Goal: Information Seeking & Learning: Learn about a topic

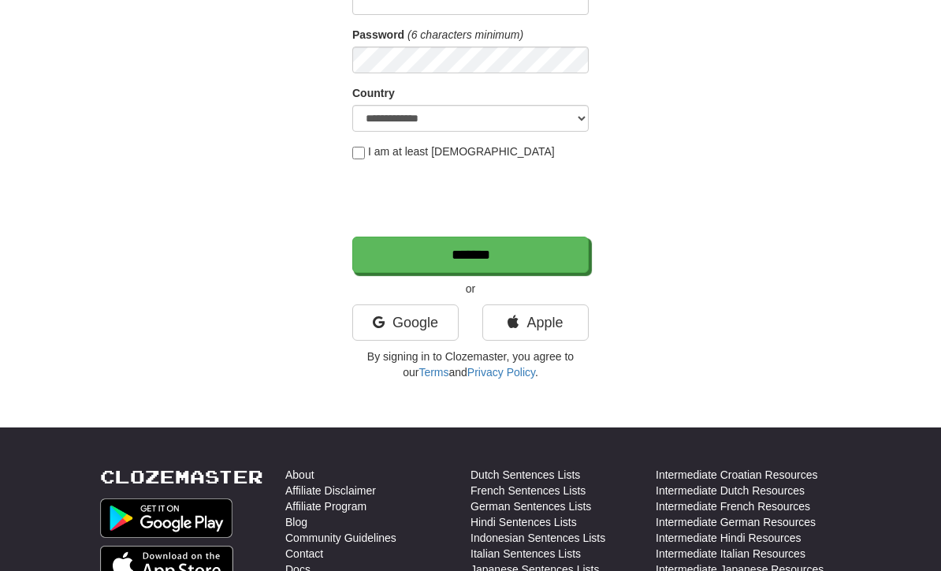
scroll to position [222, 0]
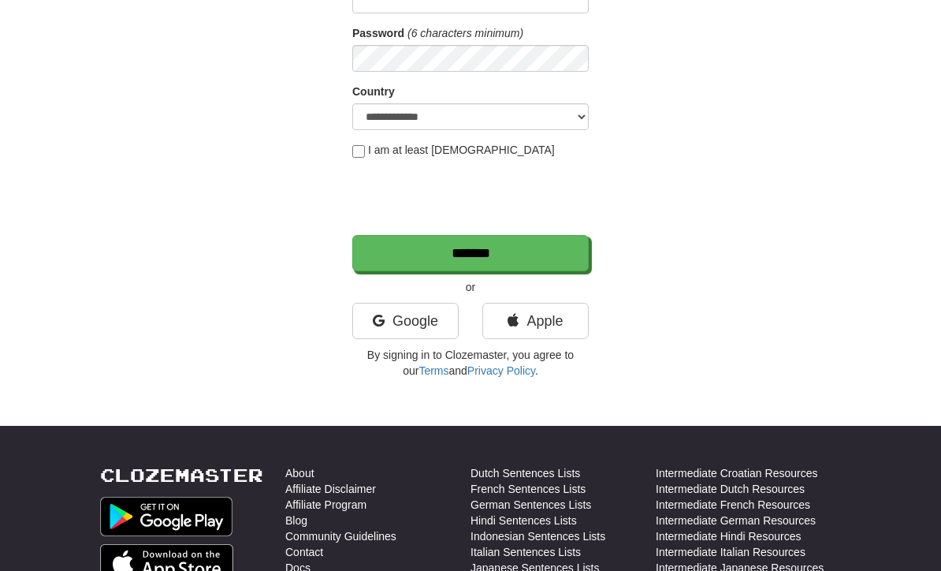
click at [552, 319] on link "Apple" at bounding box center [535, 321] width 106 height 36
click at [559, 303] on link "Apple" at bounding box center [535, 321] width 106 height 36
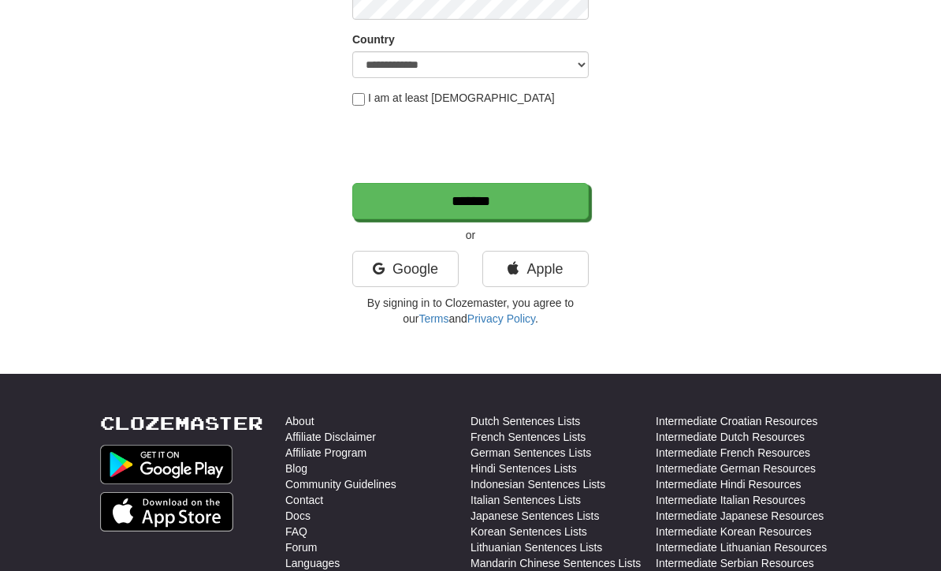
click at [558, 276] on link "Apple" at bounding box center [535, 269] width 106 height 36
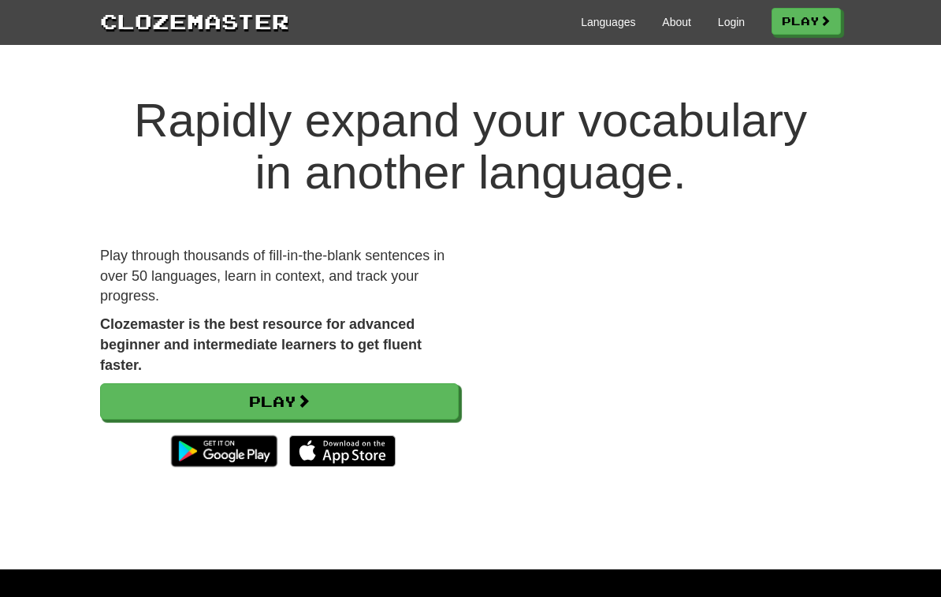
click at [812, 24] on link "Play" at bounding box center [806, 21] width 69 height 27
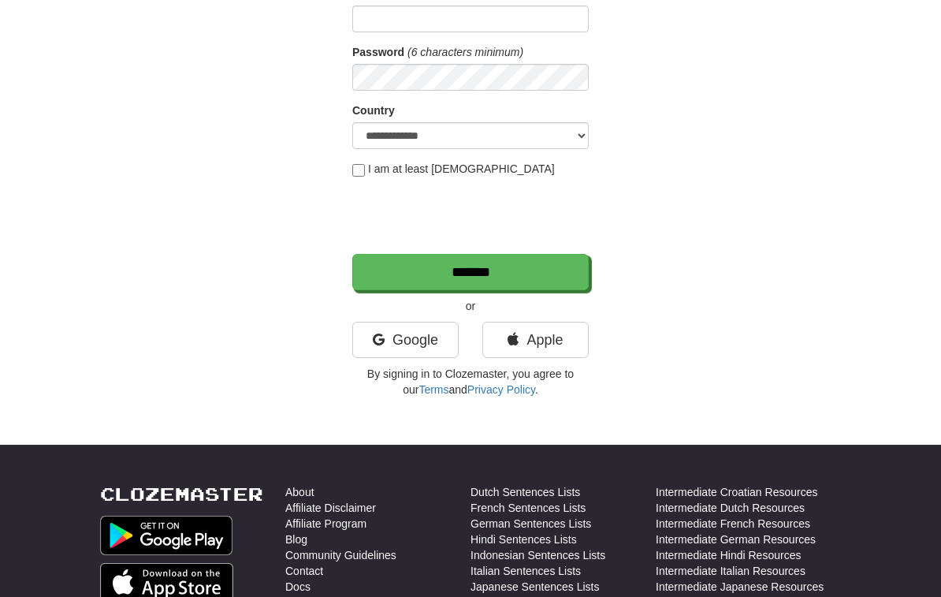
scroll to position [203, 0]
click at [557, 348] on link "Apple" at bounding box center [535, 340] width 106 height 36
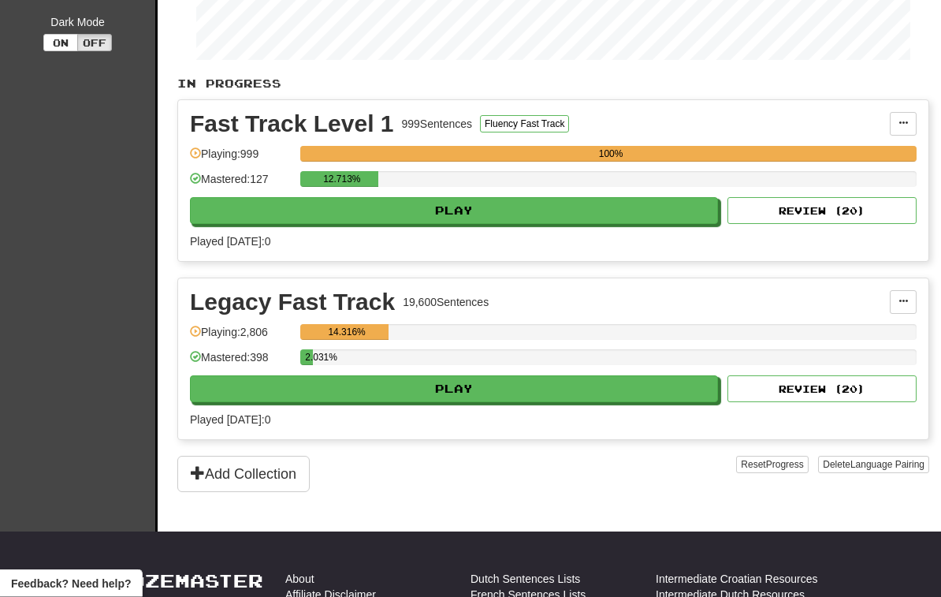
click at [633, 388] on button "Play" at bounding box center [454, 389] width 528 height 27
select select "**"
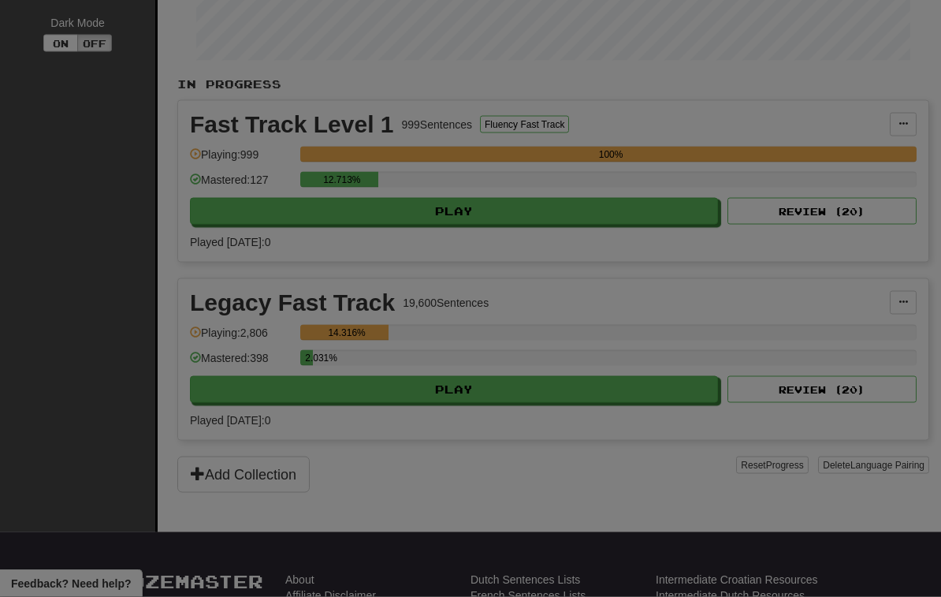
scroll to position [292, 0]
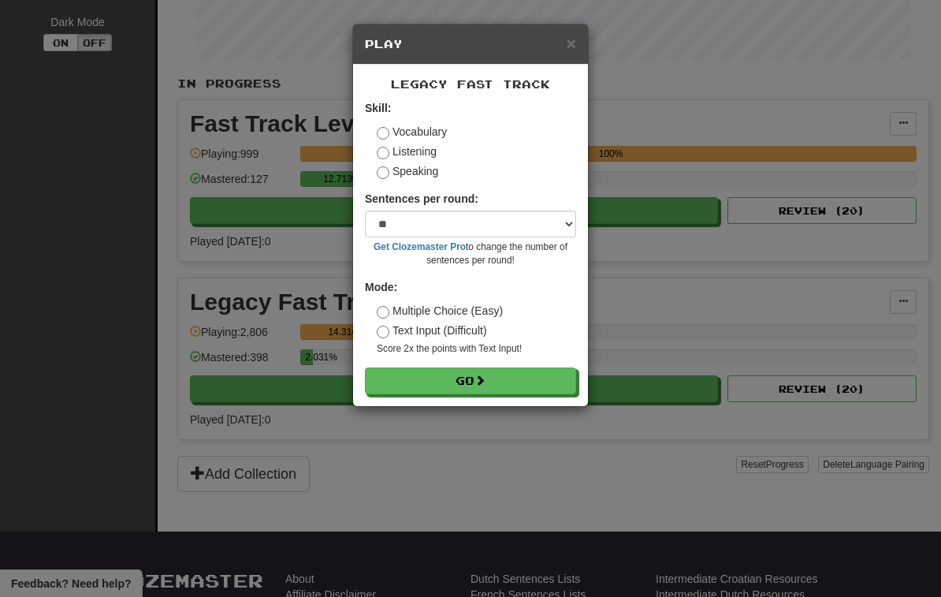
click at [514, 390] on button "Go" at bounding box center [470, 380] width 211 height 27
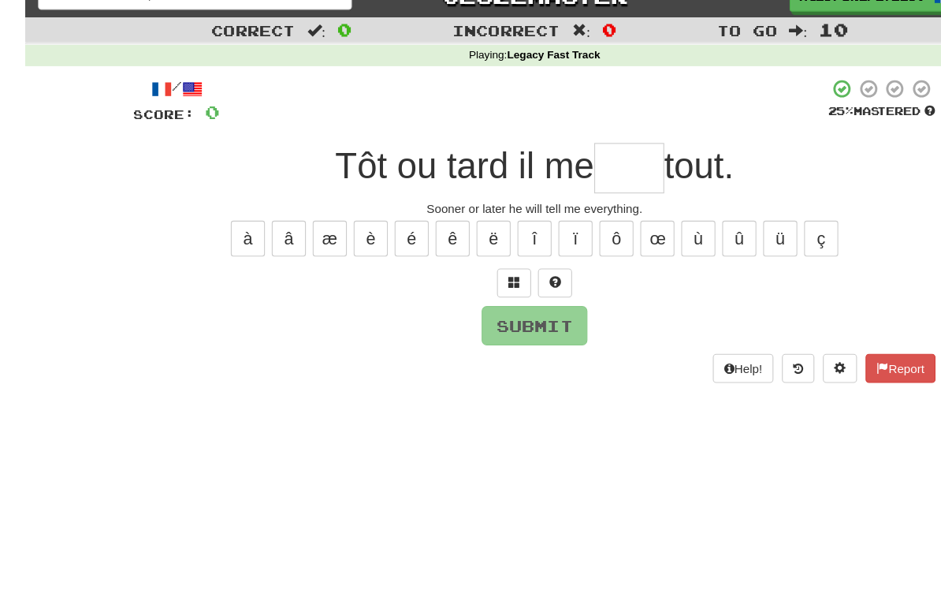
scroll to position [7, 0]
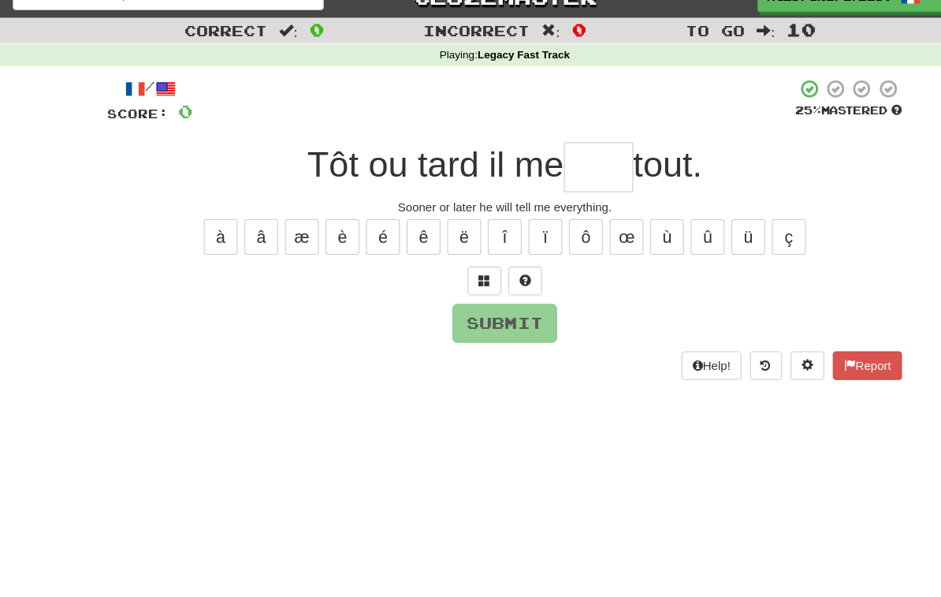
click at [461, 270] on button at bounding box center [452, 278] width 32 height 27
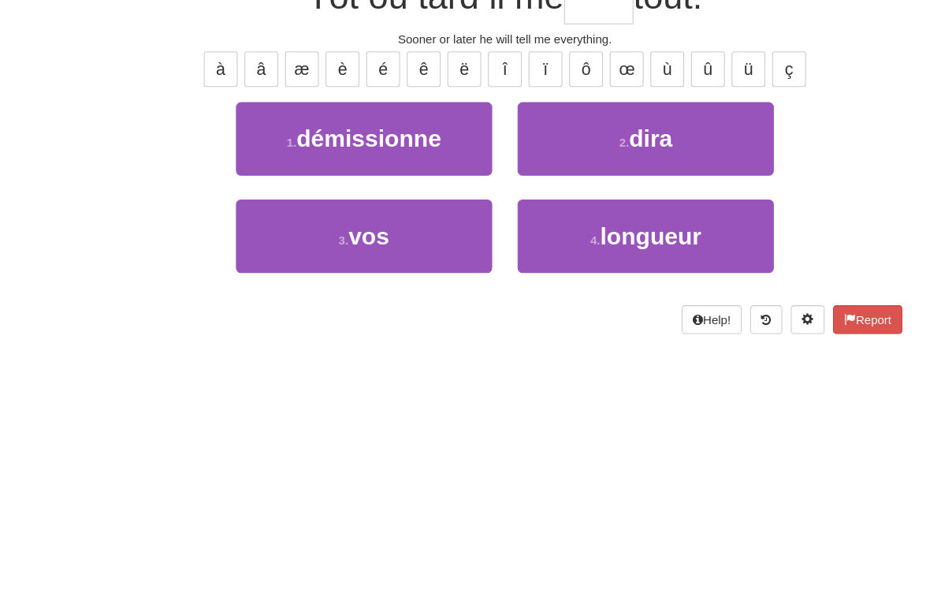
click at [635, 268] on button "2 . dira" at bounding box center [601, 302] width 239 height 69
type input "****"
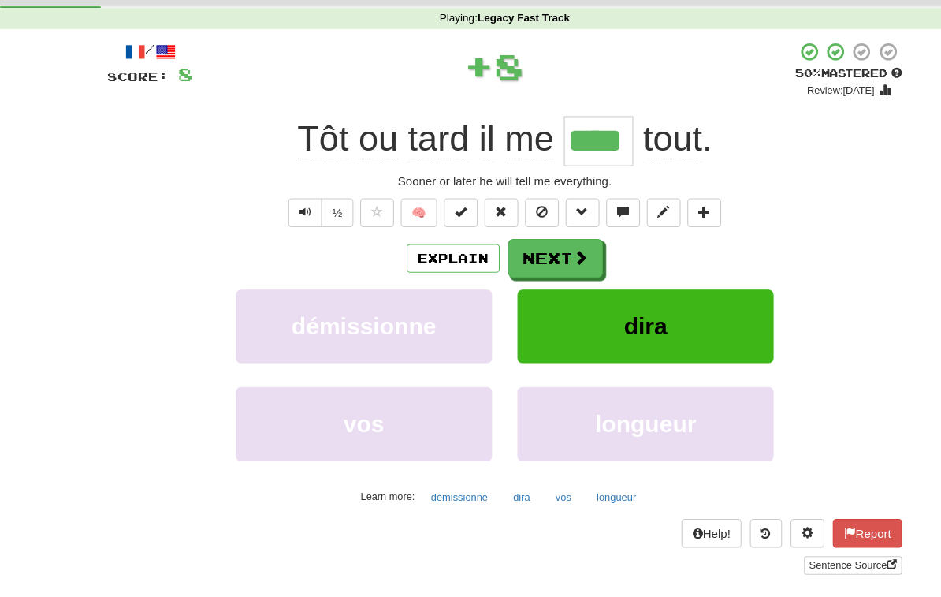
scroll to position [0, 0]
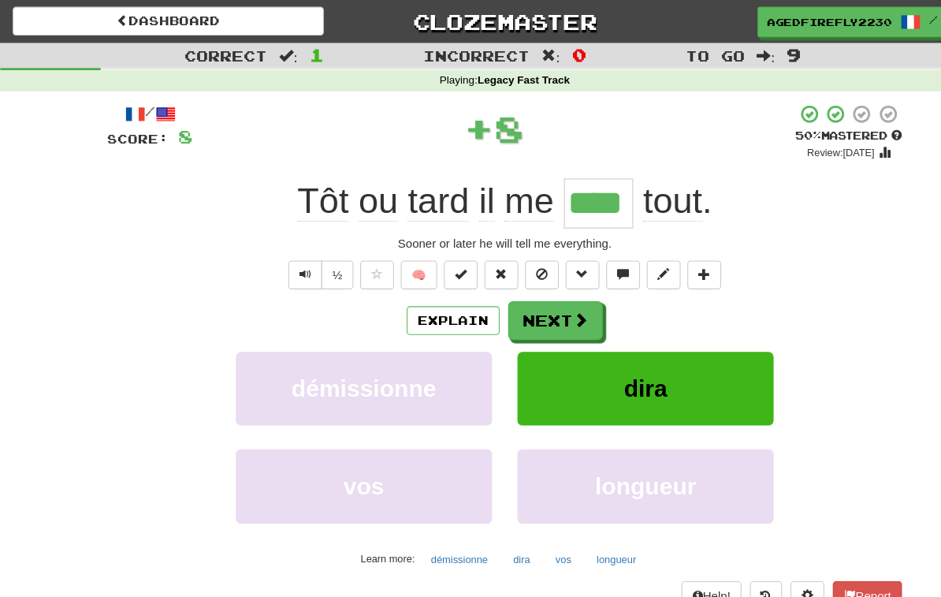
click at [527, 297] on button "Next" at bounding box center [518, 299] width 88 height 36
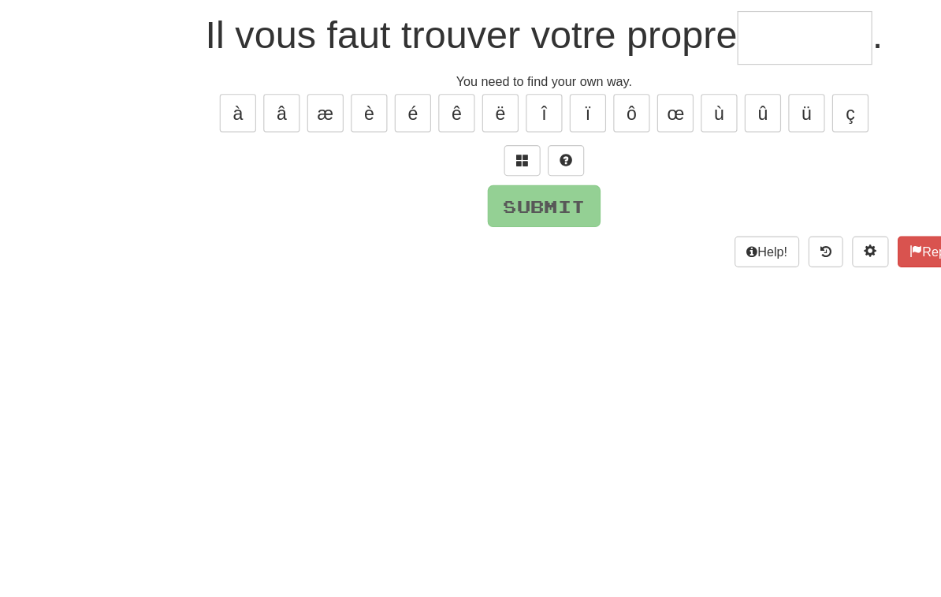
click at [449, 279] on span at bounding box center [451, 284] width 11 height 11
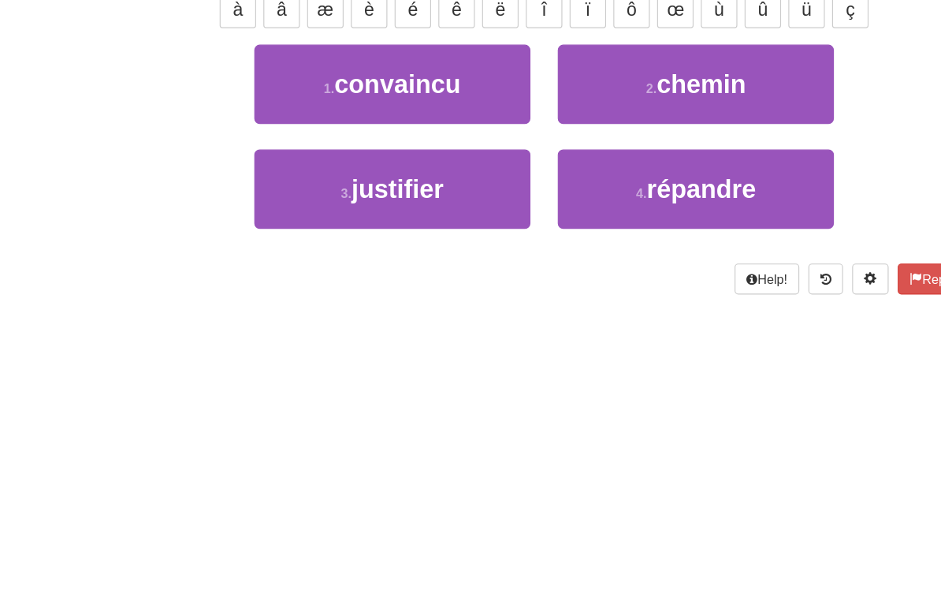
click at [636, 297] on span "chemin" at bounding box center [606, 309] width 77 height 24
type input "******"
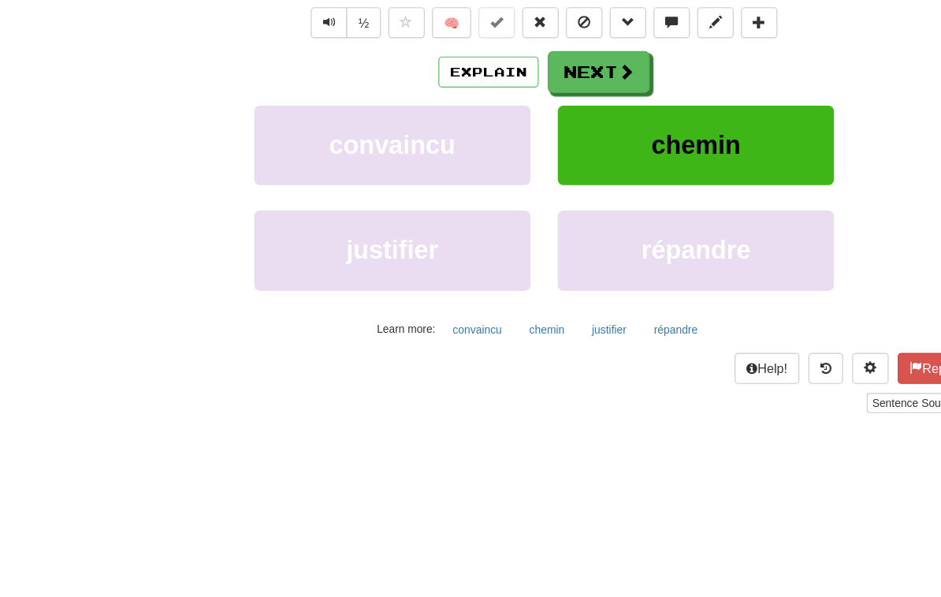
scroll to position [178, 0]
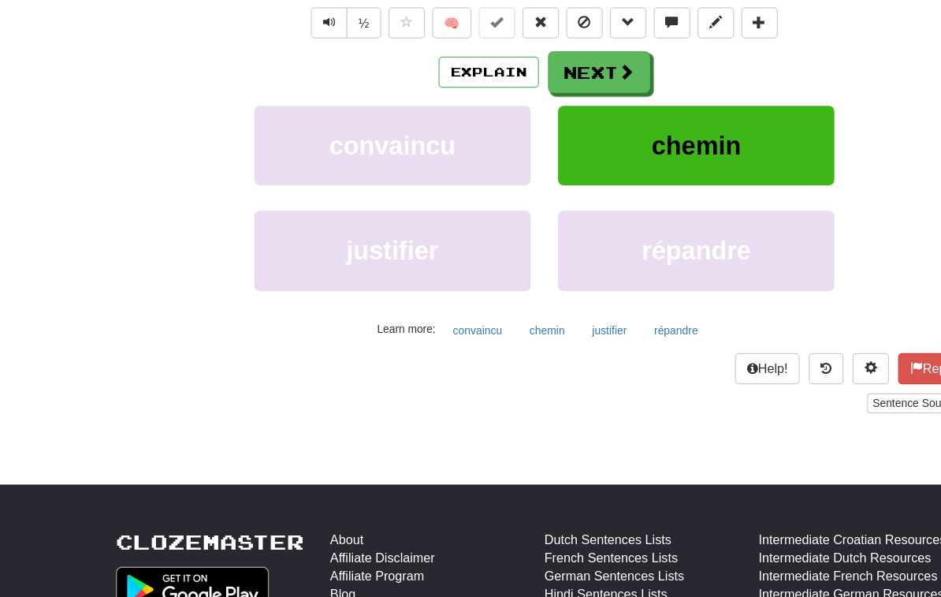
click at [515, 102] on button "Next" at bounding box center [518, 120] width 88 height 36
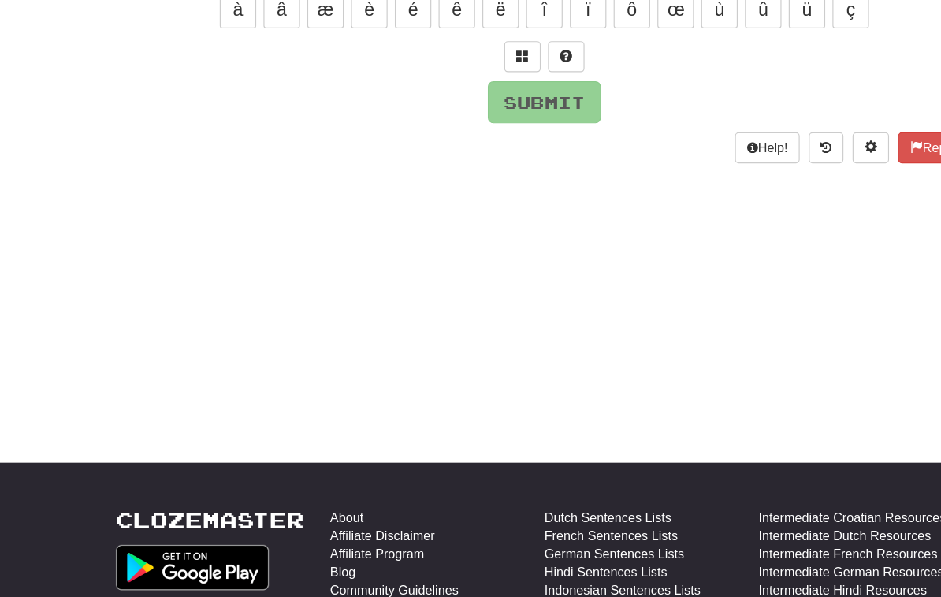
scroll to position [54, 0]
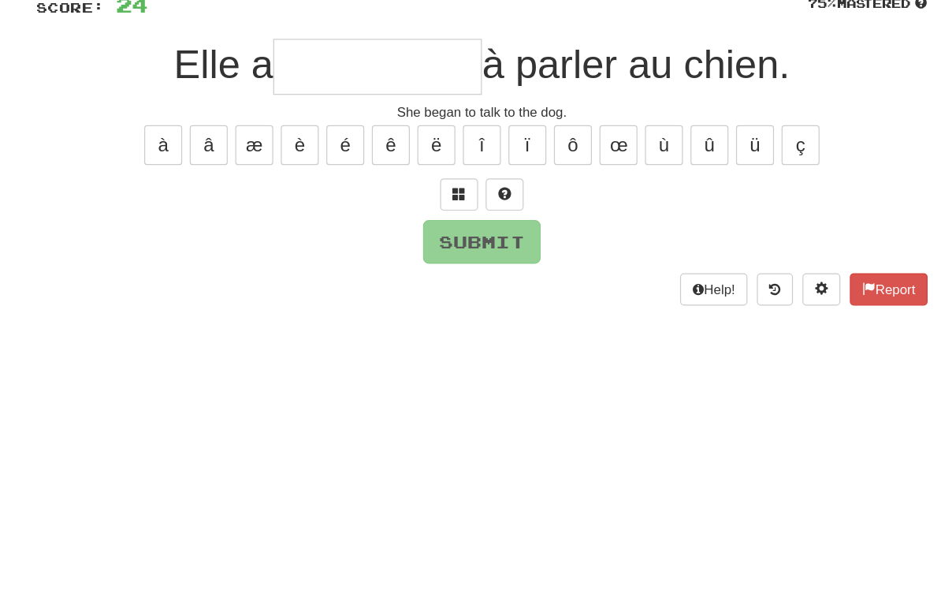
click at [446, 225] on span at bounding box center [451, 230] width 11 height 11
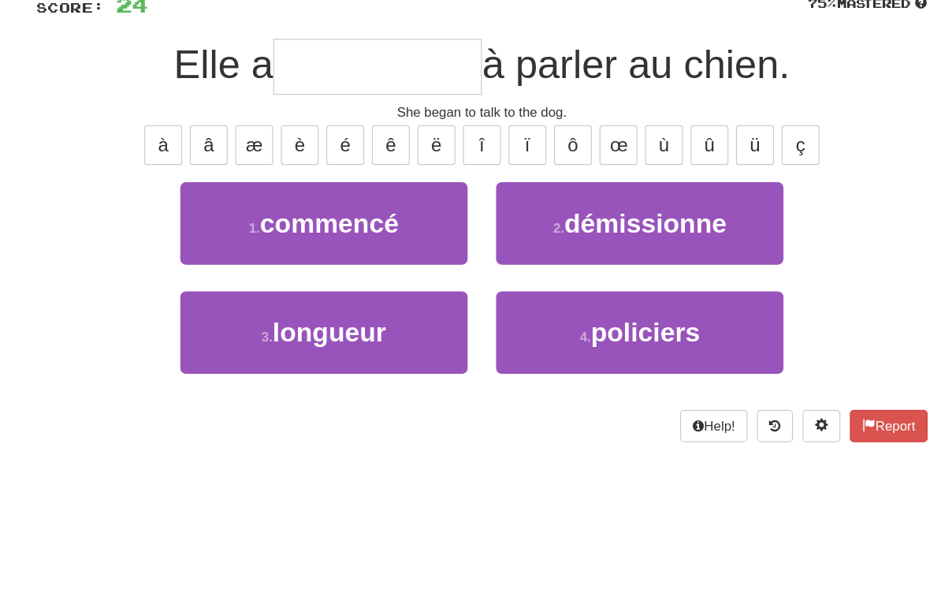
click at [341, 221] on button "1 . commencé" at bounding box center [339, 255] width 239 height 69
type input "********"
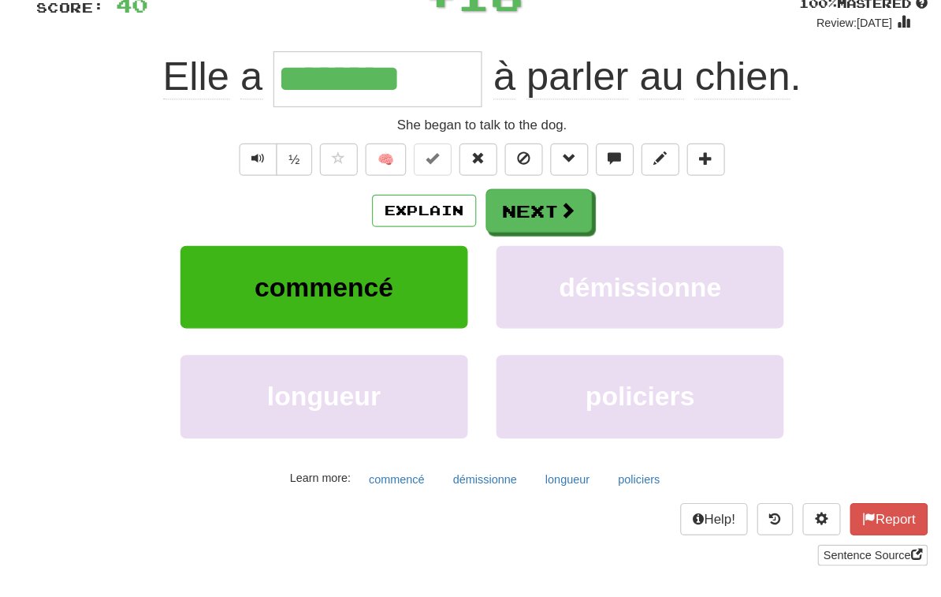
click at [474, 226] on button "Next" at bounding box center [518, 244] width 88 height 36
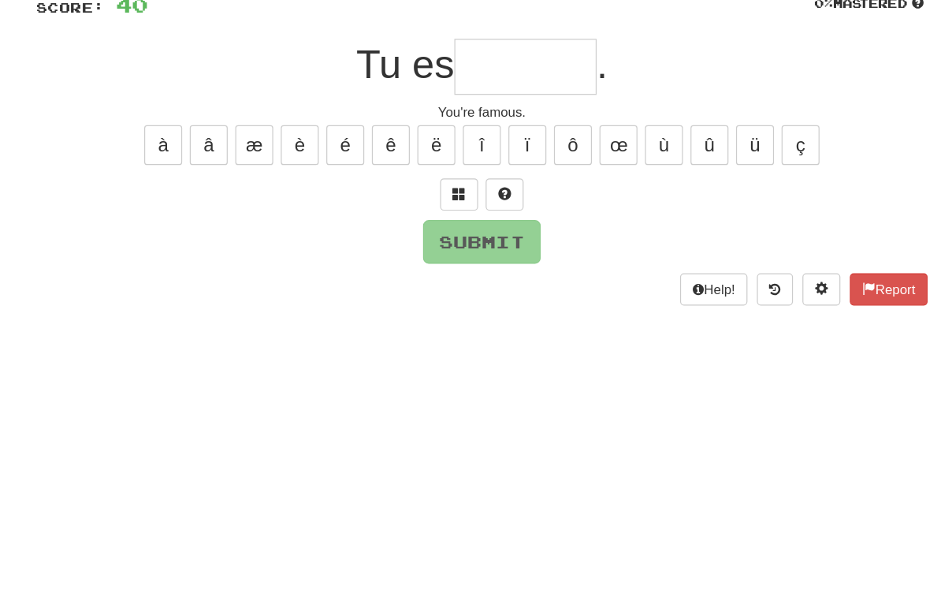
click at [436, 218] on button at bounding box center [452, 231] width 32 height 27
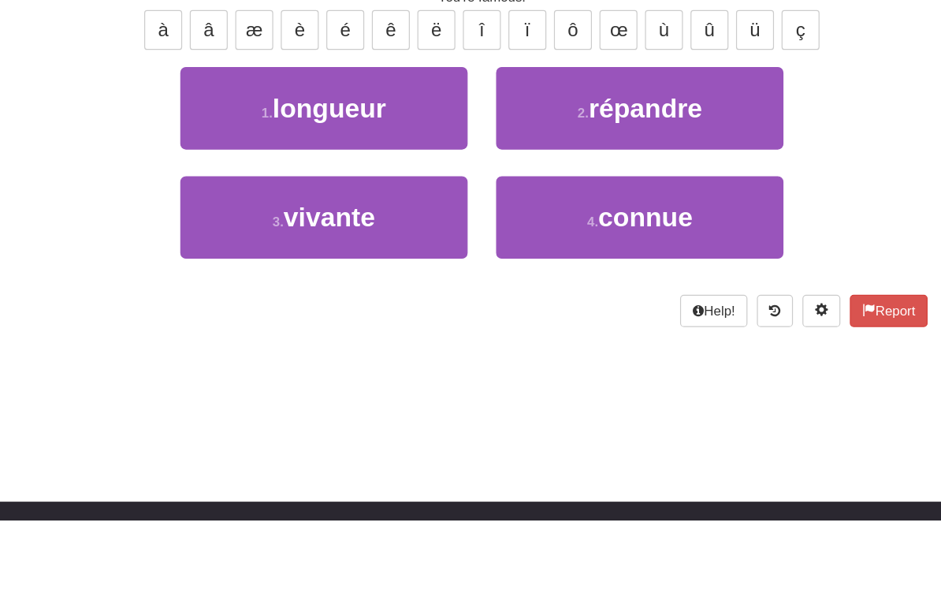
click at [576, 333] on span "connue" at bounding box center [607, 345] width 79 height 24
type input "******"
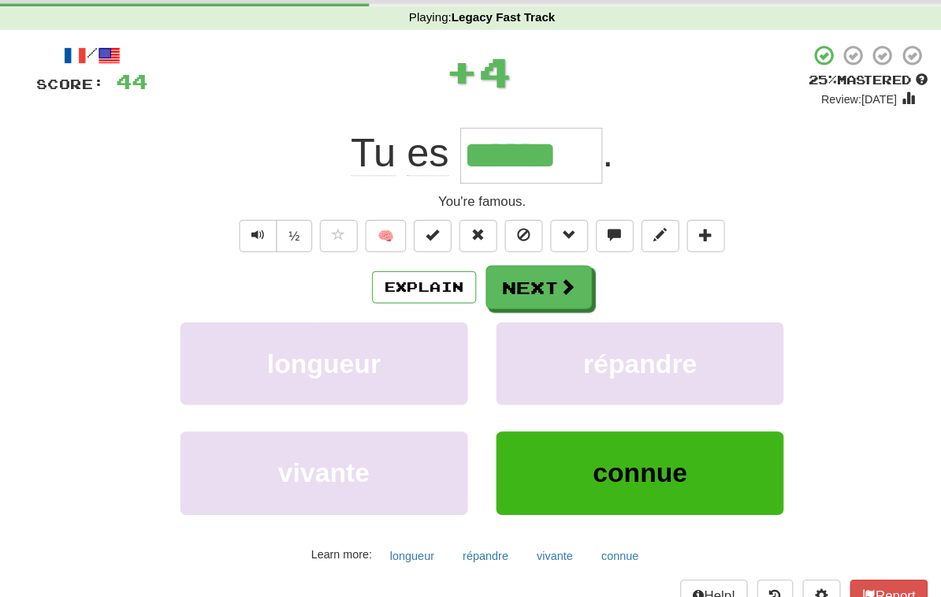
scroll to position [60, 0]
click at [535, 239] on span at bounding box center [542, 238] width 14 height 14
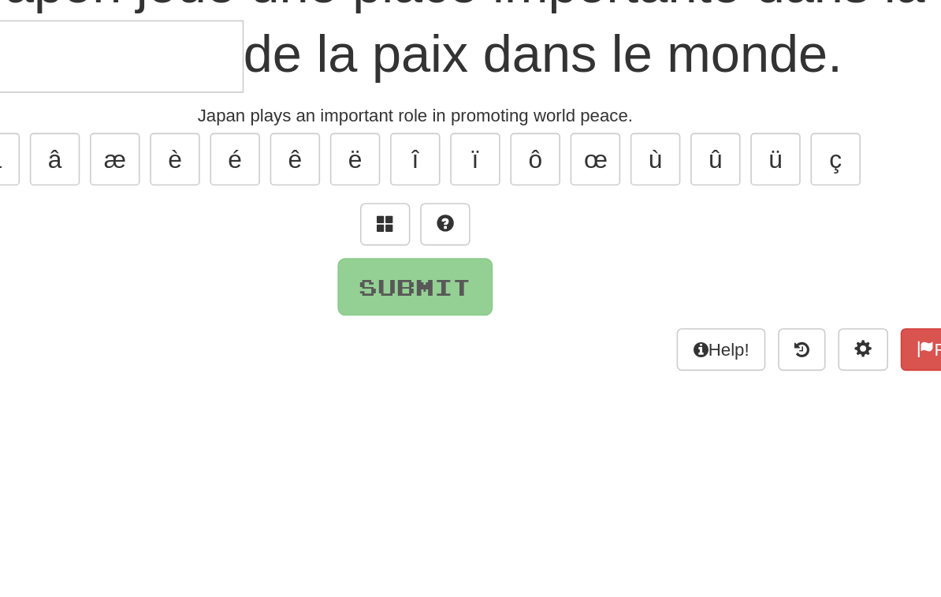
click at [436, 255] on button at bounding box center [452, 268] width 32 height 27
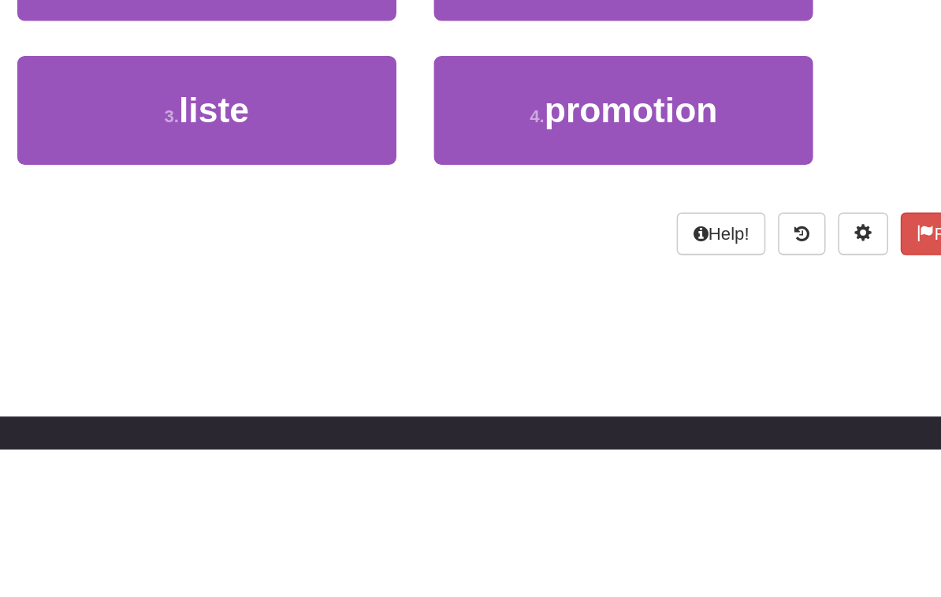
click at [552, 371] on span "promotion" at bounding box center [606, 383] width 109 height 24
type input "*********"
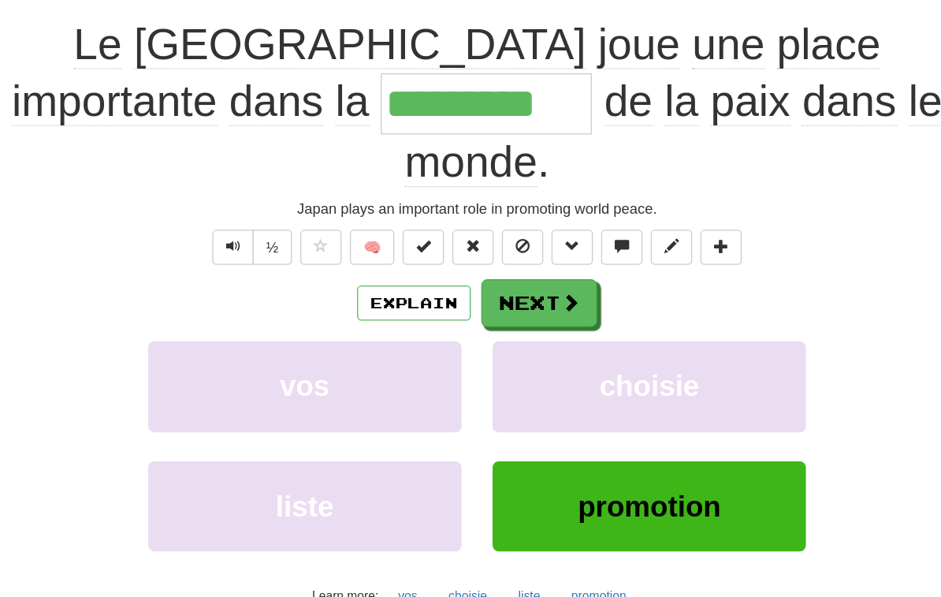
scroll to position [154, 0]
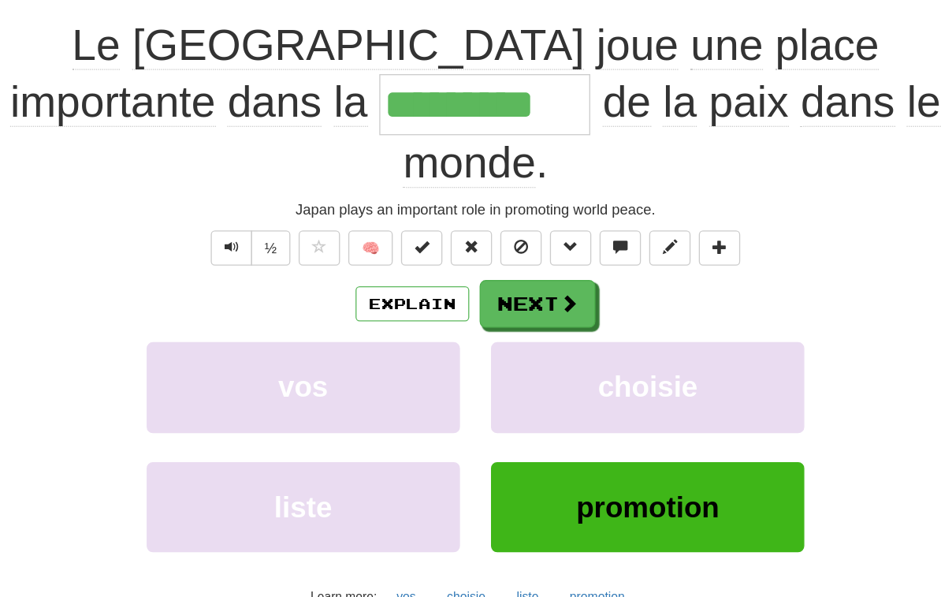
click at [474, 213] on button "Next" at bounding box center [518, 231] width 88 height 36
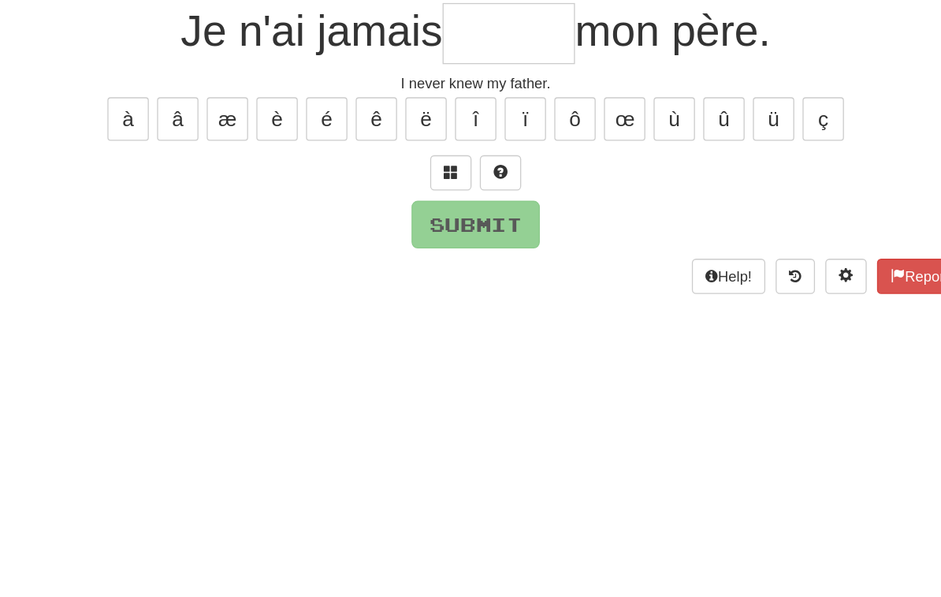
click at [446, 133] on span at bounding box center [451, 130] width 11 height 11
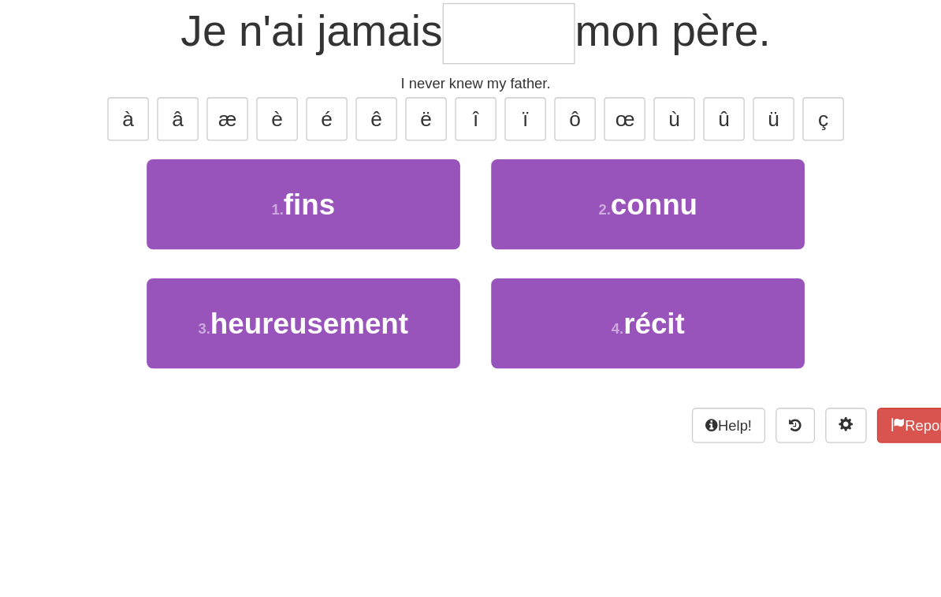
click at [546, 162] on button "2 . connu" at bounding box center [601, 155] width 239 height 69
type input "*****"
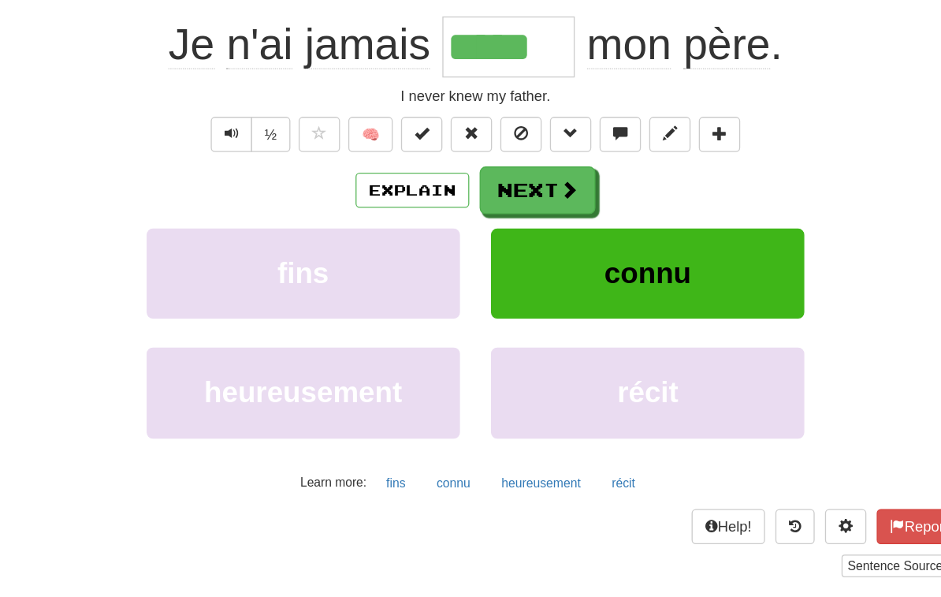
click at [474, 151] on button "Next" at bounding box center [518, 145] width 88 height 36
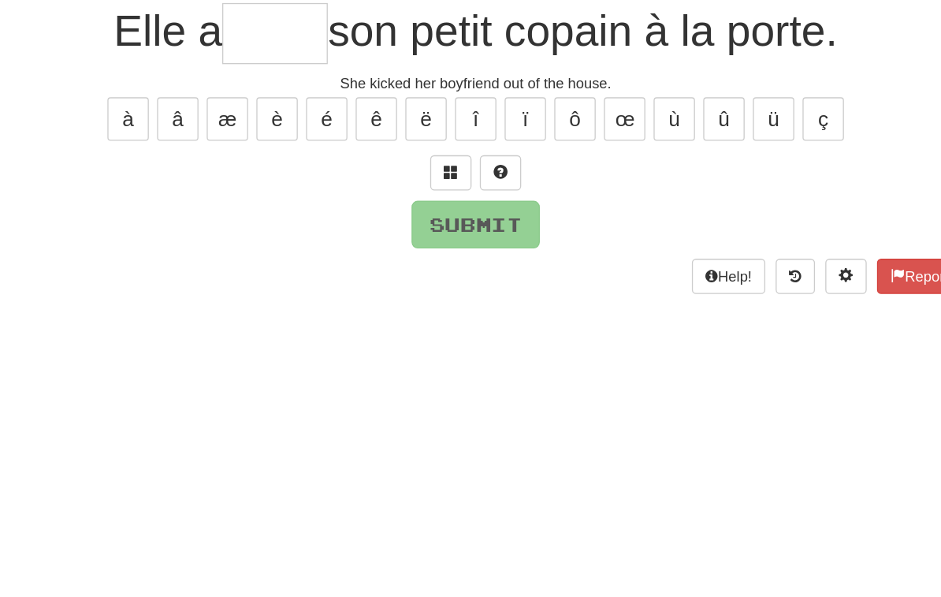
click at [446, 132] on span at bounding box center [451, 130] width 11 height 11
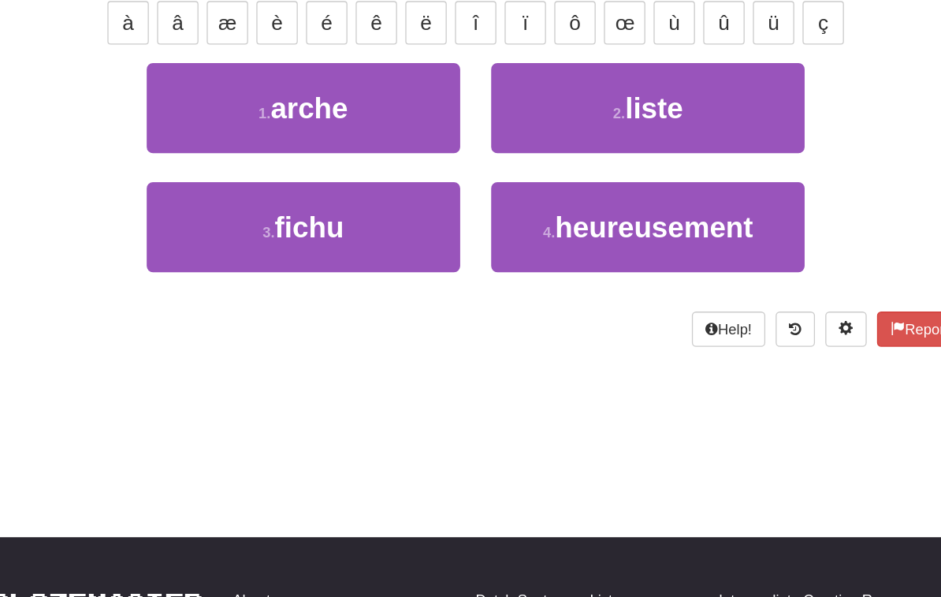
click at [290, 212] on button "3 . [GEOGRAPHIC_DATA]" at bounding box center [339, 246] width 239 height 69
type input "*****"
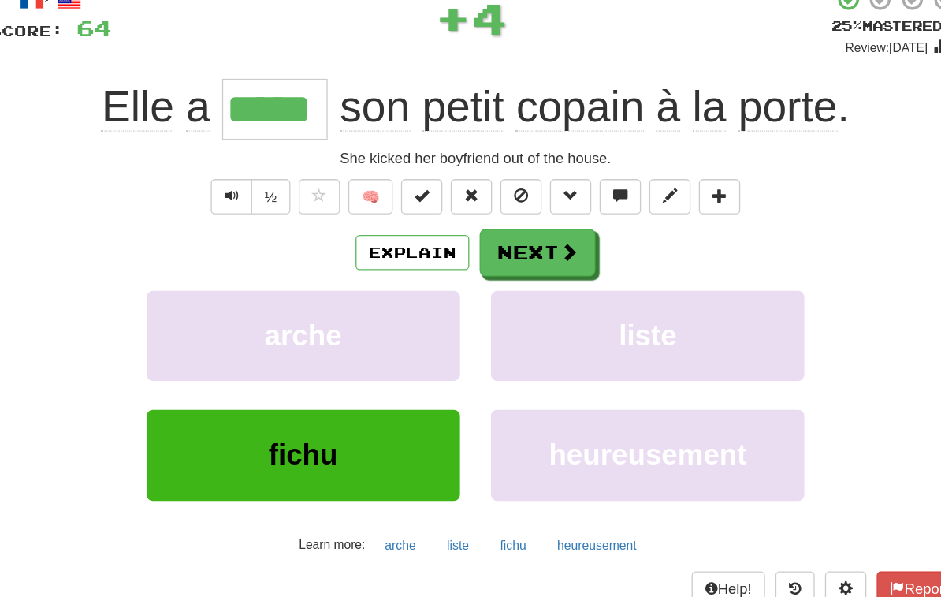
scroll to position [104, 0]
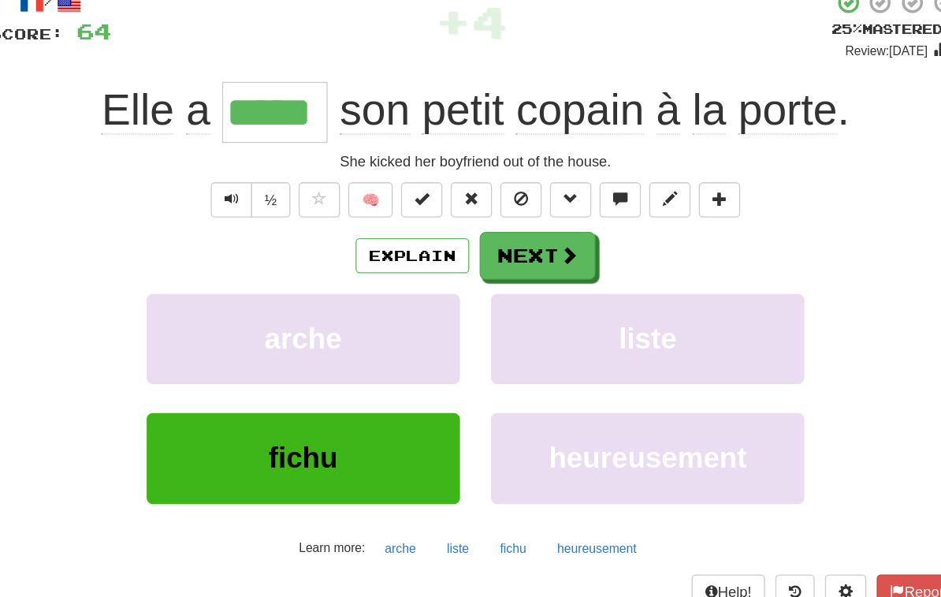
click at [535, 192] on span at bounding box center [542, 194] width 14 height 14
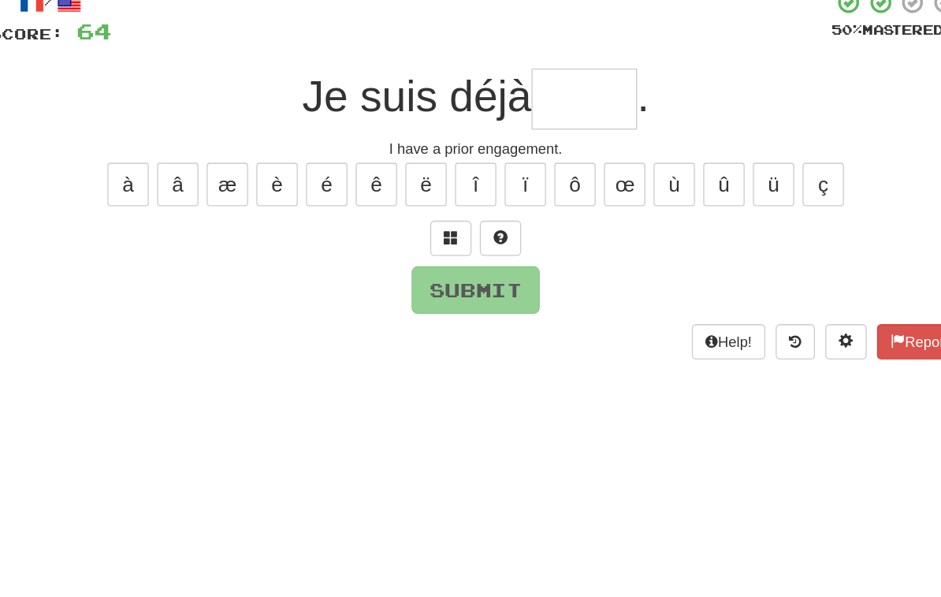
click at [446, 179] on span at bounding box center [451, 180] width 11 height 11
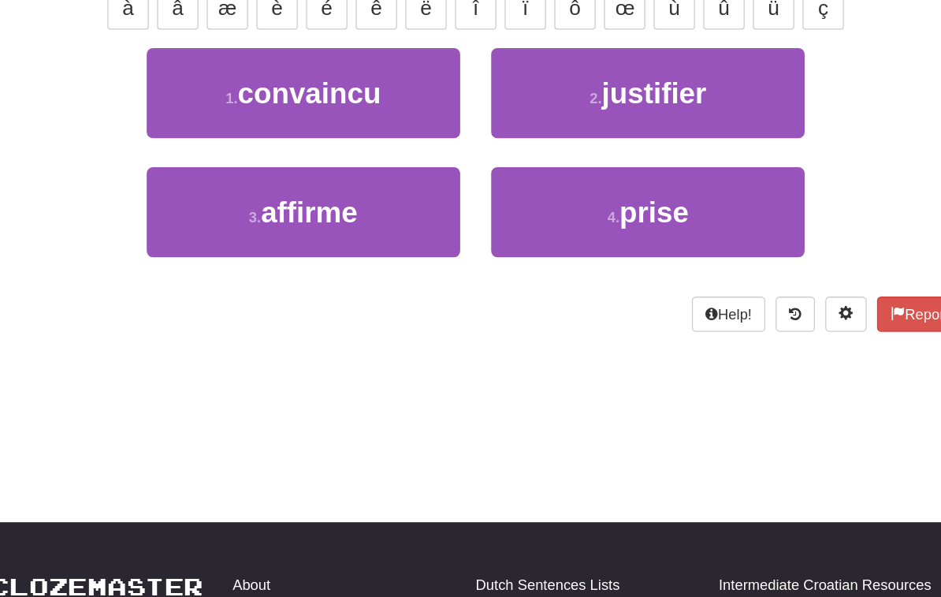
click at [537, 262] on button "4 . prise" at bounding box center [601, 296] width 239 height 69
type input "*****"
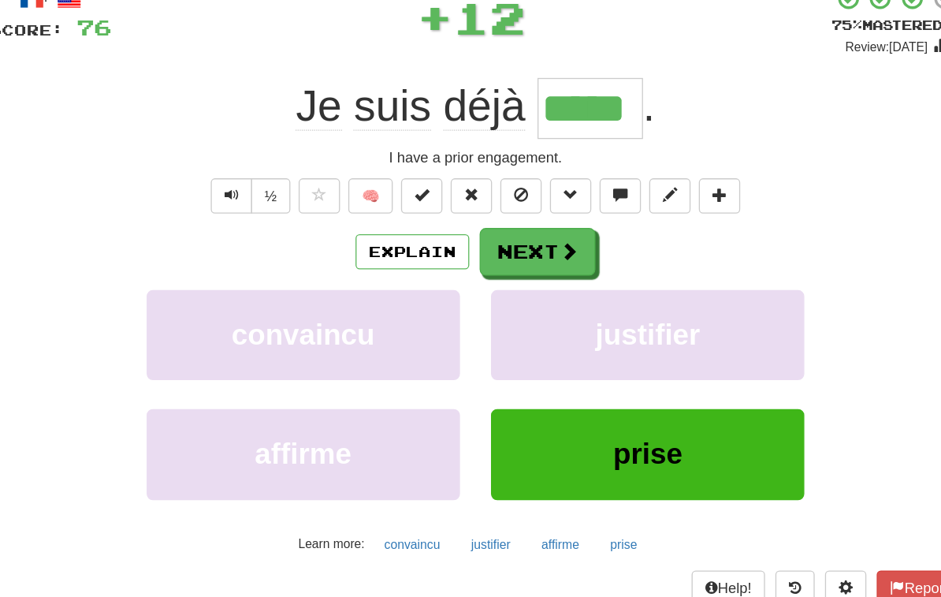
scroll to position [103, 0]
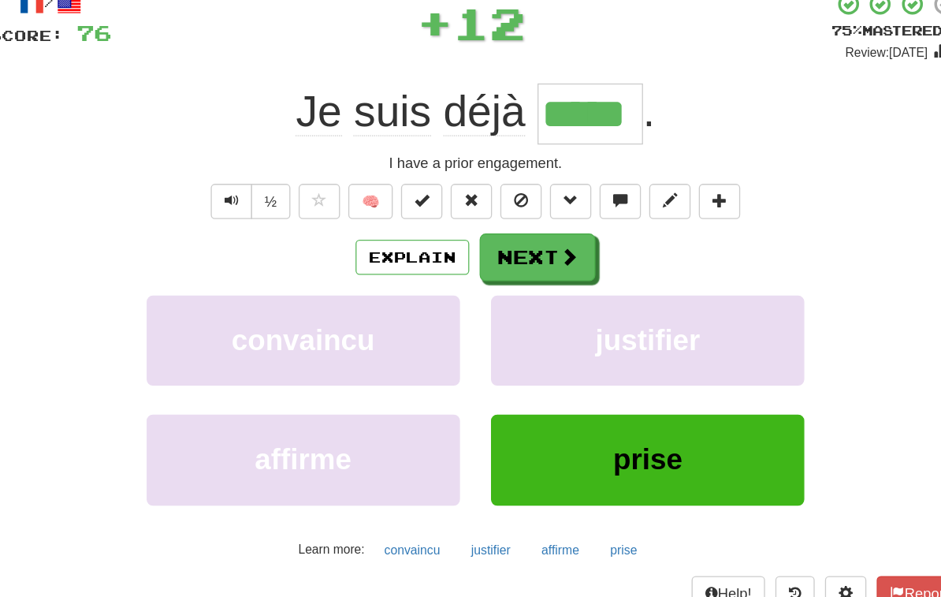
click at [474, 197] on button "Next" at bounding box center [518, 195] width 88 height 36
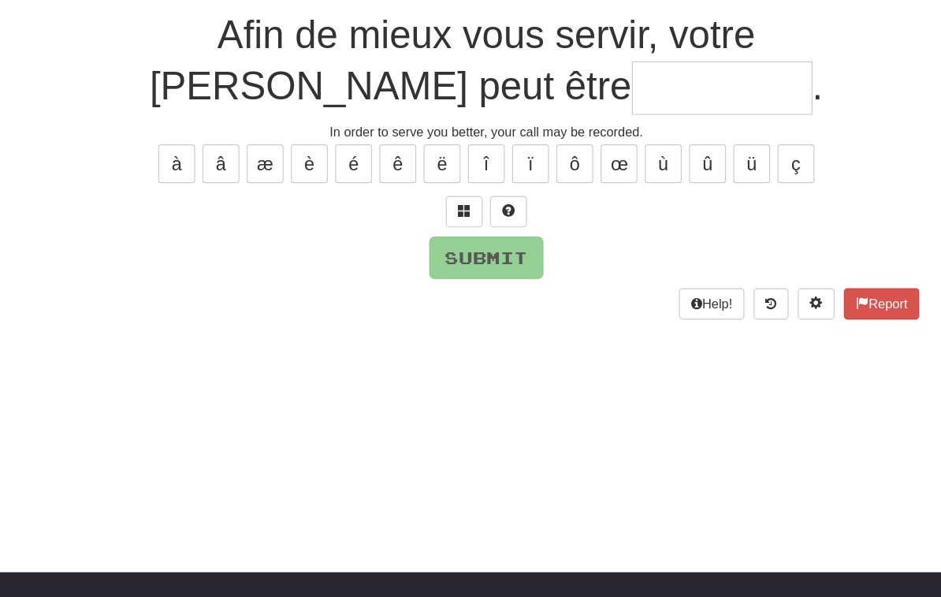
click at [436, 211] on button at bounding box center [452, 224] width 32 height 27
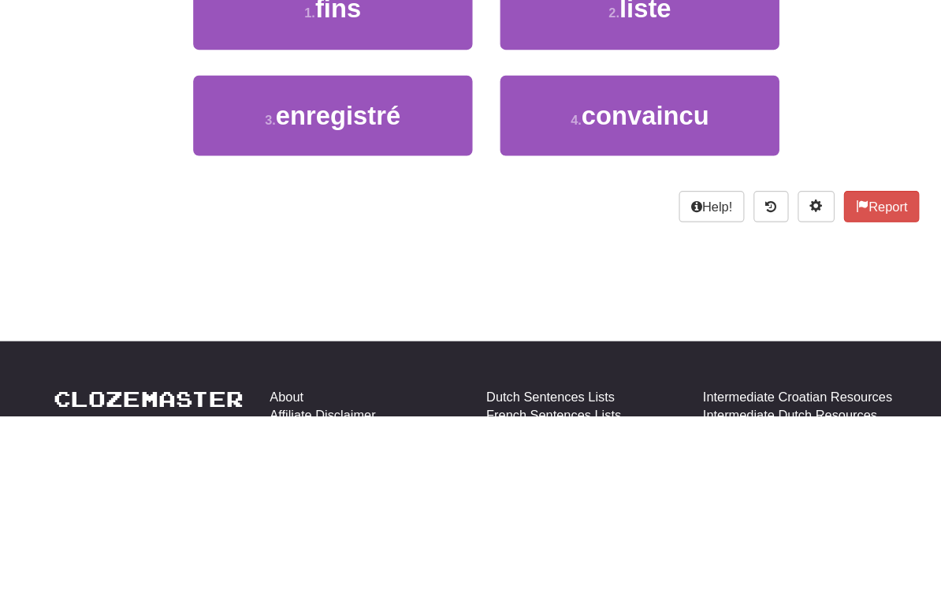
click at [330, 306] on button "3 . enregistré" at bounding box center [339, 340] width 239 height 69
type input "**********"
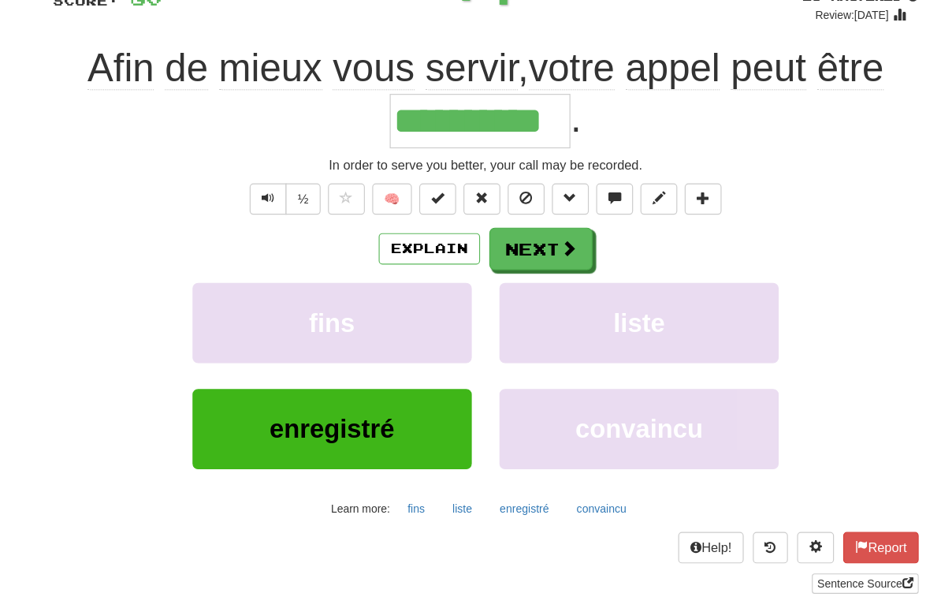
scroll to position [129, 0]
click at [474, 207] on button "Next" at bounding box center [518, 213] width 88 height 36
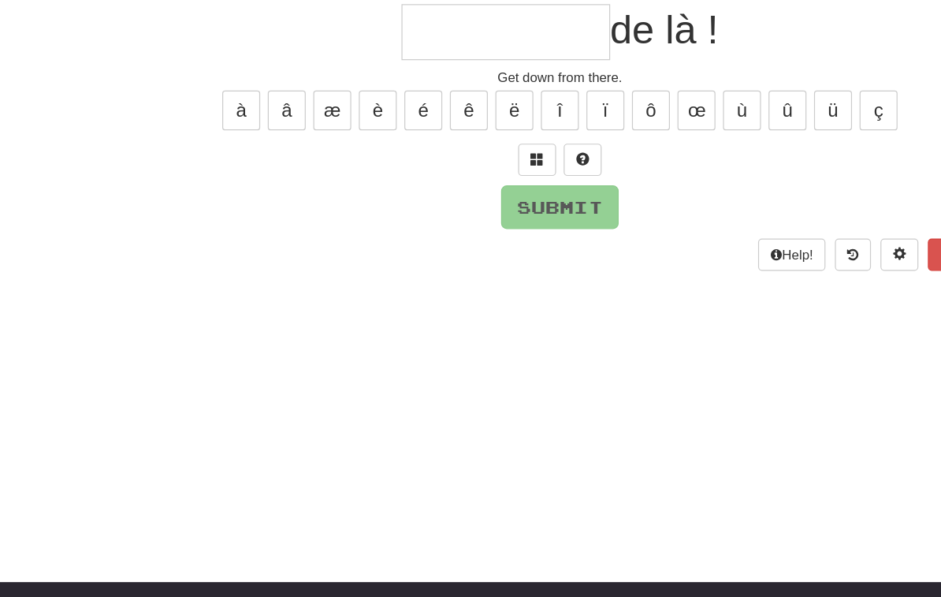
click at [452, 143] on button at bounding box center [452, 156] width 32 height 27
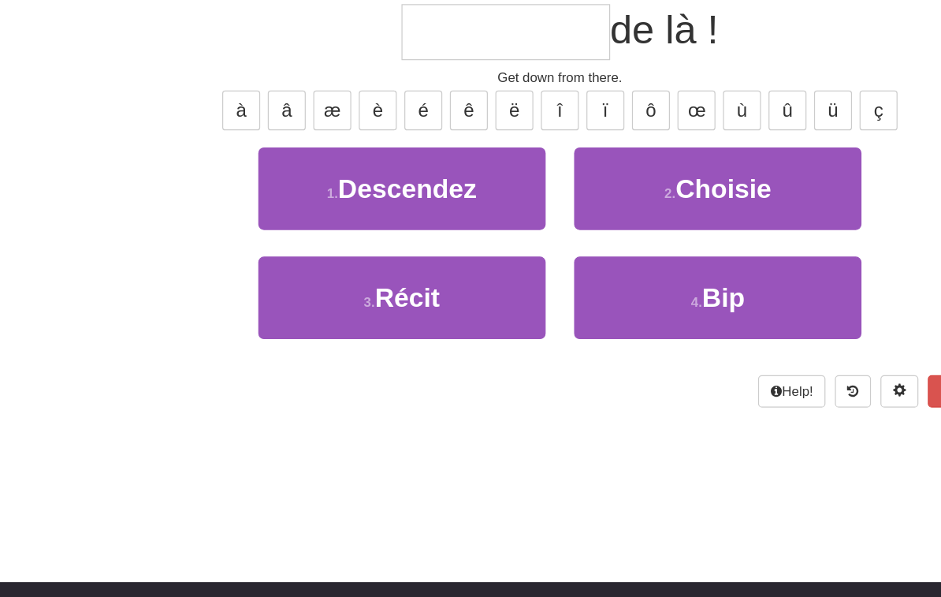
click at [397, 168] on span "Descendez" at bounding box center [343, 180] width 115 height 24
type input "*********"
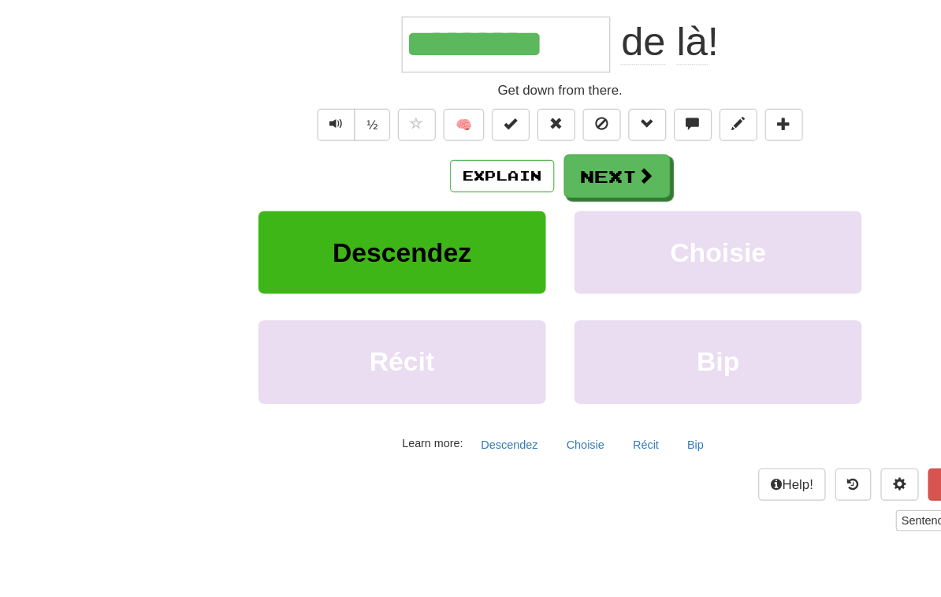
click at [495, 151] on button "Next" at bounding box center [518, 169] width 88 height 36
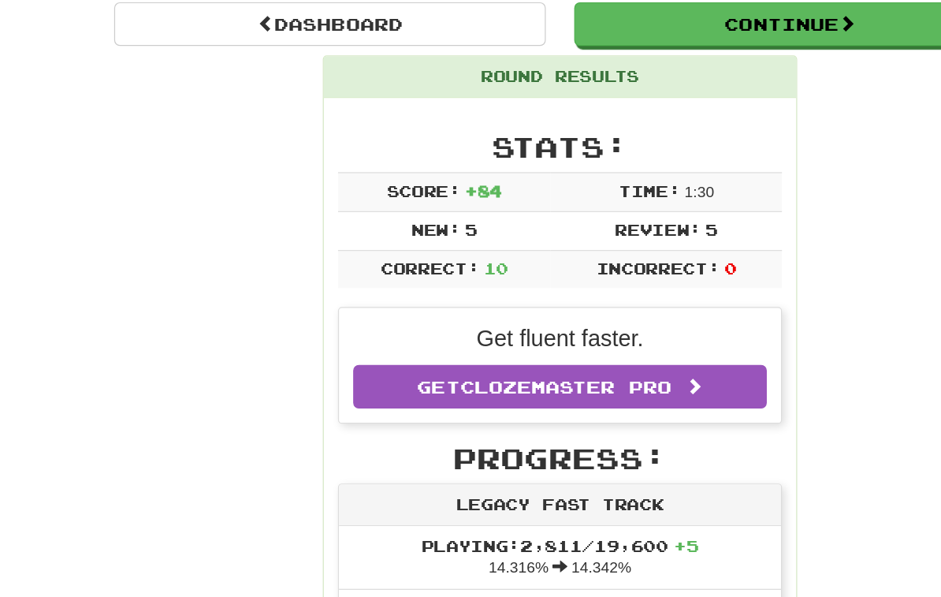
click at [683, 25] on button "Continue" at bounding box center [661, 43] width 359 height 36
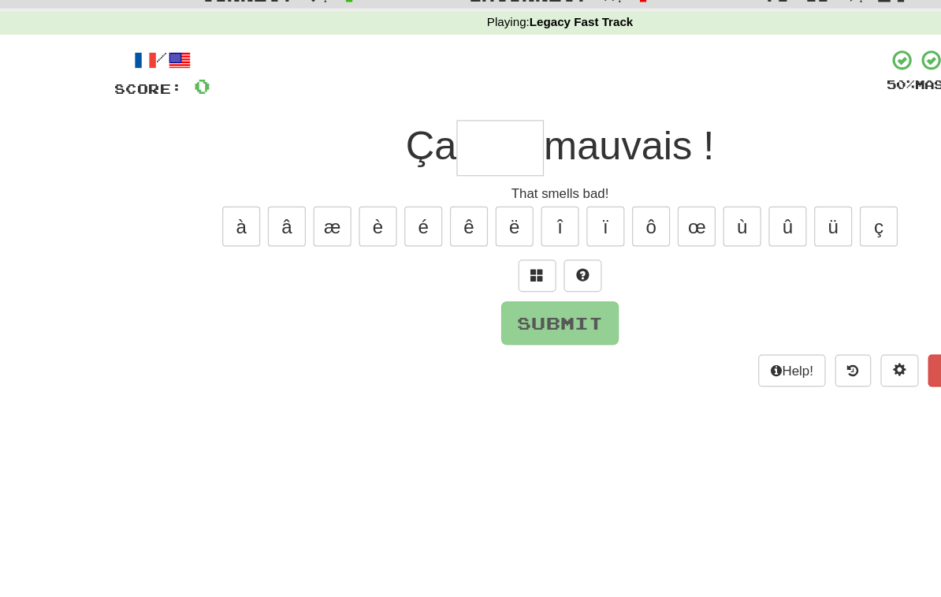
scroll to position [54, 0]
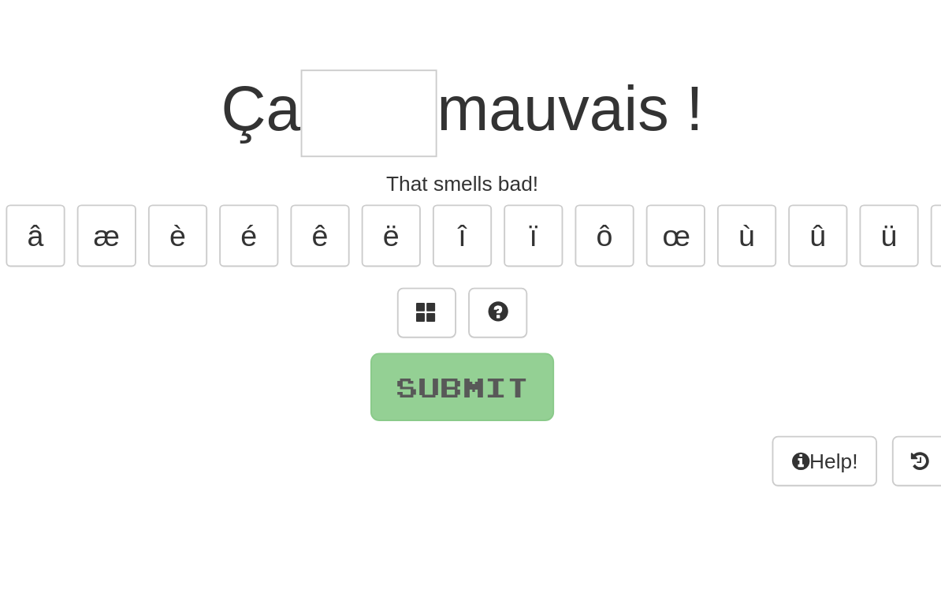
click at [436, 218] on button at bounding box center [452, 231] width 32 height 27
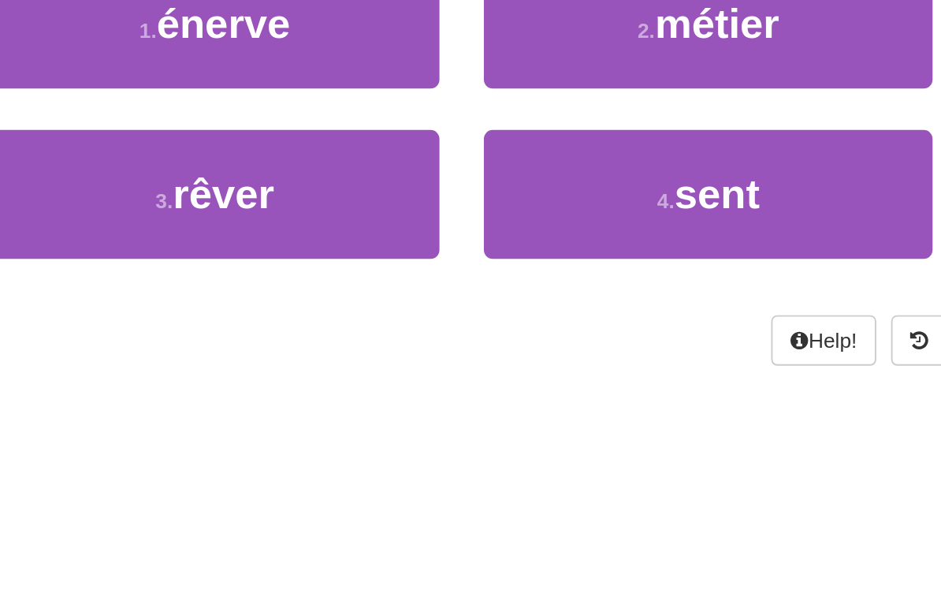
click at [584, 333] on span "sent" at bounding box center [607, 345] width 46 height 24
type input "****"
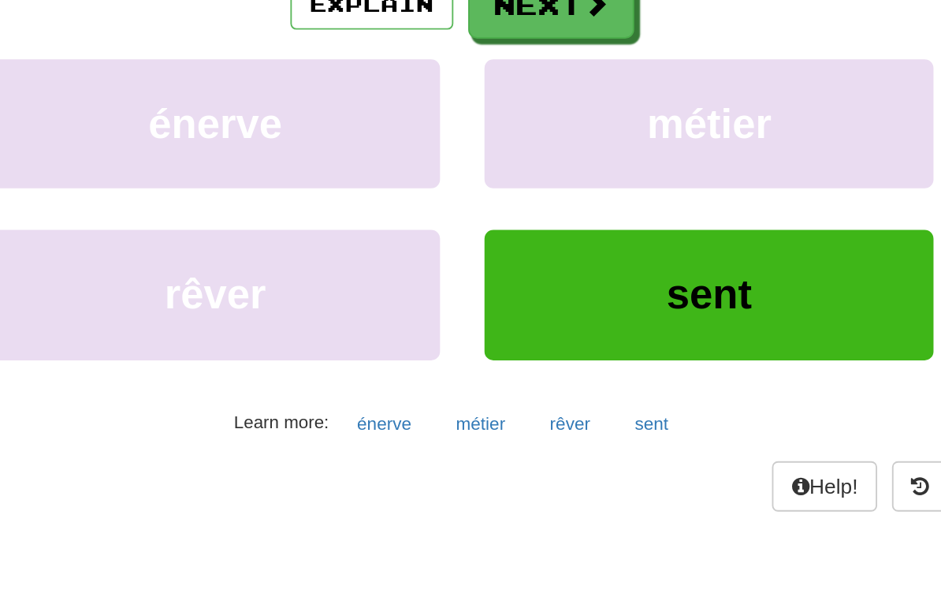
click at [474, 226] on button "Next" at bounding box center [518, 244] width 88 height 36
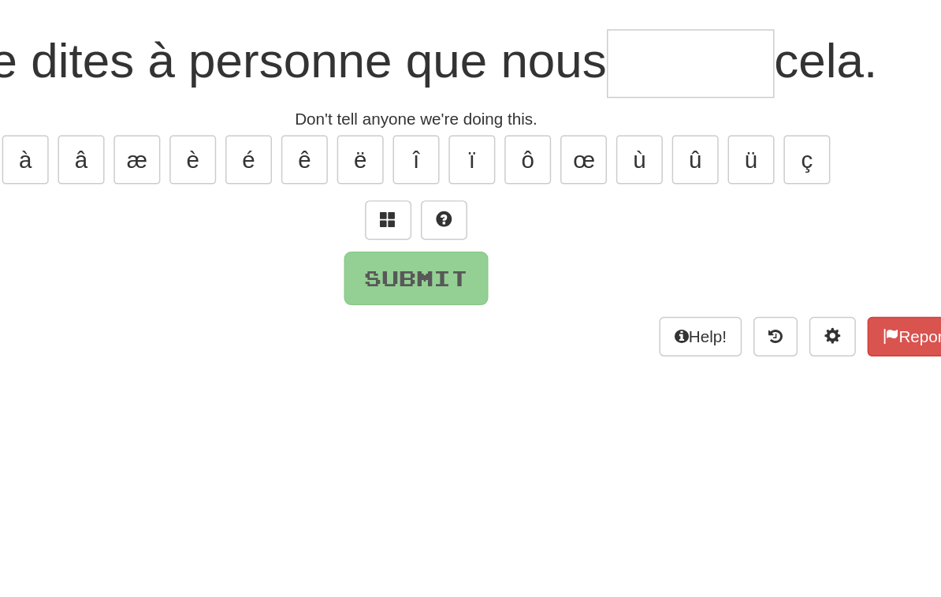
click at [446, 225] on span at bounding box center [451, 230] width 11 height 11
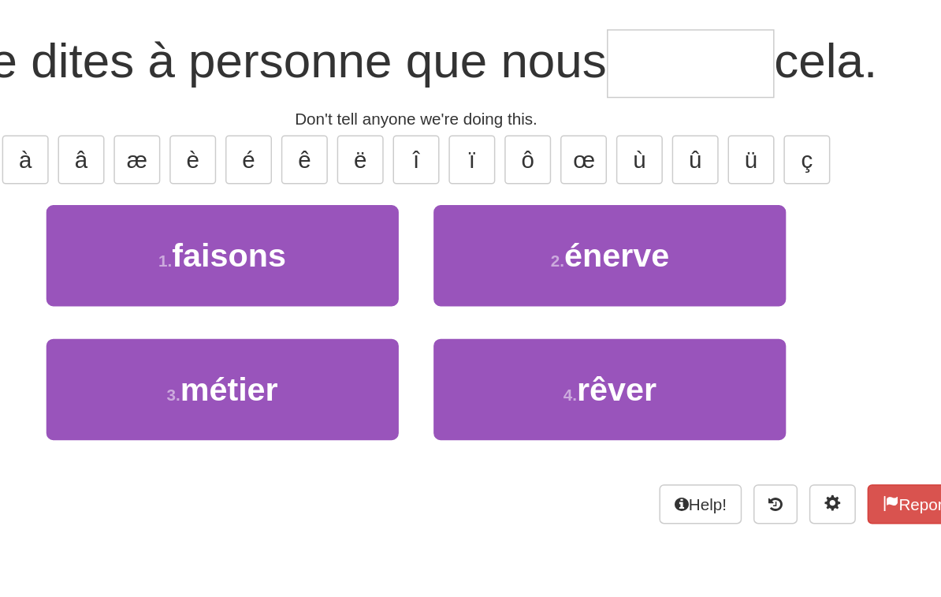
click at [220, 221] on button "1 . faisons" at bounding box center [339, 255] width 239 height 69
type input "*******"
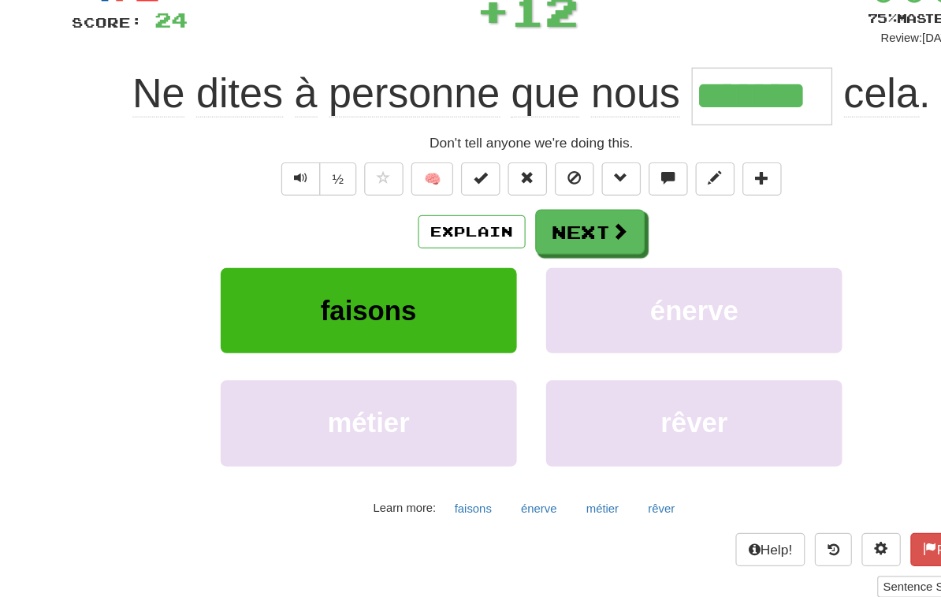
click at [535, 237] on span at bounding box center [542, 244] width 14 height 14
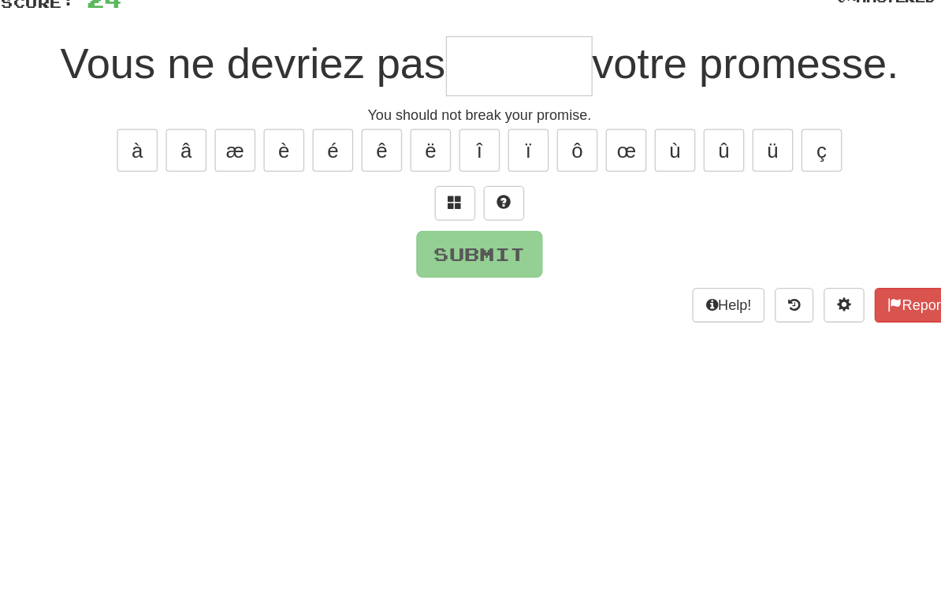
click at [446, 225] on span at bounding box center [451, 230] width 11 height 11
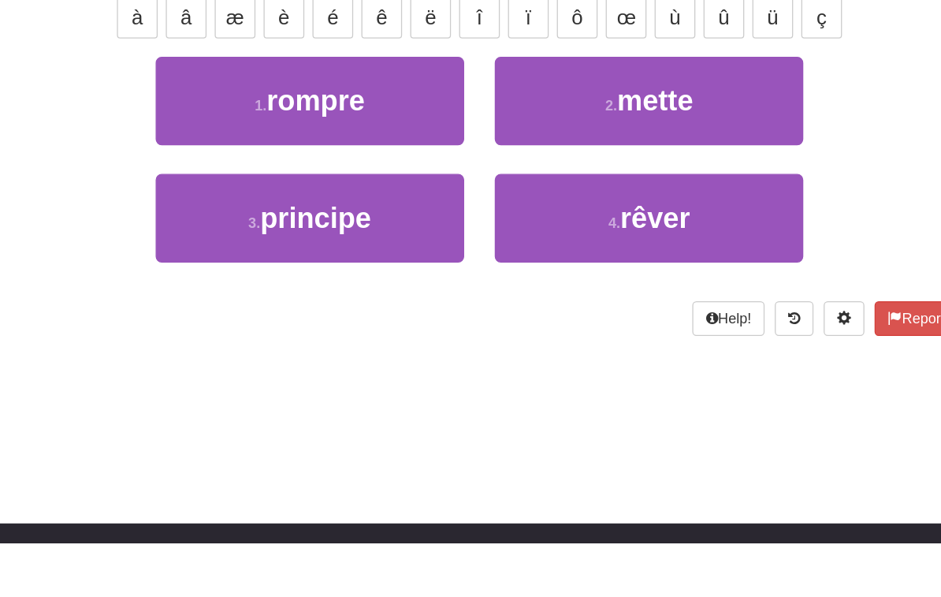
click at [291, 221] on button "1 . rompre" at bounding box center [339, 255] width 239 height 69
type input "******"
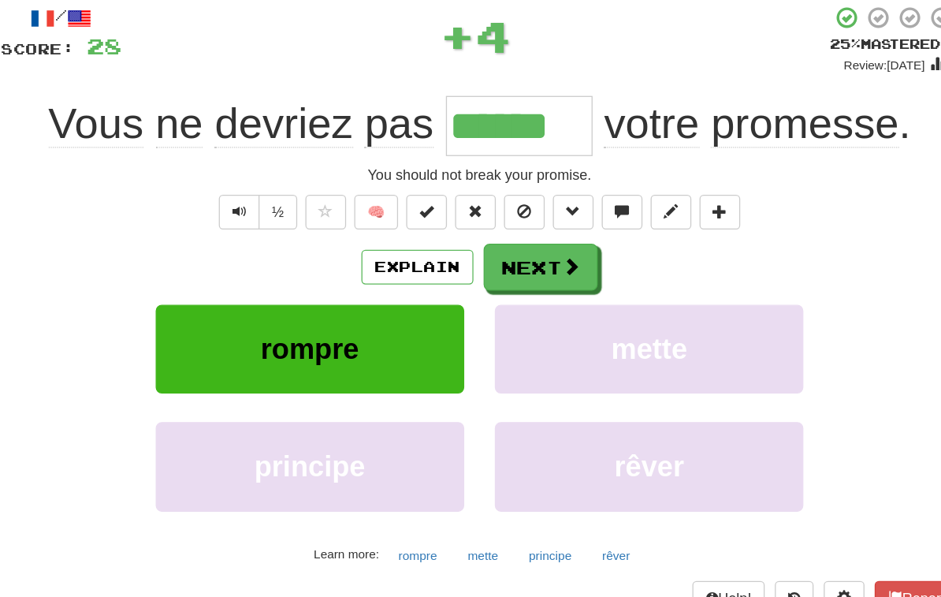
scroll to position [92, 0]
click at [474, 210] on button "Next" at bounding box center [518, 206] width 88 height 36
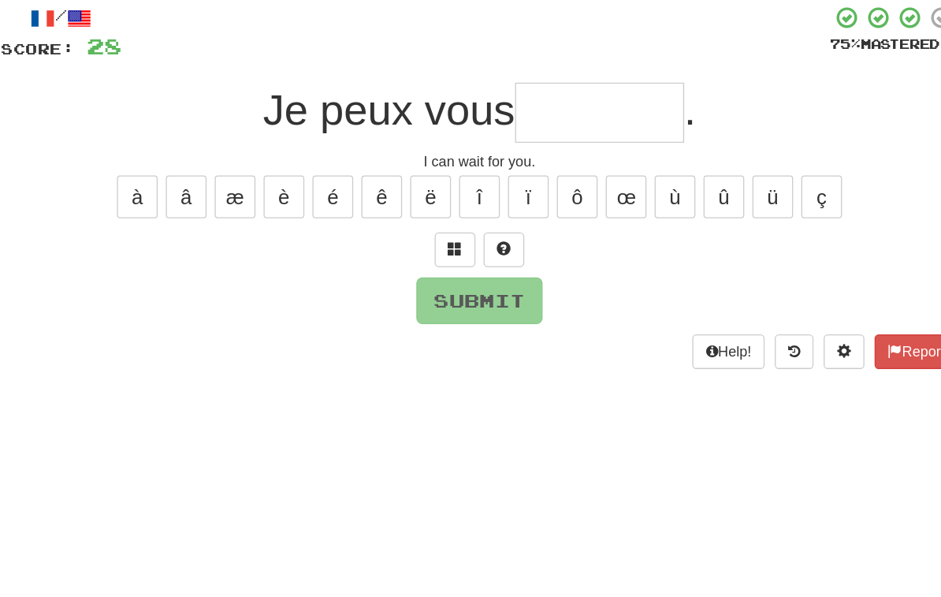
click at [446, 192] on span at bounding box center [451, 192] width 11 height 11
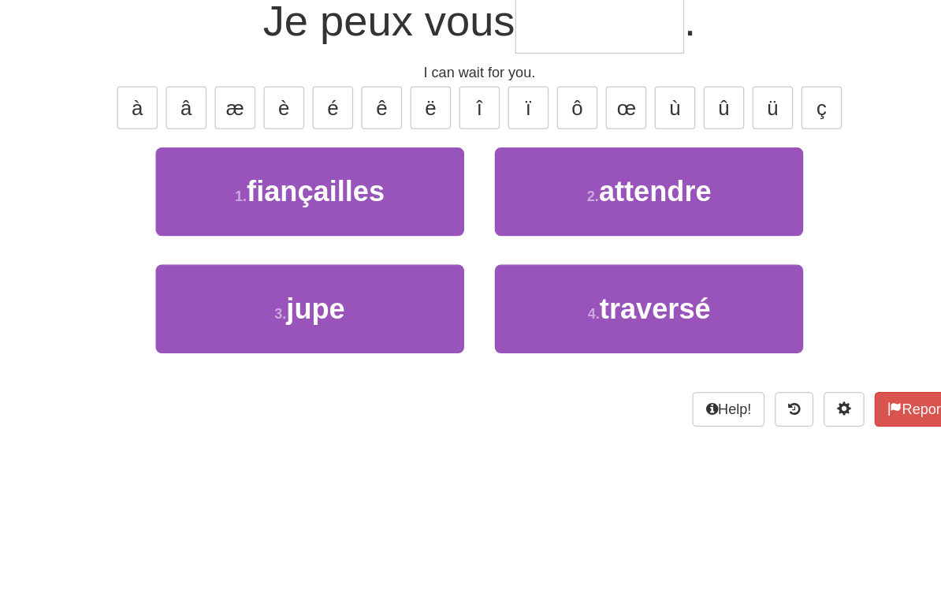
click at [567, 183] on button "2 . attendre" at bounding box center [601, 217] width 239 height 69
type input "********"
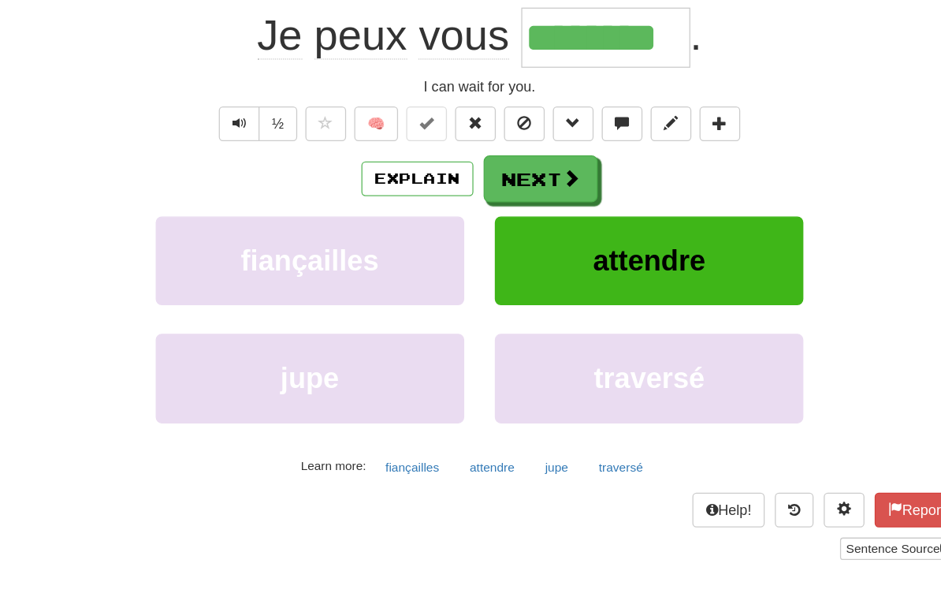
click at [535, 199] on span at bounding box center [542, 206] width 14 height 14
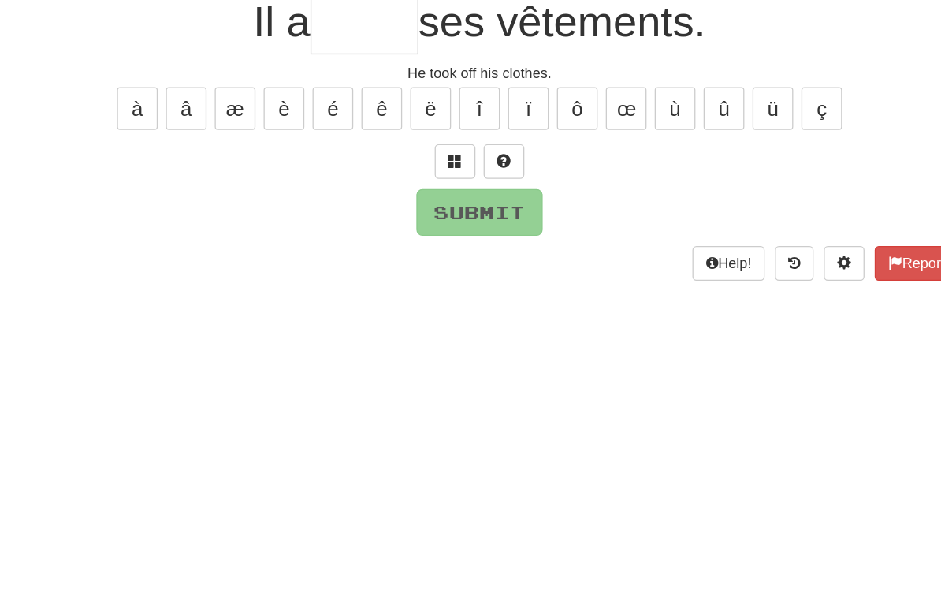
scroll to position [67, 0]
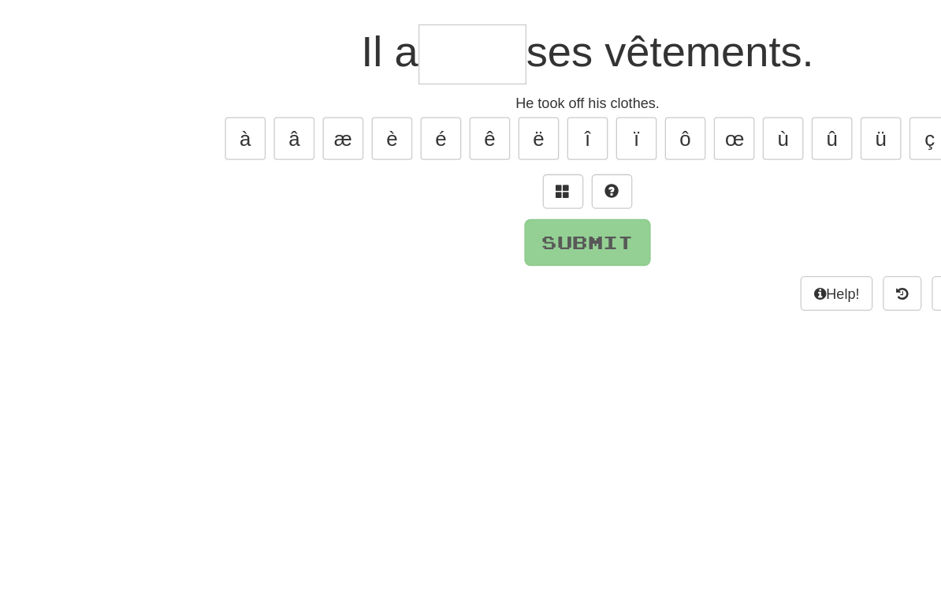
click at [446, 212] on span at bounding box center [451, 217] width 11 height 11
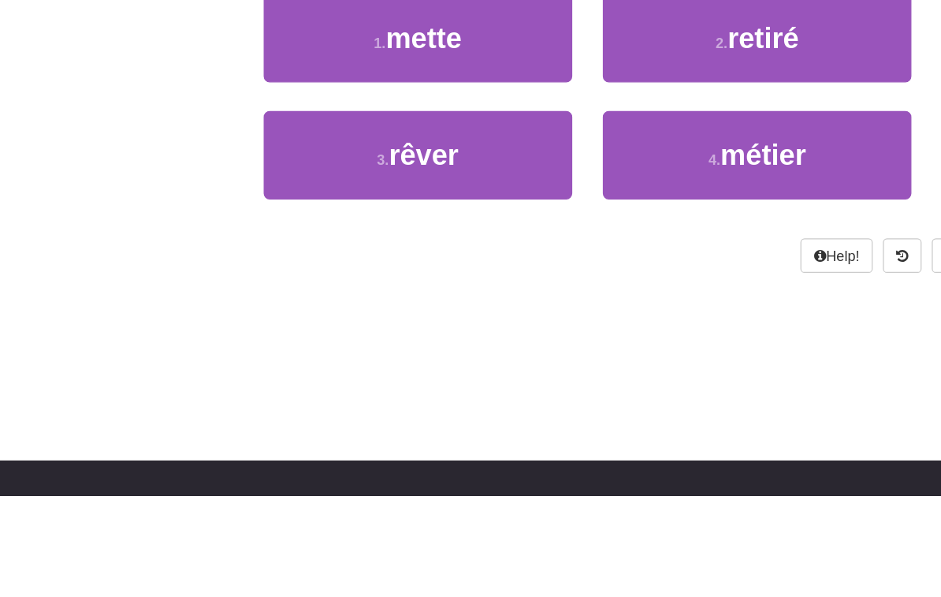
click at [601, 230] on span "retiré" at bounding box center [606, 242] width 55 height 24
type input "******"
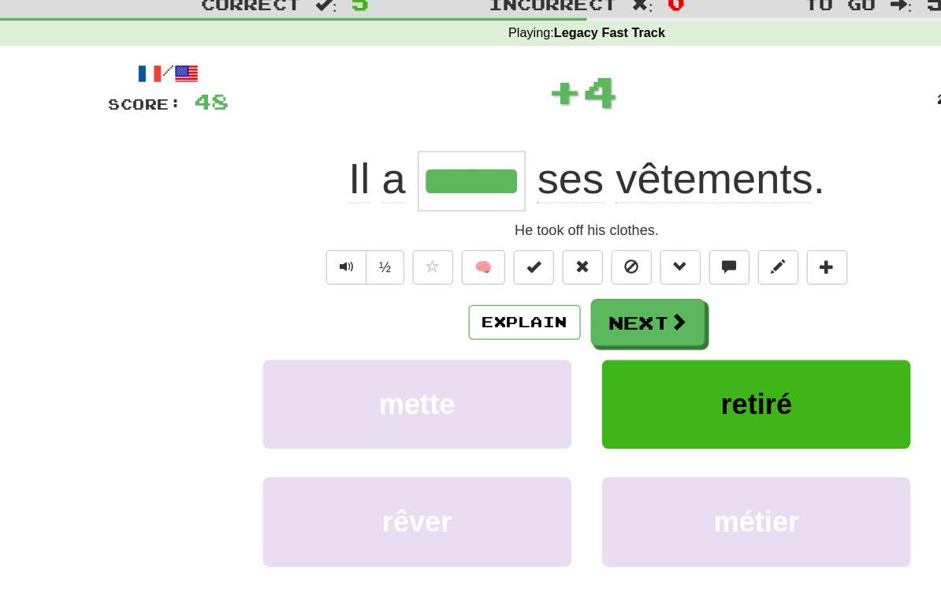
scroll to position [0, 0]
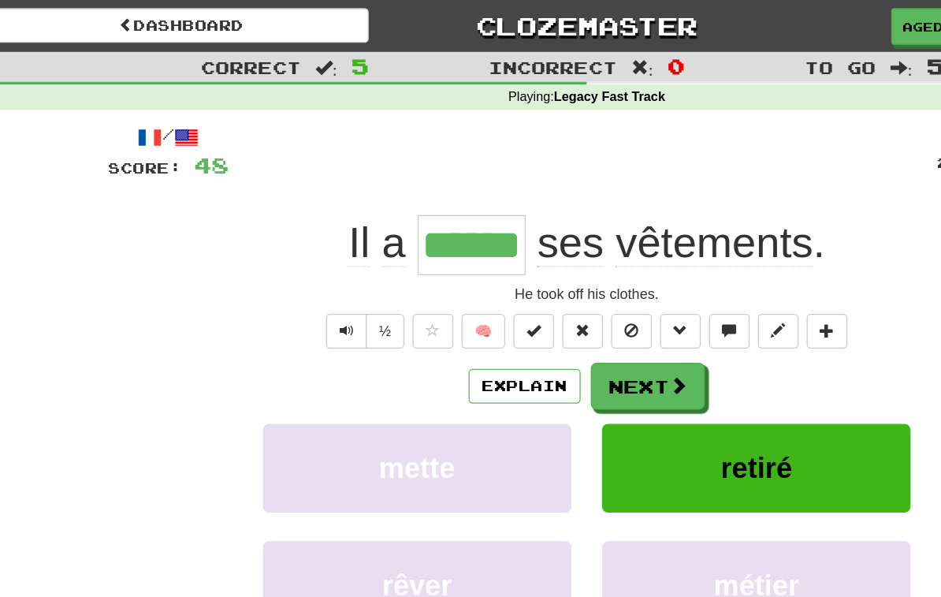
click at [511, 298] on button "Next" at bounding box center [518, 299] width 88 height 36
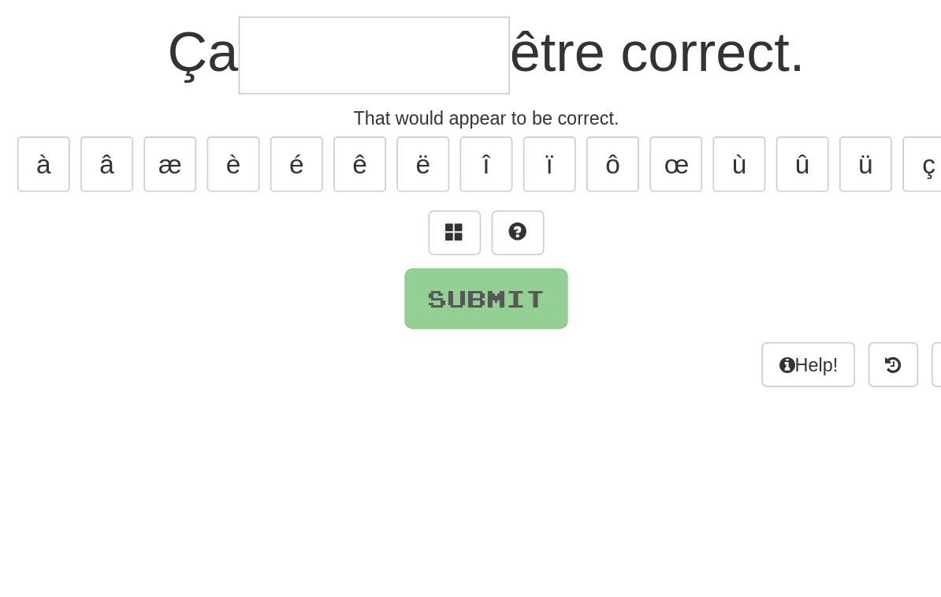
click at [446, 279] on span at bounding box center [451, 284] width 11 height 11
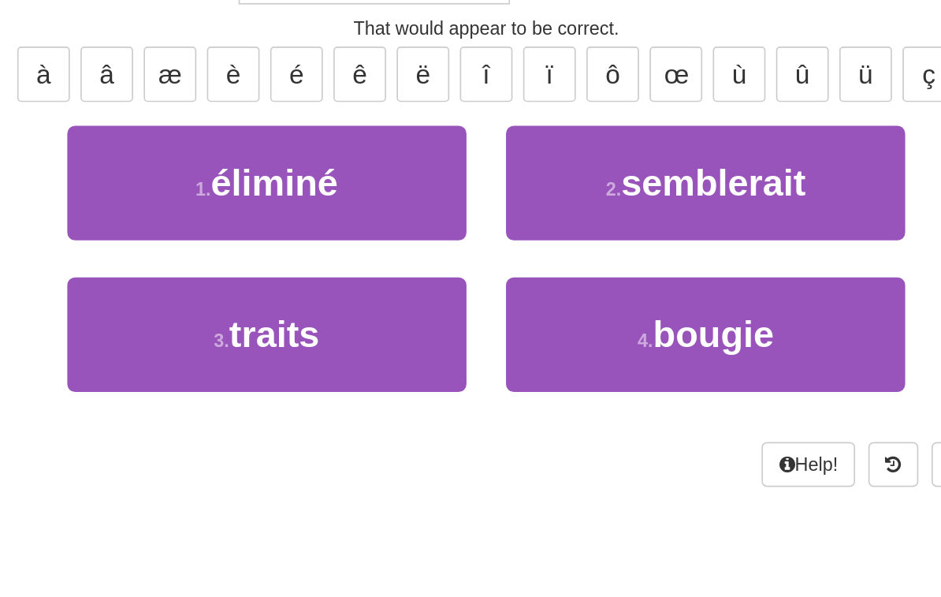
click at [551, 297] on span "semblerait" at bounding box center [606, 309] width 110 height 24
type input "**********"
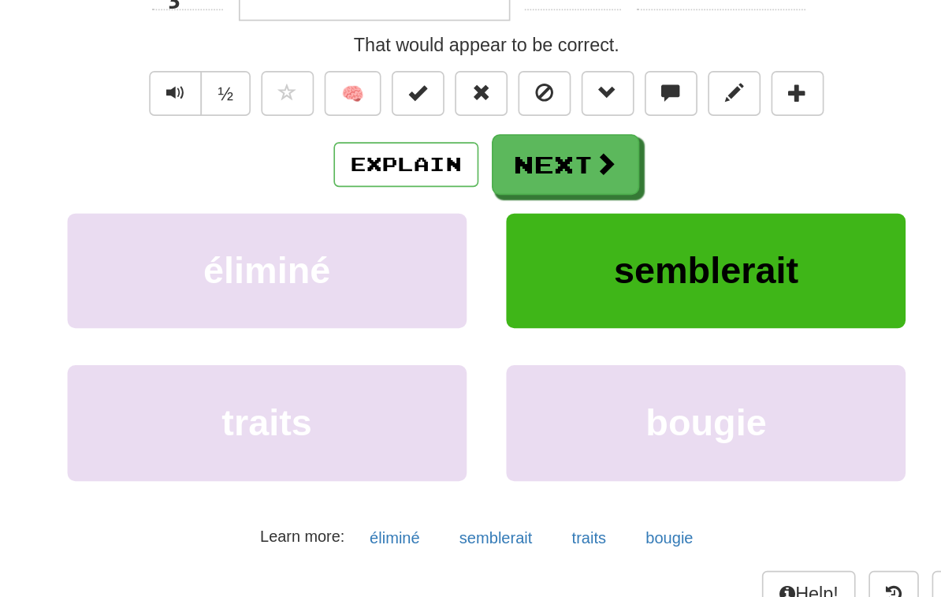
click at [474, 281] on button "Next" at bounding box center [518, 299] width 88 height 36
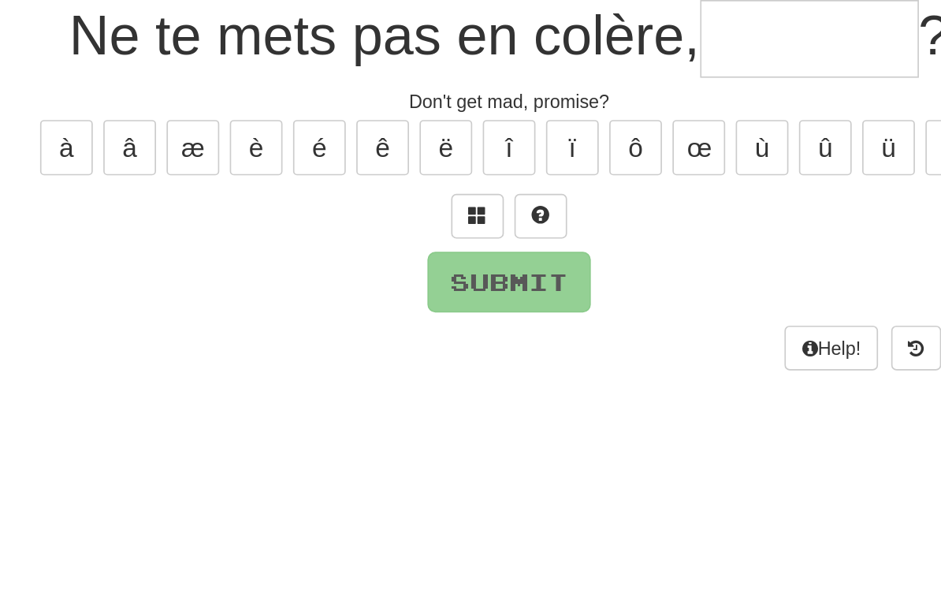
click at [436, 272] on button at bounding box center [452, 285] width 32 height 27
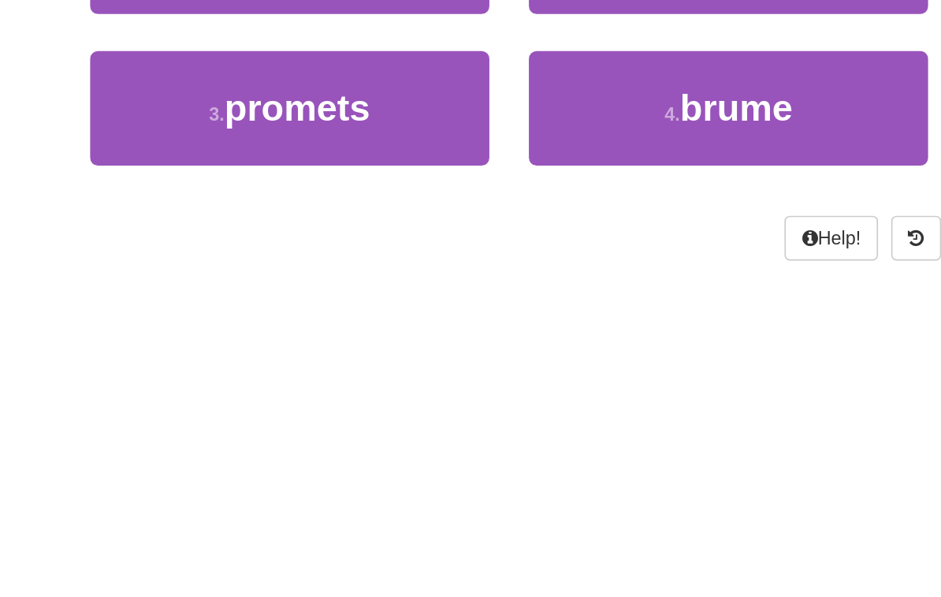
click at [229, 366] on button "3 . promets" at bounding box center [339, 400] width 239 height 69
type input "*******"
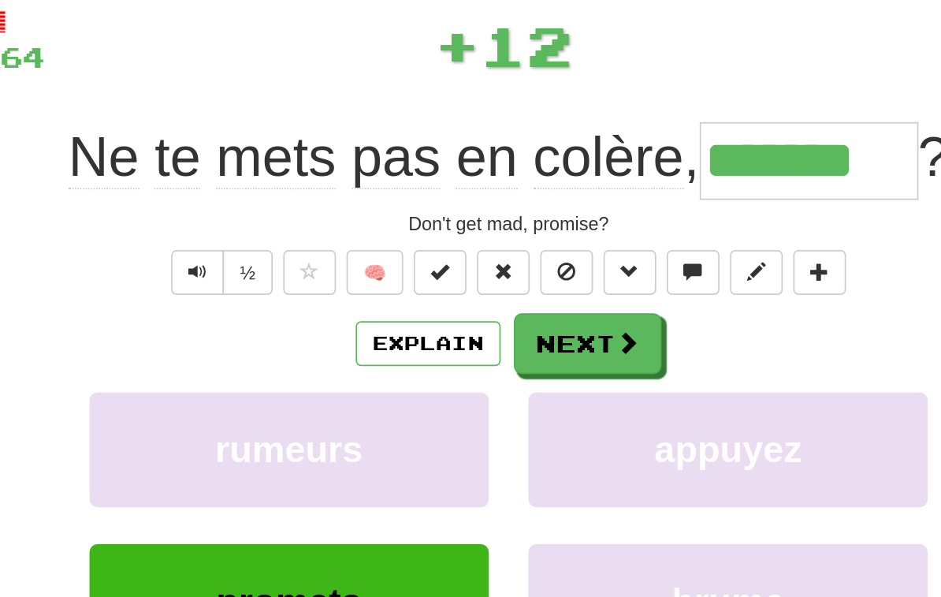
scroll to position [93, 0]
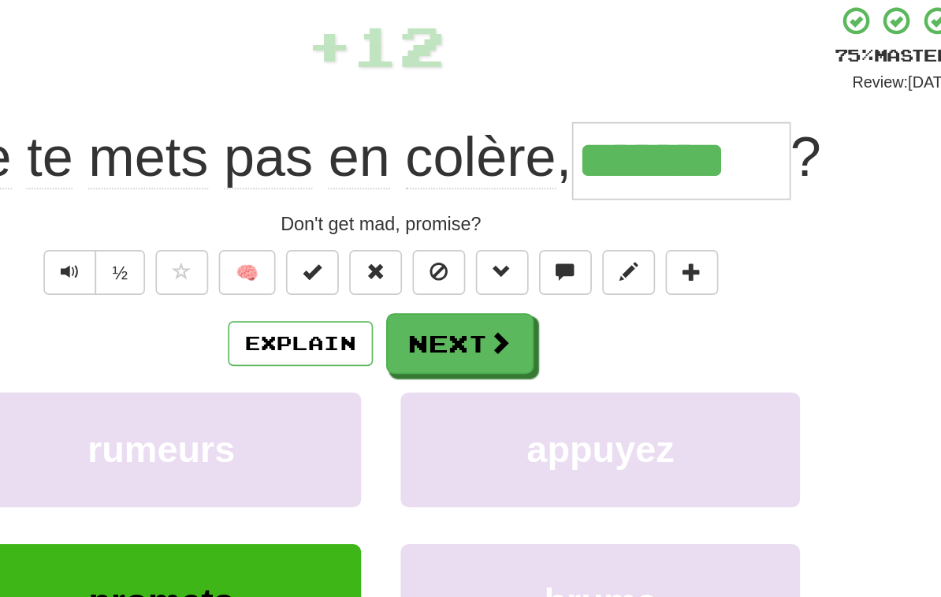
click at [474, 214] on button "Next" at bounding box center [518, 206] width 88 height 36
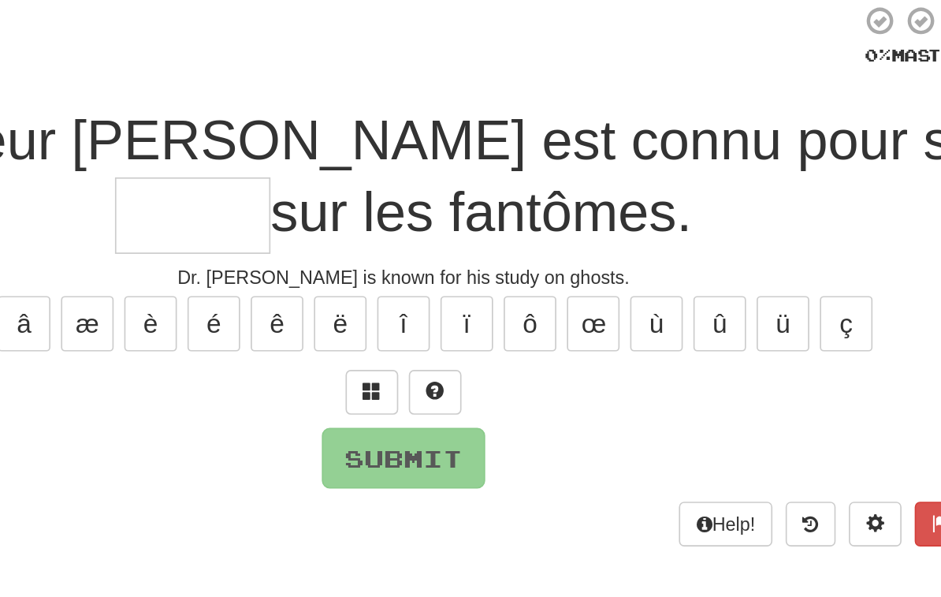
scroll to position [91, 0]
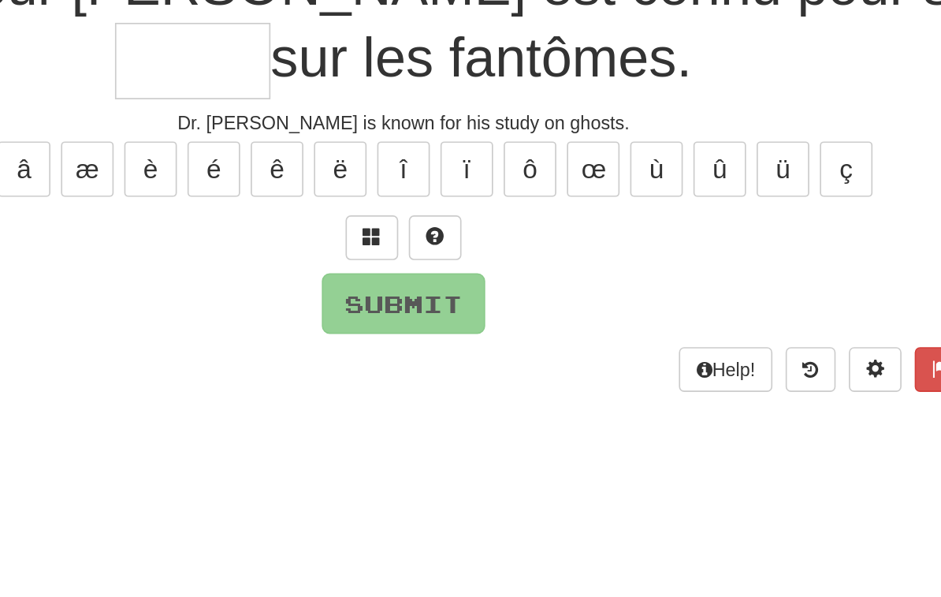
click at [446, 230] on span at bounding box center [451, 235] width 11 height 11
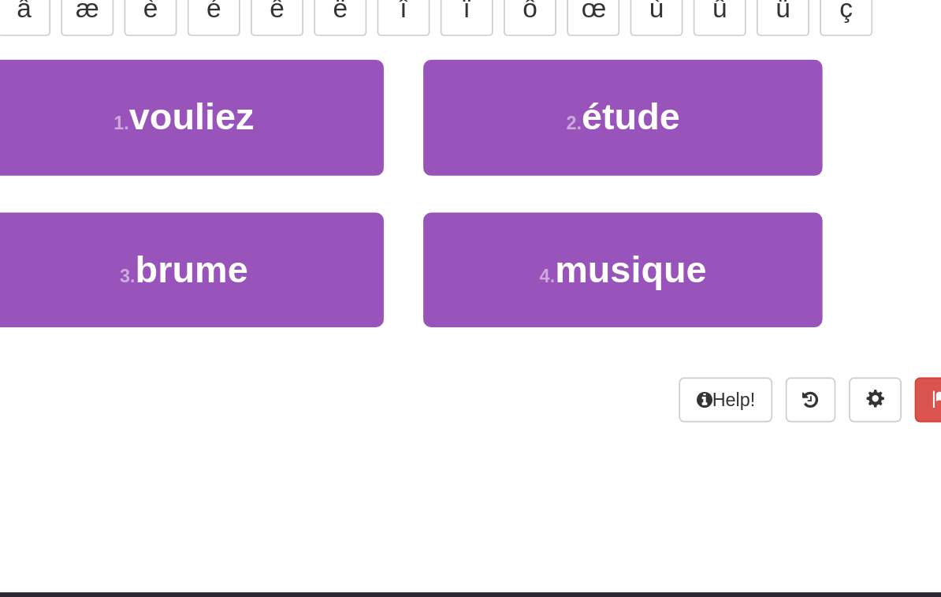
click at [482, 226] on button "2 . étude" at bounding box center [601, 260] width 239 height 69
type input "*****"
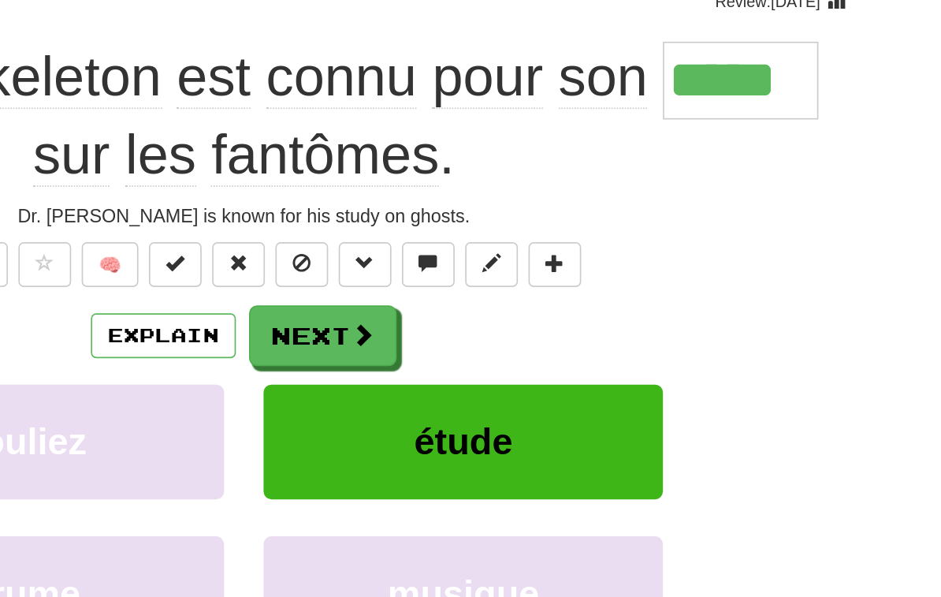
click at [474, 233] on button "Next" at bounding box center [518, 251] width 88 height 36
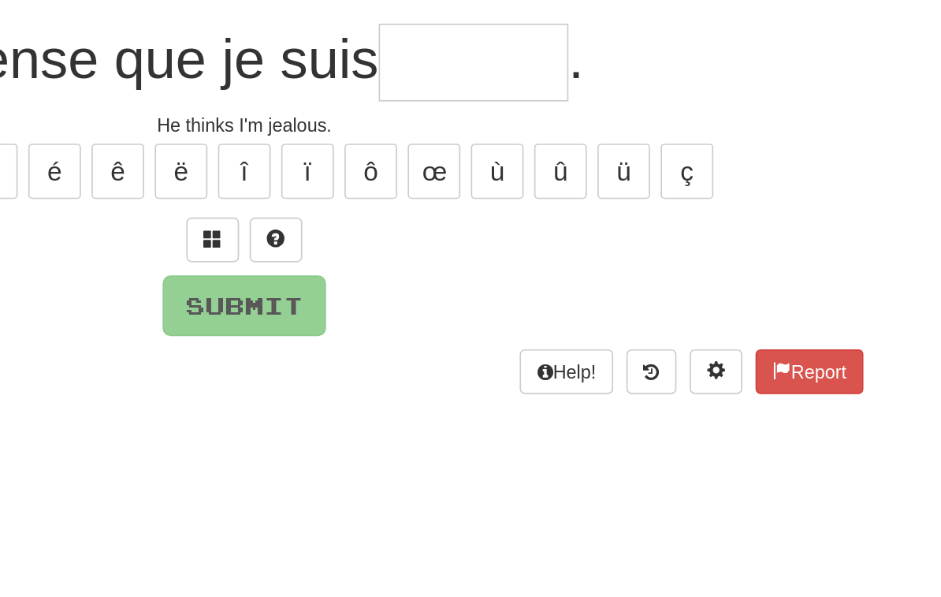
click at [436, 181] on button at bounding box center [452, 194] width 32 height 27
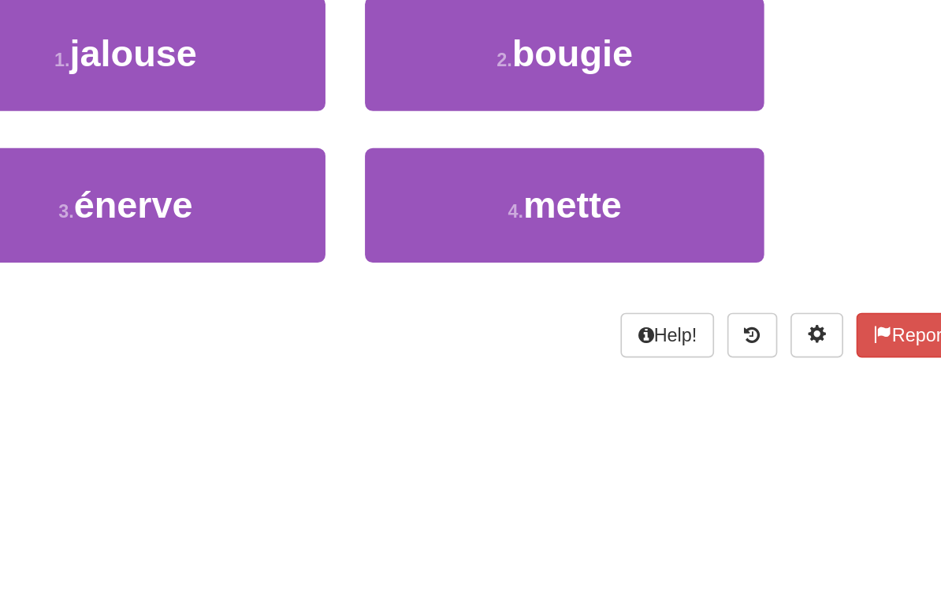
click at [220, 184] on button "1 . jalouse" at bounding box center [339, 218] width 239 height 69
type input "*******"
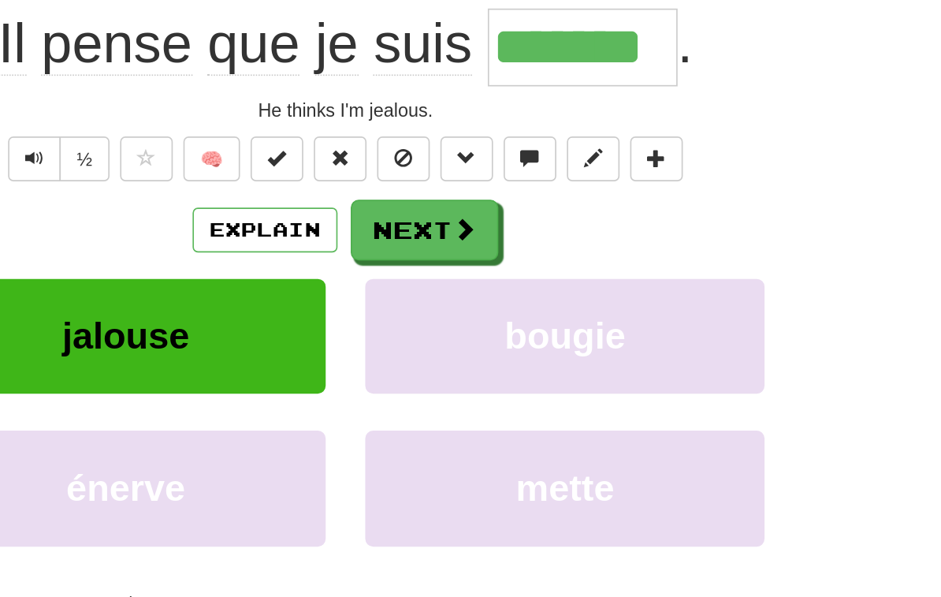
click at [535, 199] on span at bounding box center [542, 206] width 14 height 14
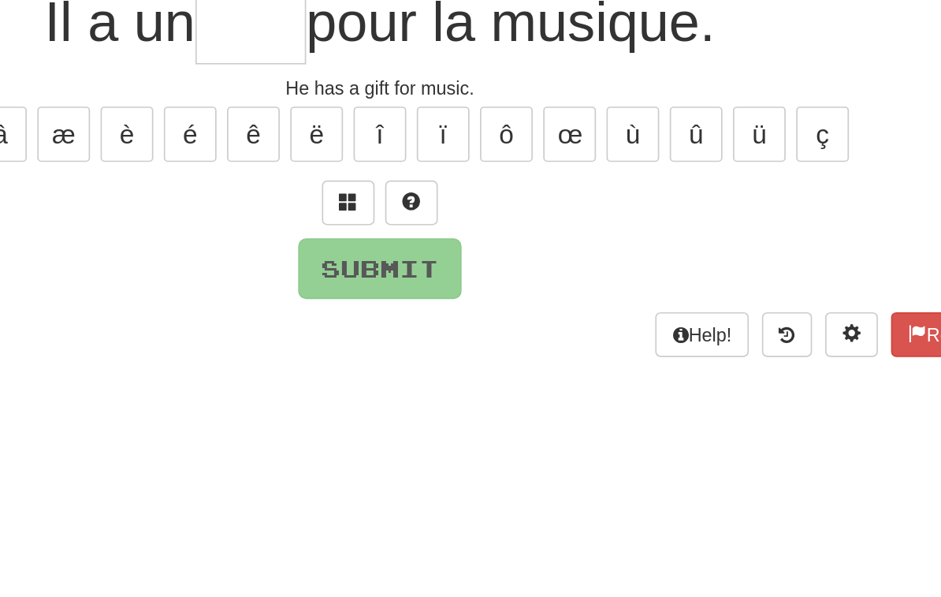
click at [446, 188] on span at bounding box center [451, 193] width 11 height 11
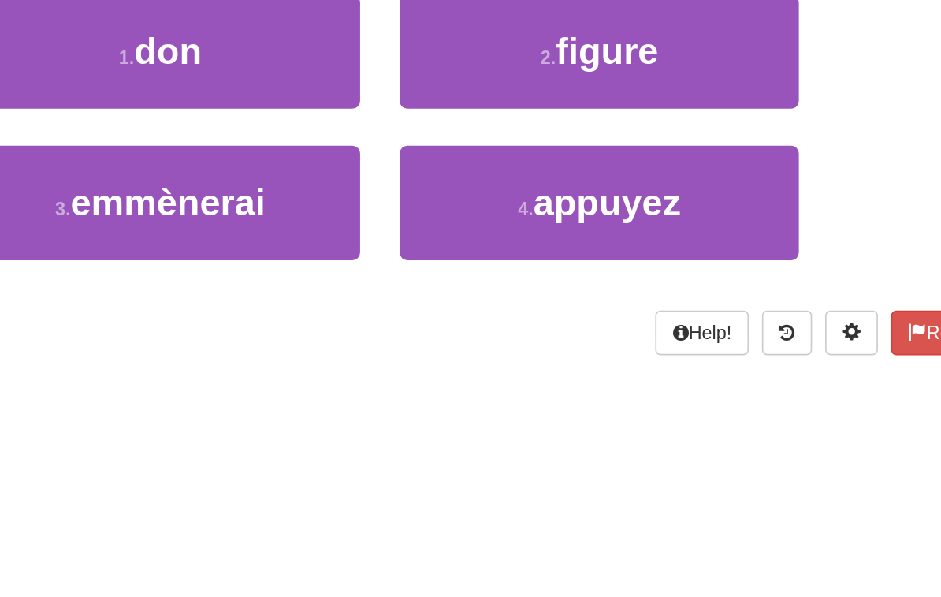
click at [220, 184] on button "1 . don" at bounding box center [339, 218] width 239 height 69
type input "***"
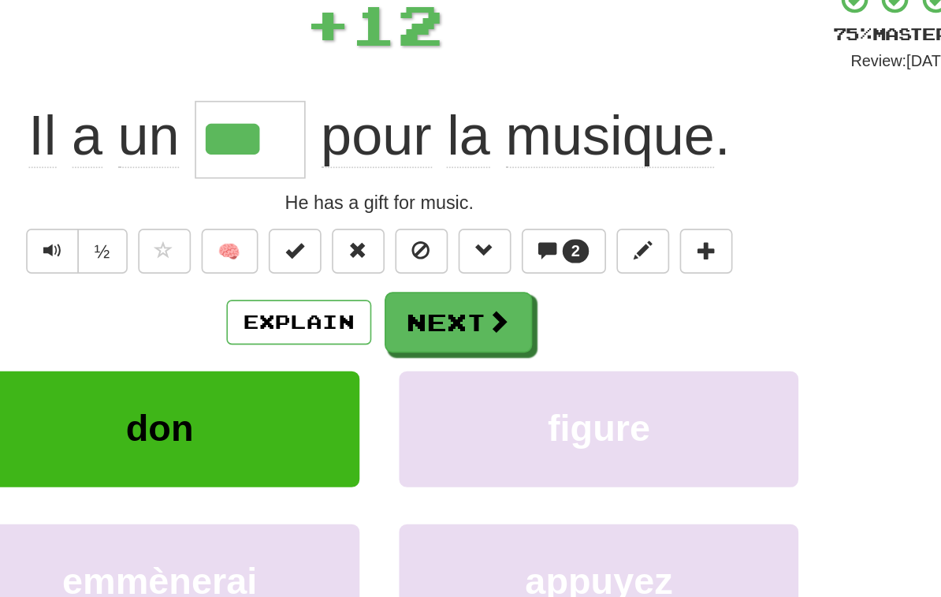
click at [535, 199] on span at bounding box center [542, 206] width 14 height 14
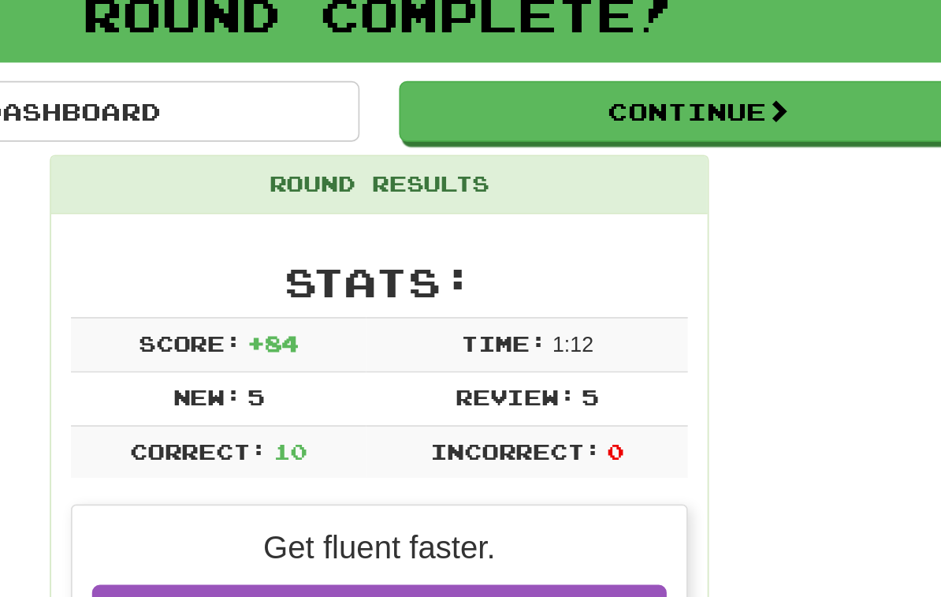
click at [482, 69] on button "Continue" at bounding box center [661, 81] width 359 height 36
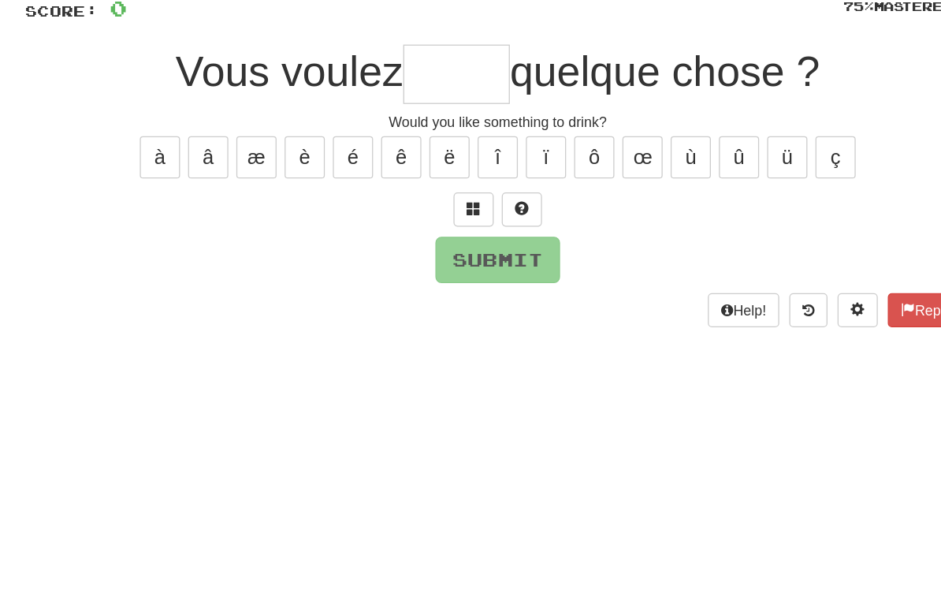
click at [436, 181] on button at bounding box center [452, 194] width 32 height 27
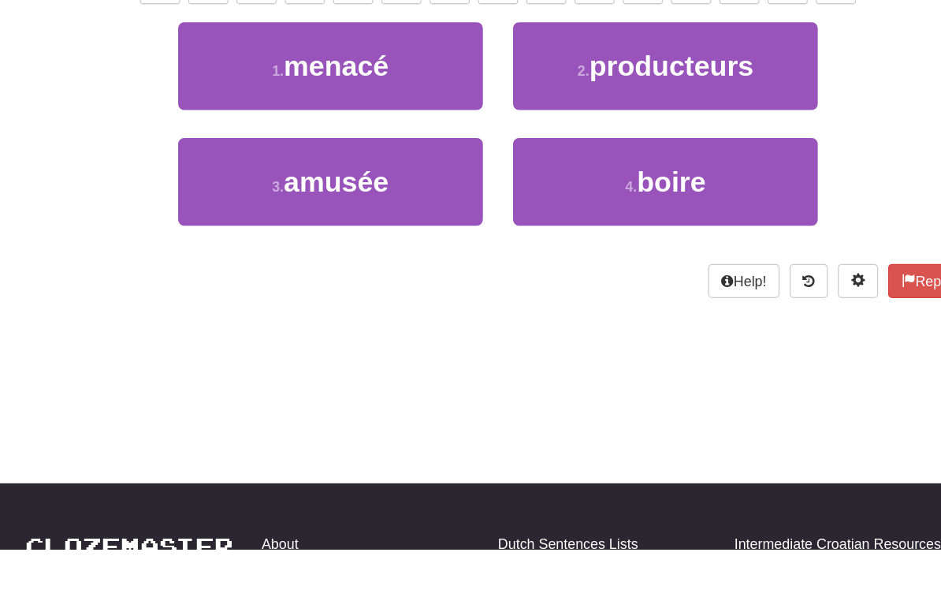
click at [579, 296] on span "boire" at bounding box center [606, 308] width 54 height 24
type input "*****"
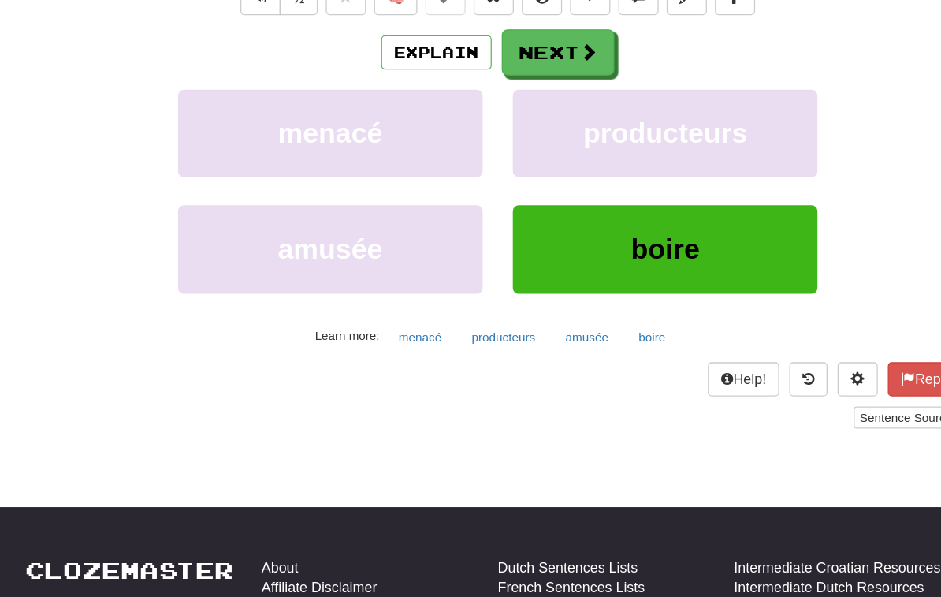
click at [474, 132] on button "Next" at bounding box center [518, 150] width 88 height 36
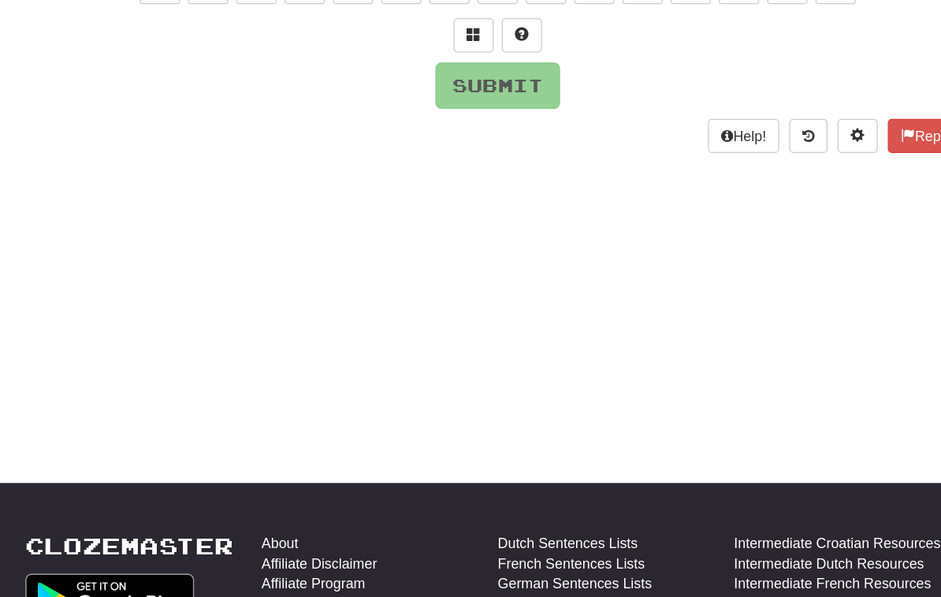
scroll to position [65, 0]
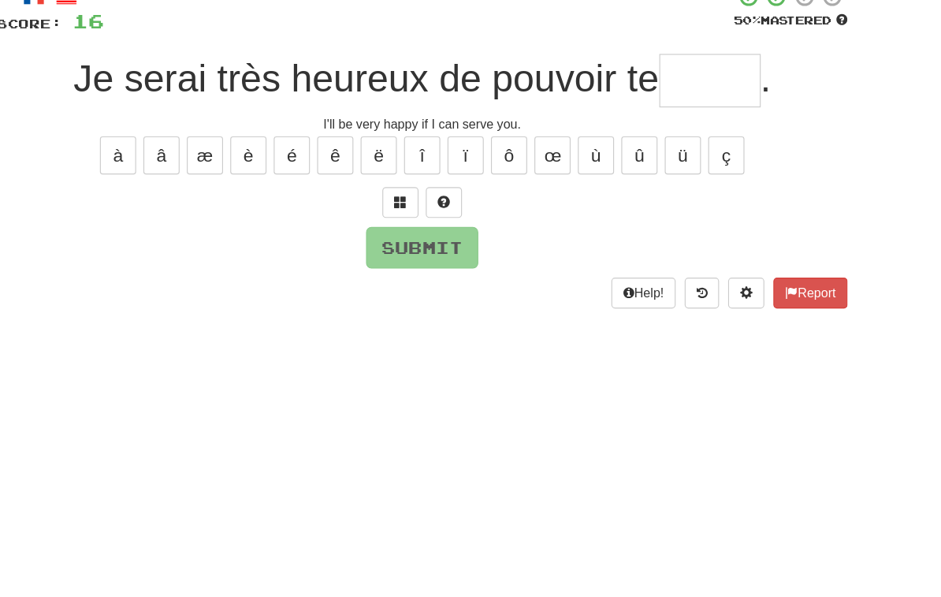
click at [436, 207] on button at bounding box center [452, 220] width 32 height 27
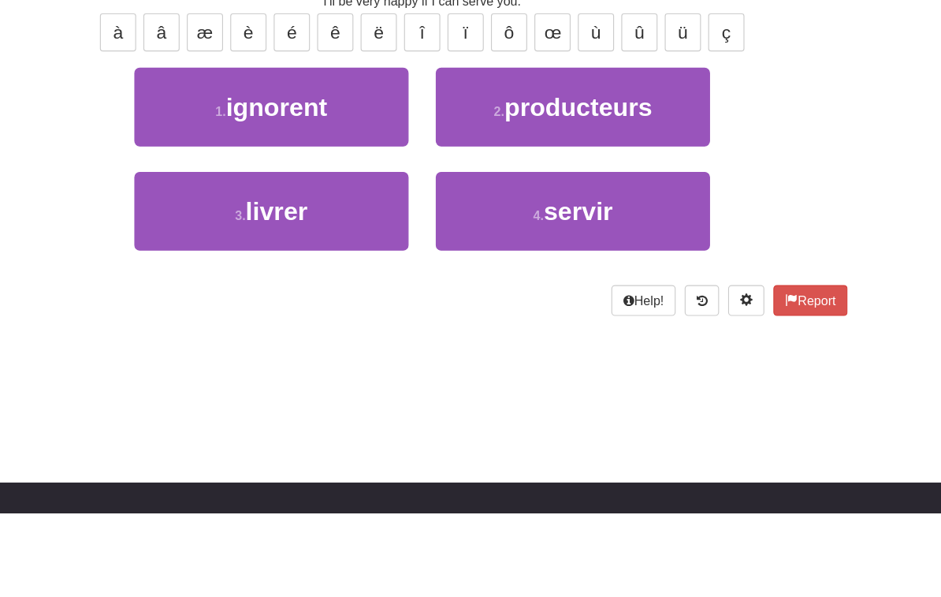
click at [576, 322] on span "servir" at bounding box center [606, 334] width 60 height 24
type input "******"
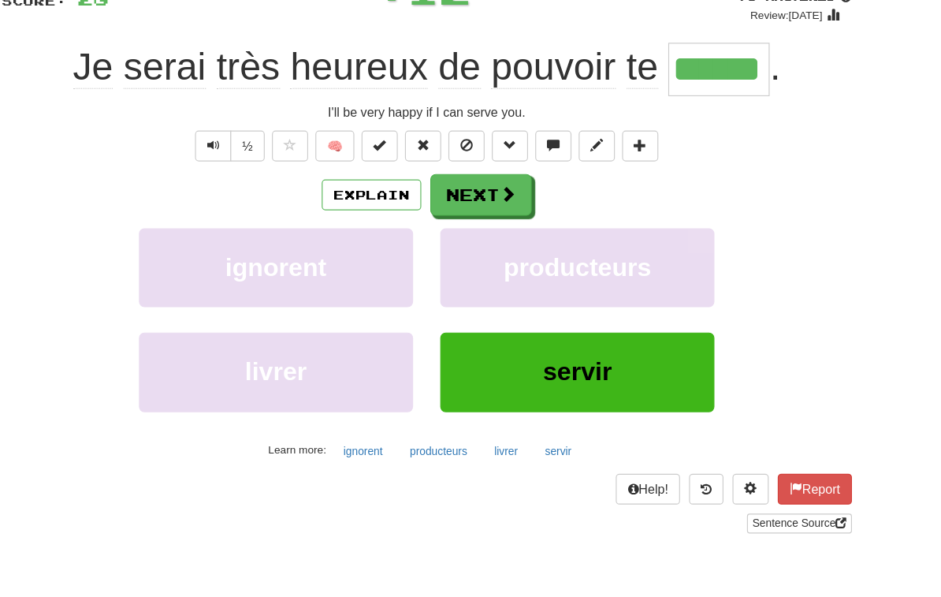
scroll to position [129, 0]
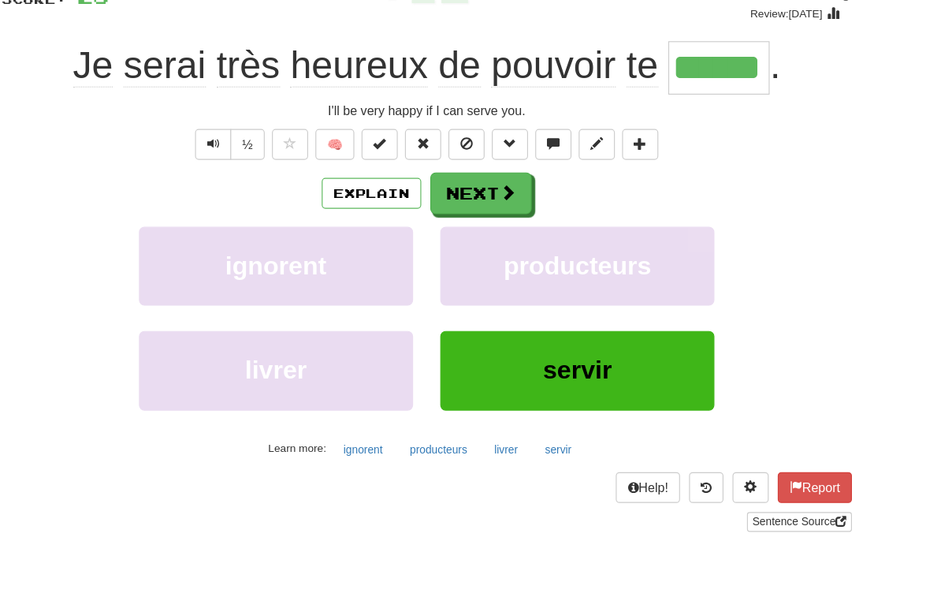
click at [535, 162] on span at bounding box center [542, 169] width 14 height 14
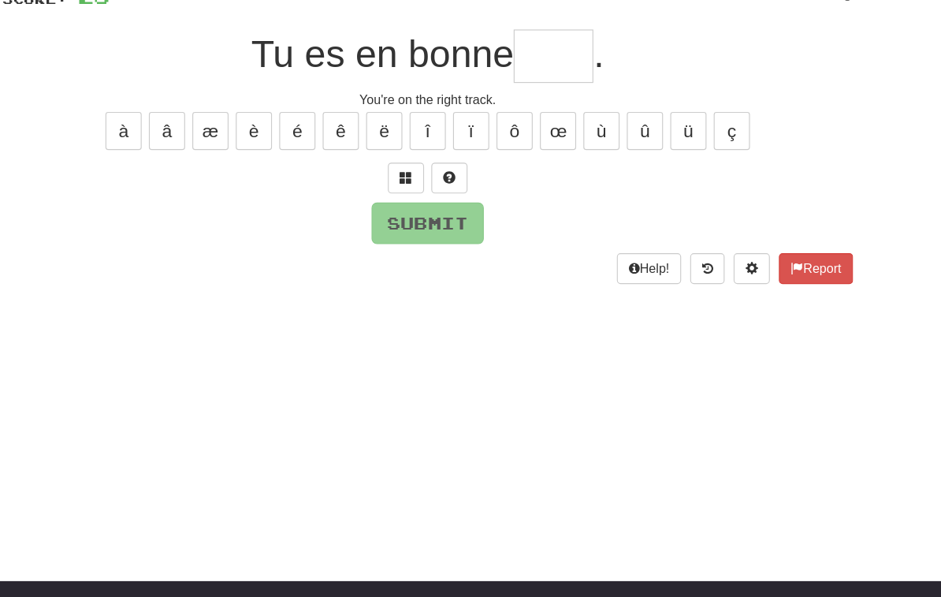
click at [436, 153] on button at bounding box center [452, 156] width 32 height 27
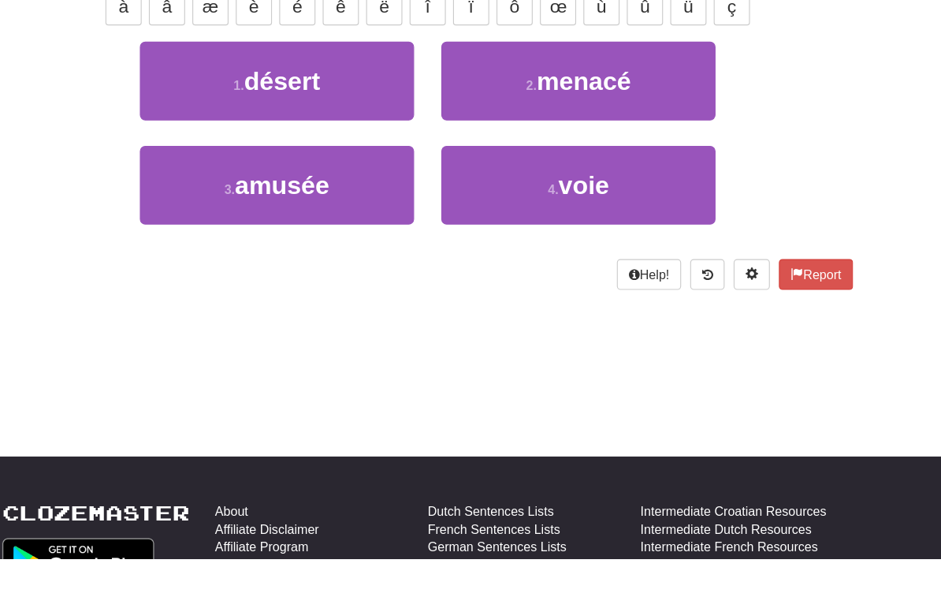
click at [538, 237] on button "4 . voie" at bounding box center [601, 271] width 239 height 69
type input "****"
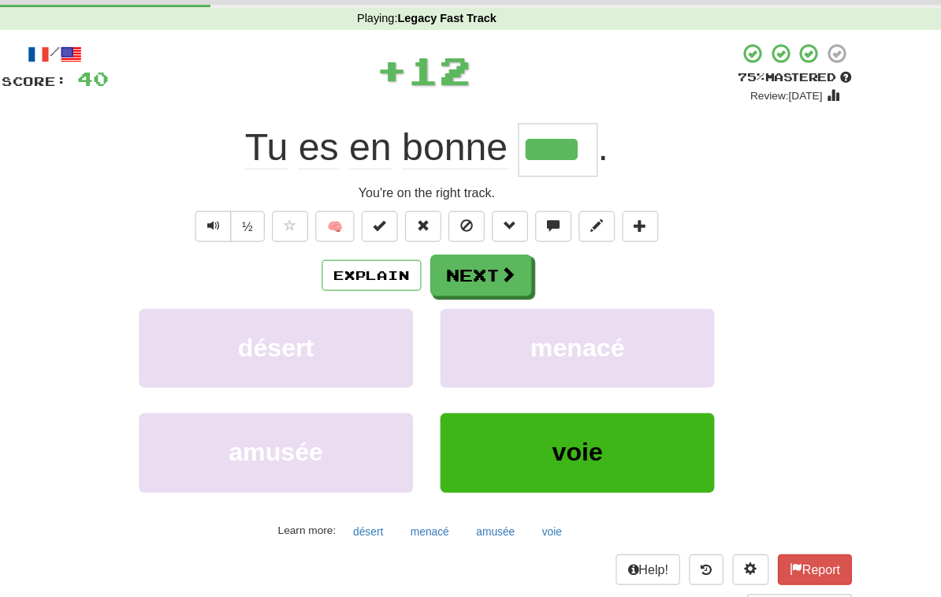
scroll to position [0, 0]
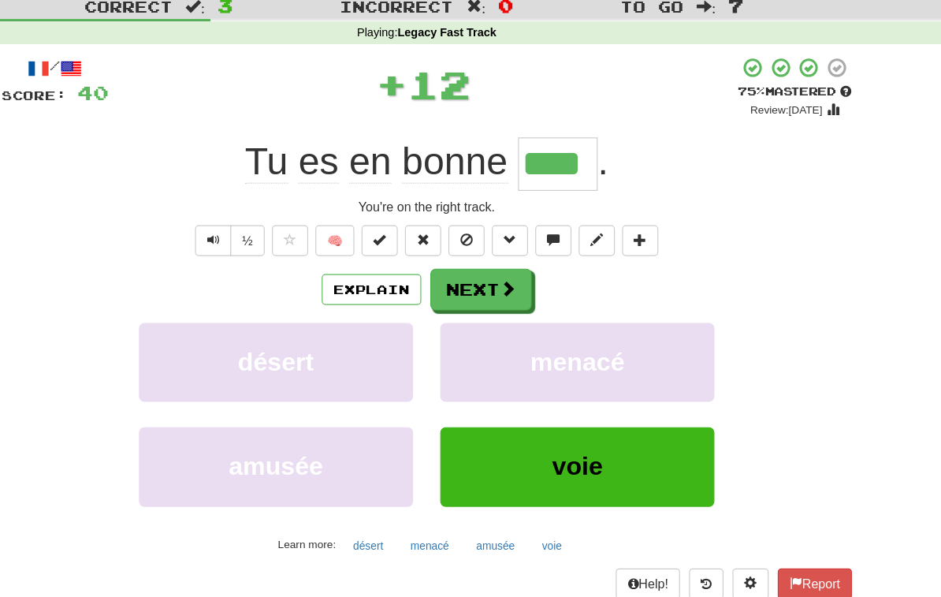
click at [535, 291] on span at bounding box center [542, 298] width 14 height 14
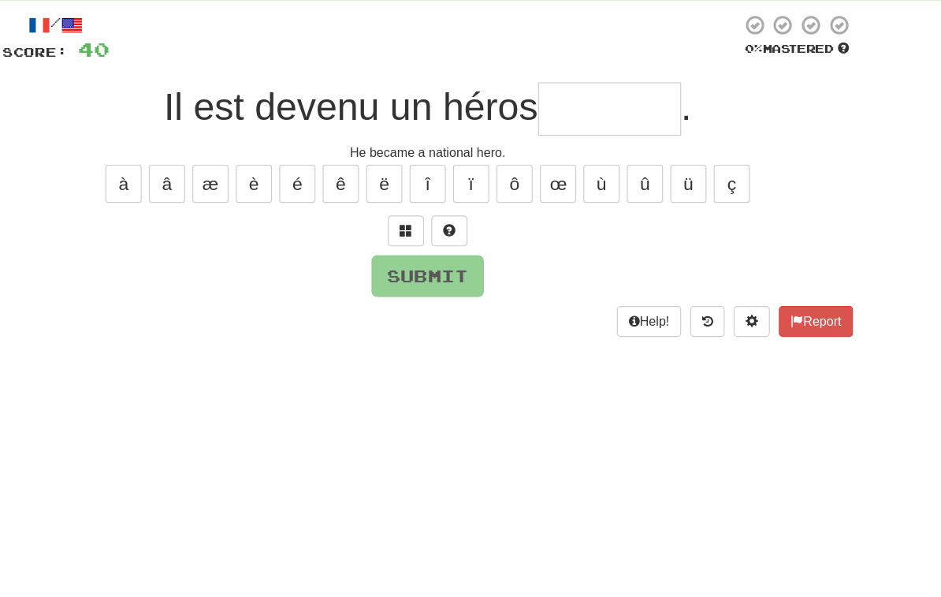
click at [436, 272] on button at bounding box center [452, 285] width 32 height 27
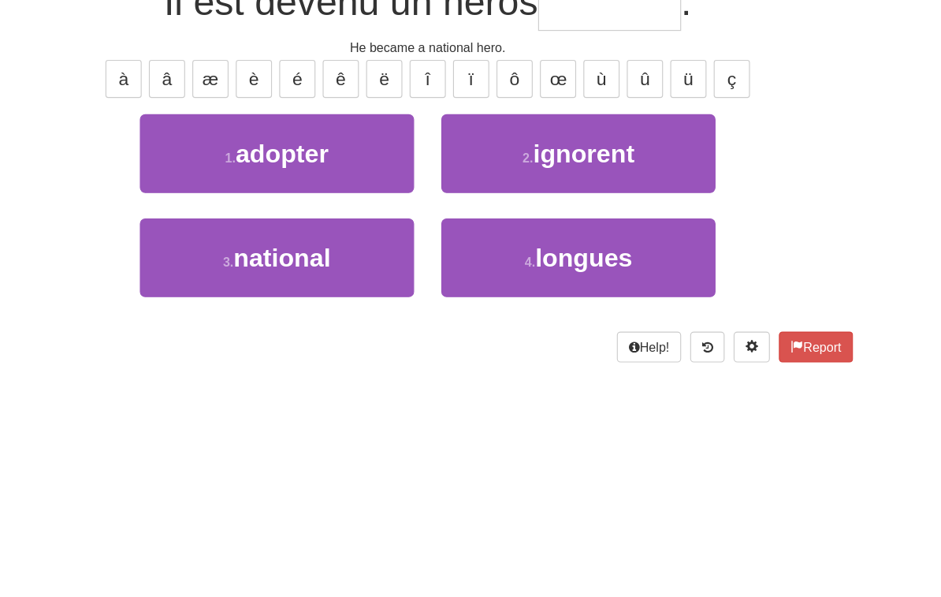
click at [301, 388] on span "national" at bounding box center [343, 400] width 84 height 24
type input "********"
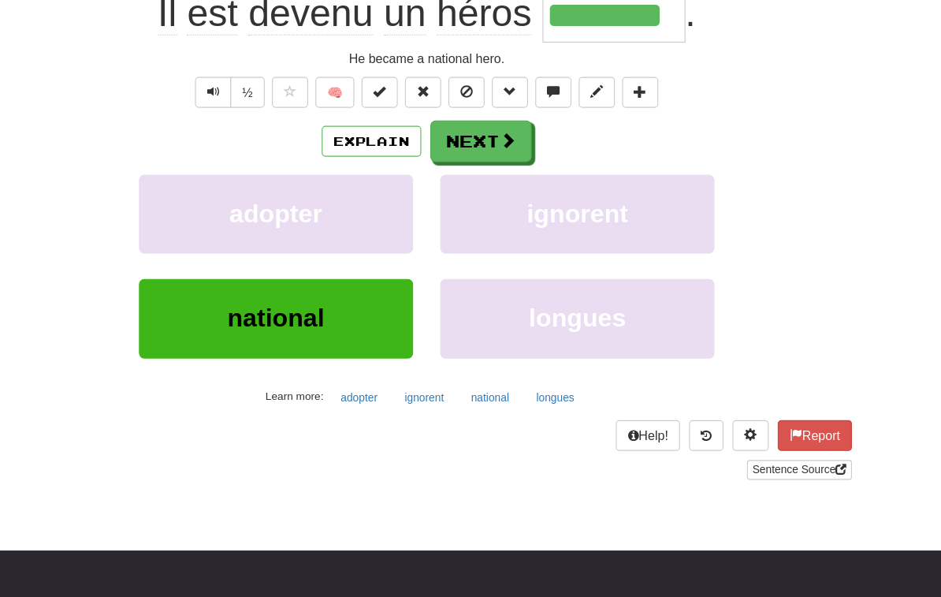
click at [535, 170] on span at bounding box center [542, 177] width 14 height 14
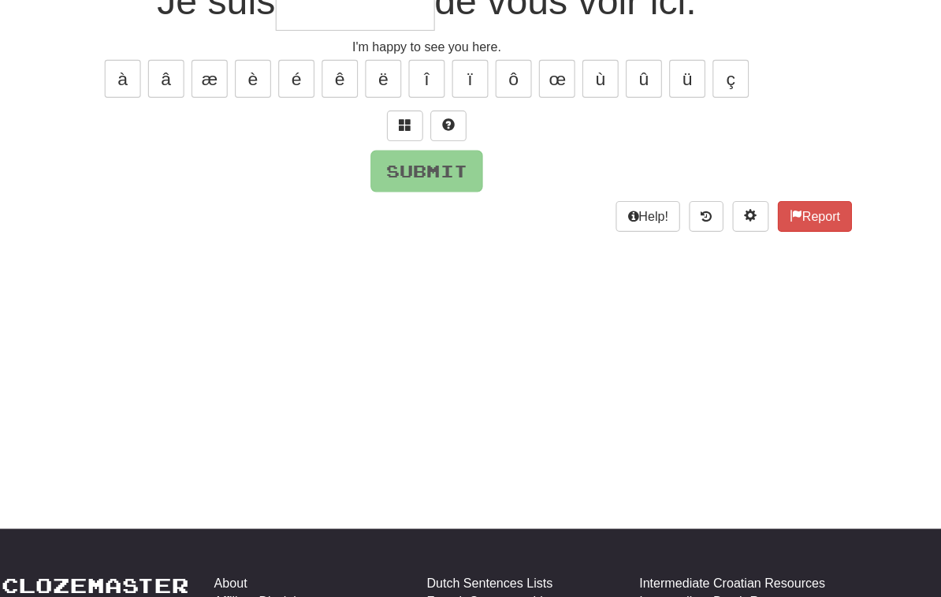
scroll to position [53, 0]
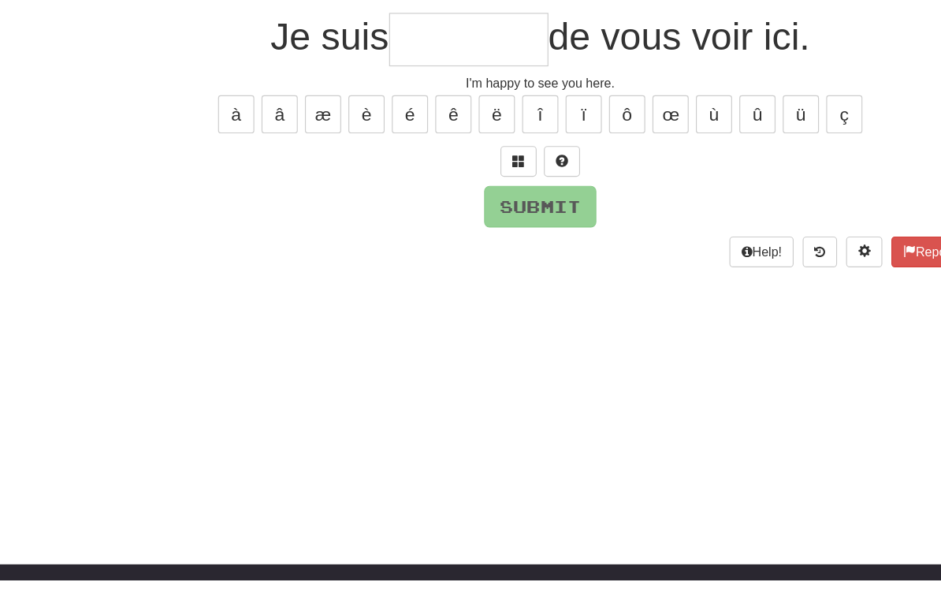
click at [456, 226] on span at bounding box center [451, 231] width 11 height 11
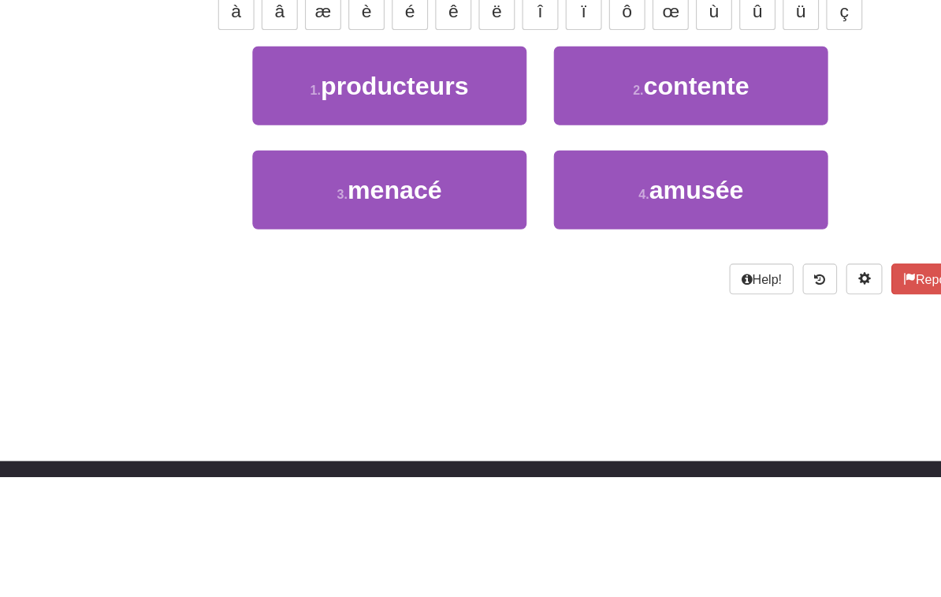
click at [628, 222] on button "2 . contente" at bounding box center [601, 256] width 239 height 69
type input "********"
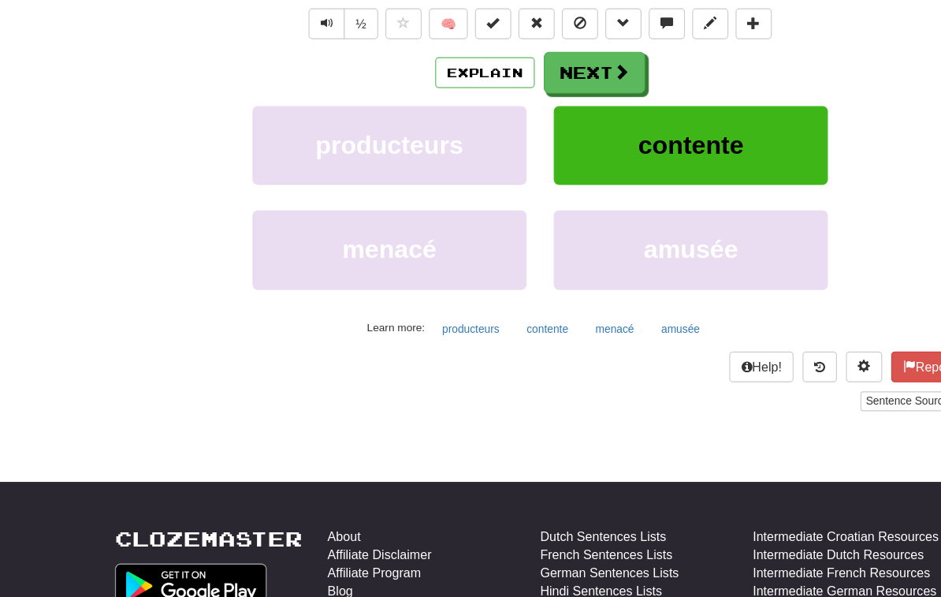
click at [535, 110] on span at bounding box center [542, 117] width 14 height 14
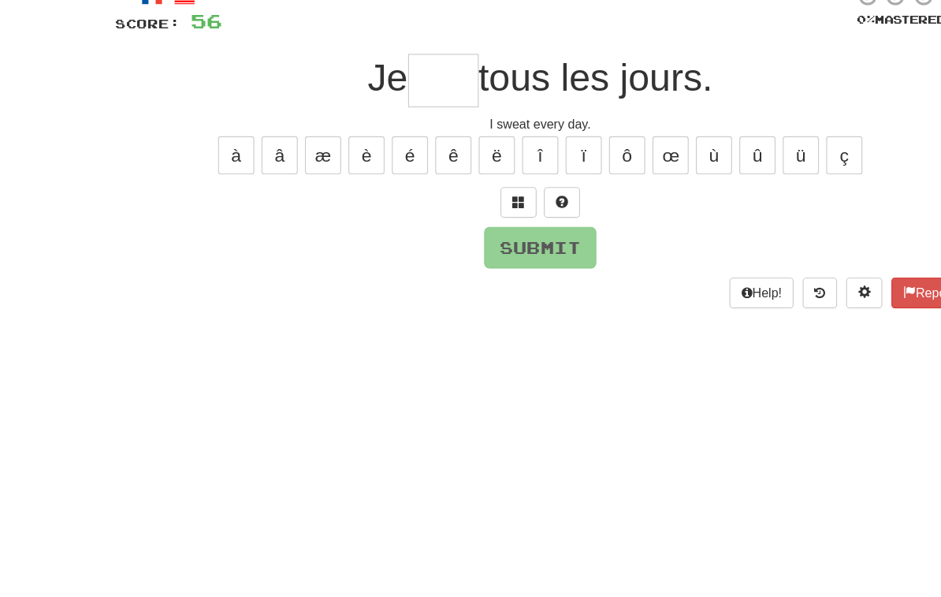
click at [451, 226] on span at bounding box center [451, 231] width 11 height 11
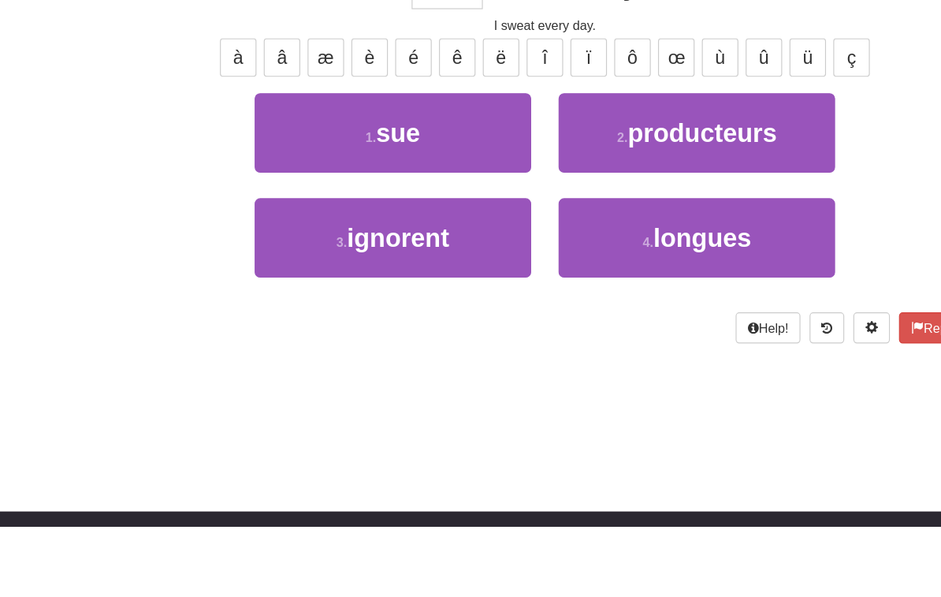
click at [404, 222] on button "1 . sue" at bounding box center [339, 256] width 239 height 69
type input "***"
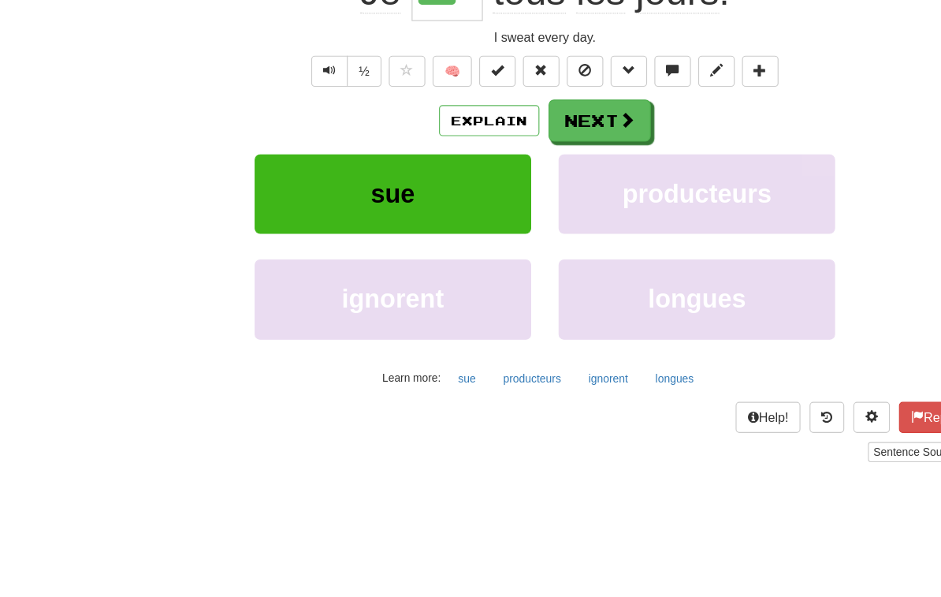
scroll to position [136, 0]
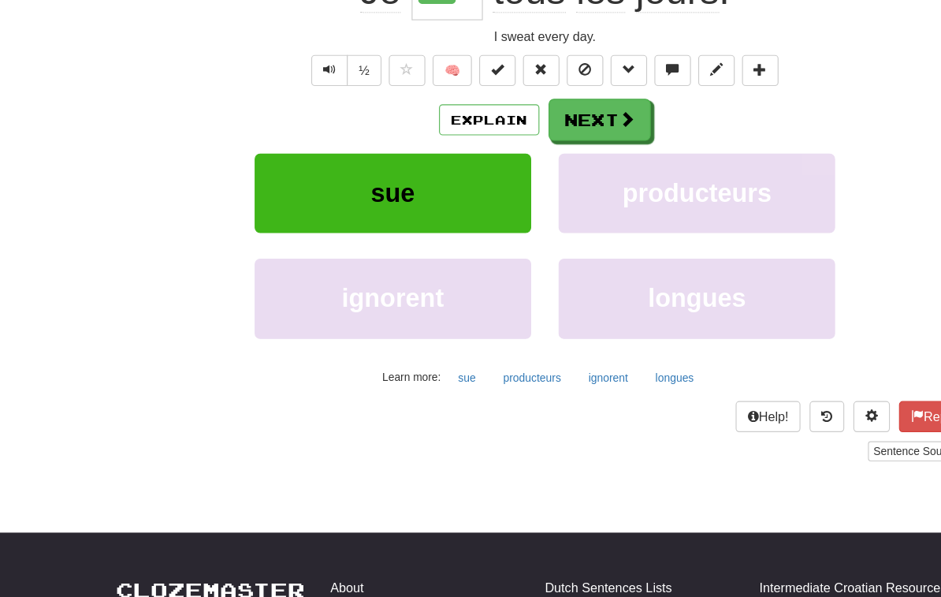
click at [542, 155] on span at bounding box center [542, 162] width 14 height 14
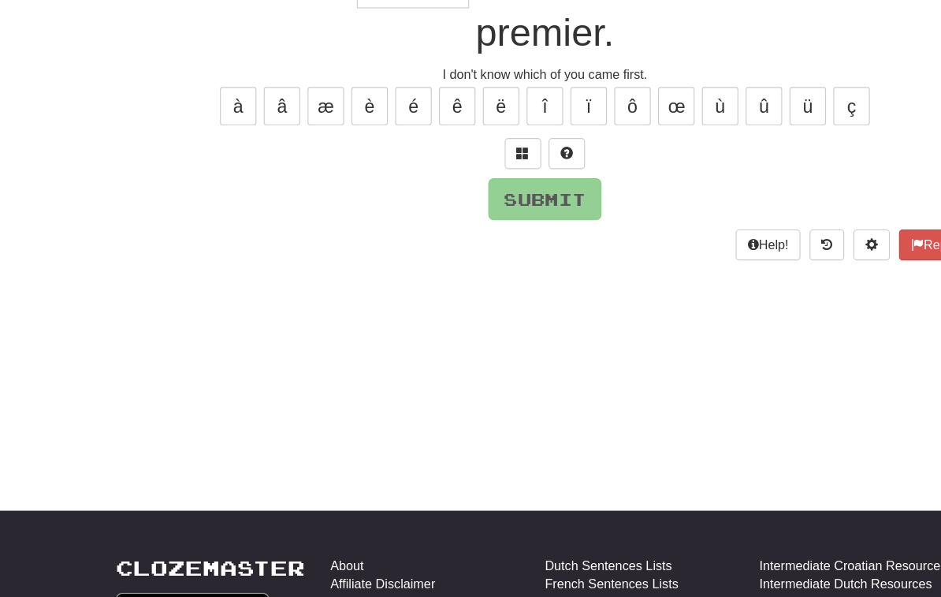
scroll to position [54, 0]
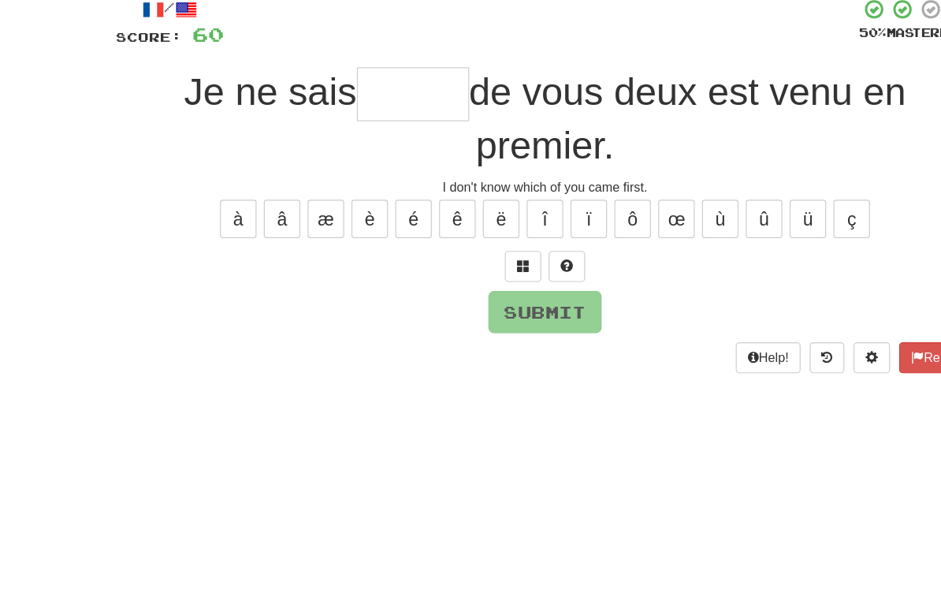
click at [464, 260] on button at bounding box center [452, 273] width 32 height 27
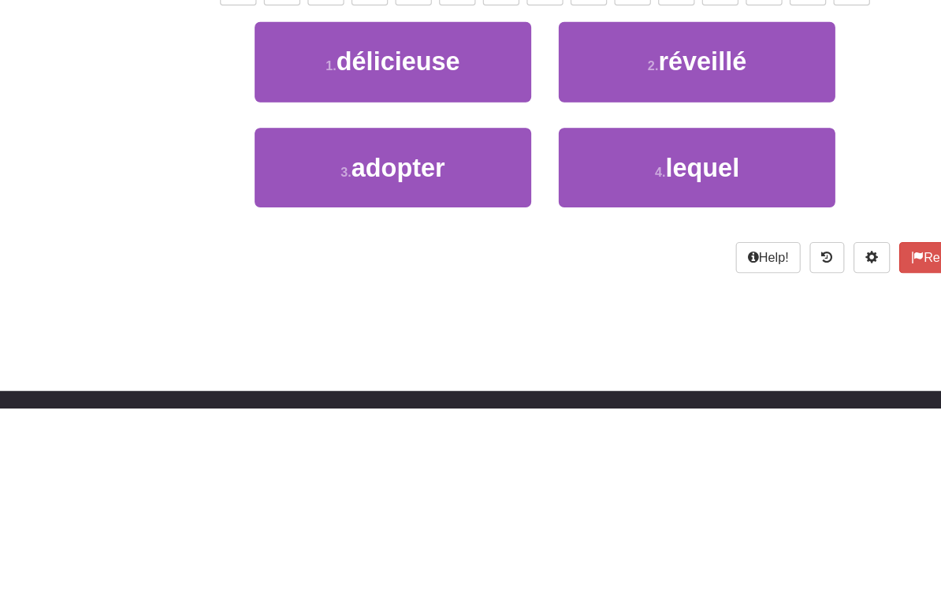
click at [630, 377] on span "lequel" at bounding box center [607, 389] width 64 height 24
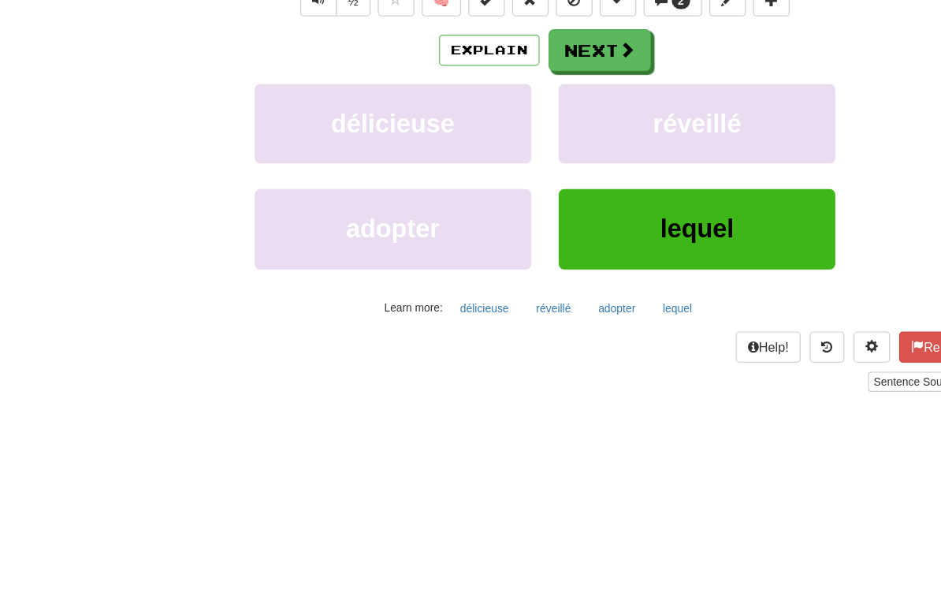
type input "******"
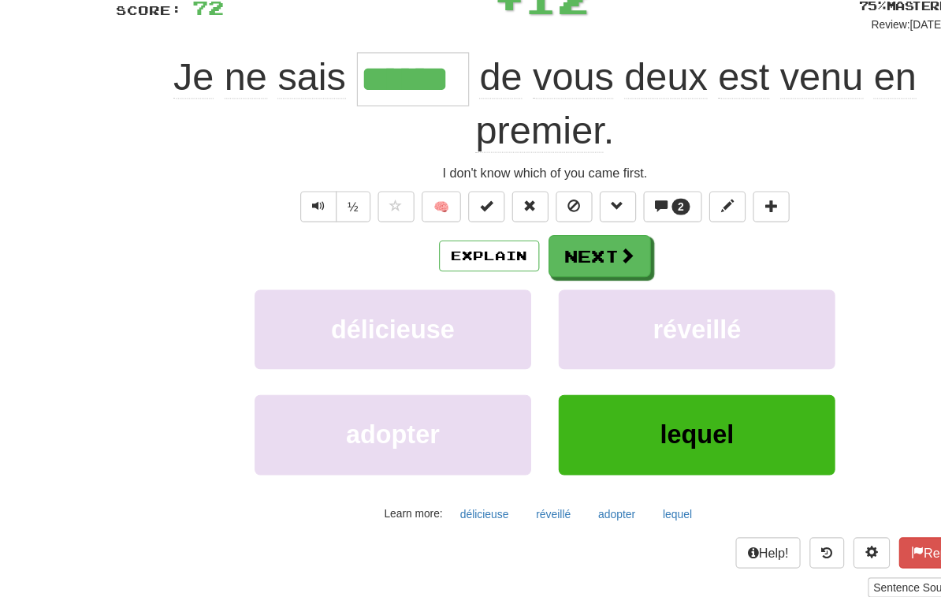
scroll to position [110, 0]
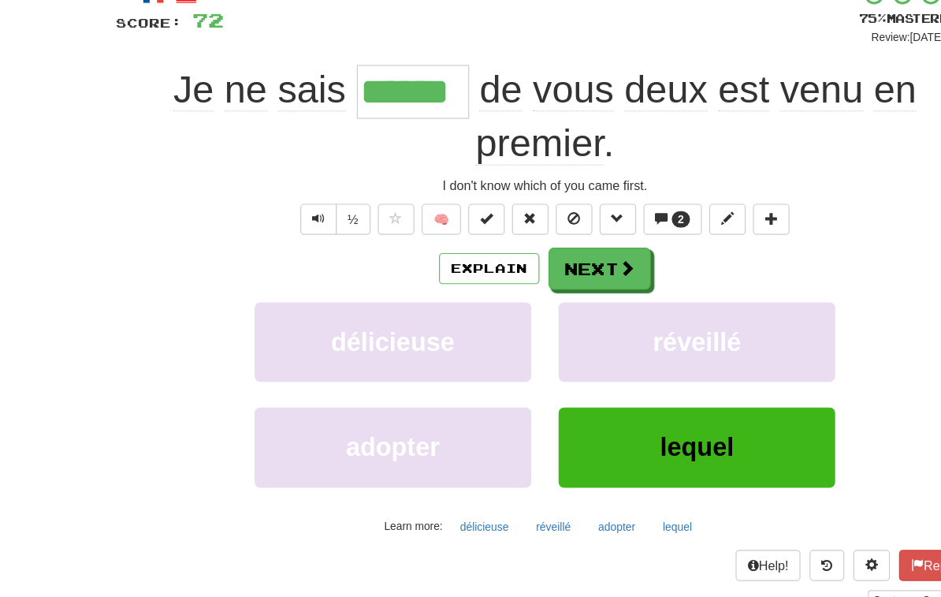
click at [538, 234] on span at bounding box center [542, 231] width 14 height 14
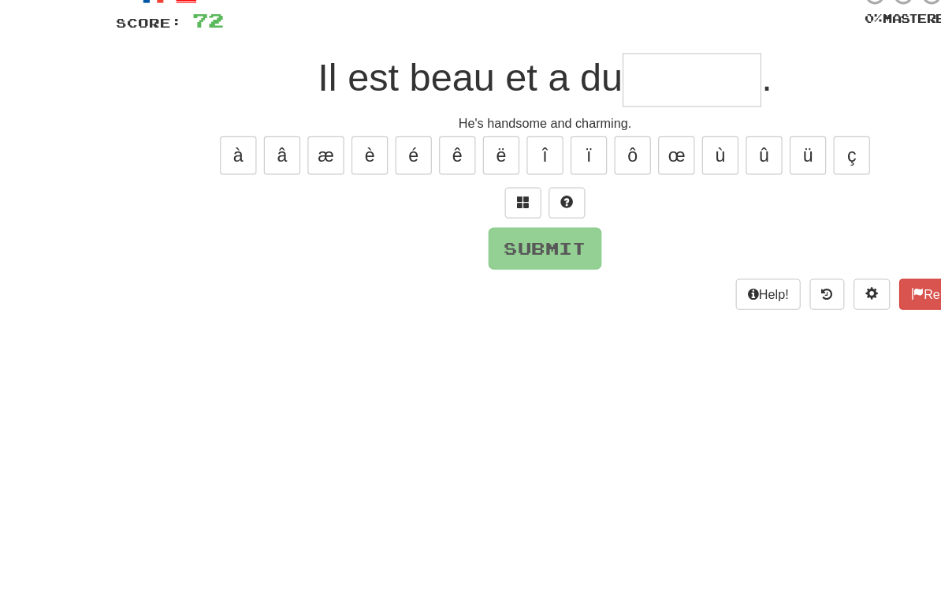
click at [463, 176] on button at bounding box center [452, 175] width 32 height 27
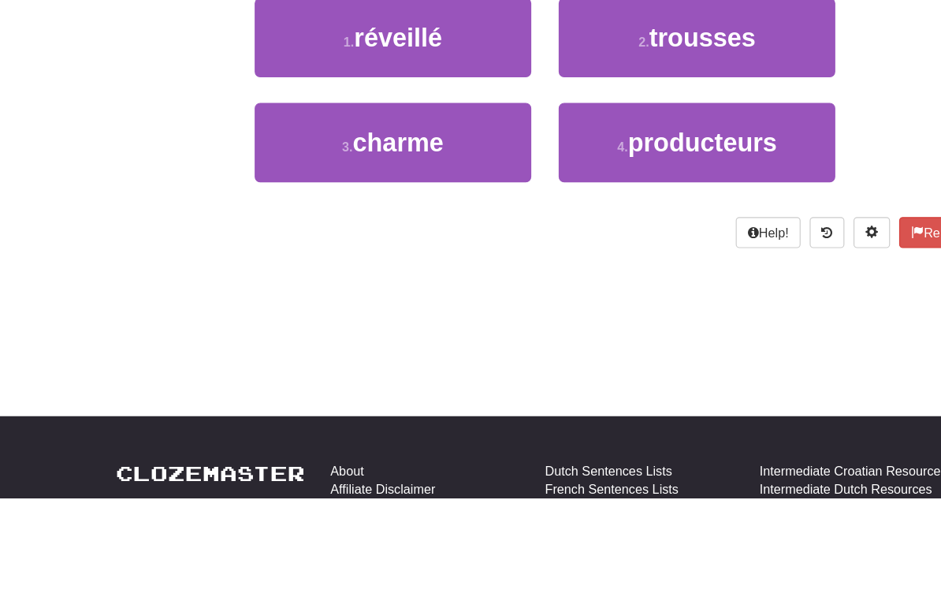
click at [388, 255] on button "3 . charme" at bounding box center [339, 289] width 239 height 69
type input "******"
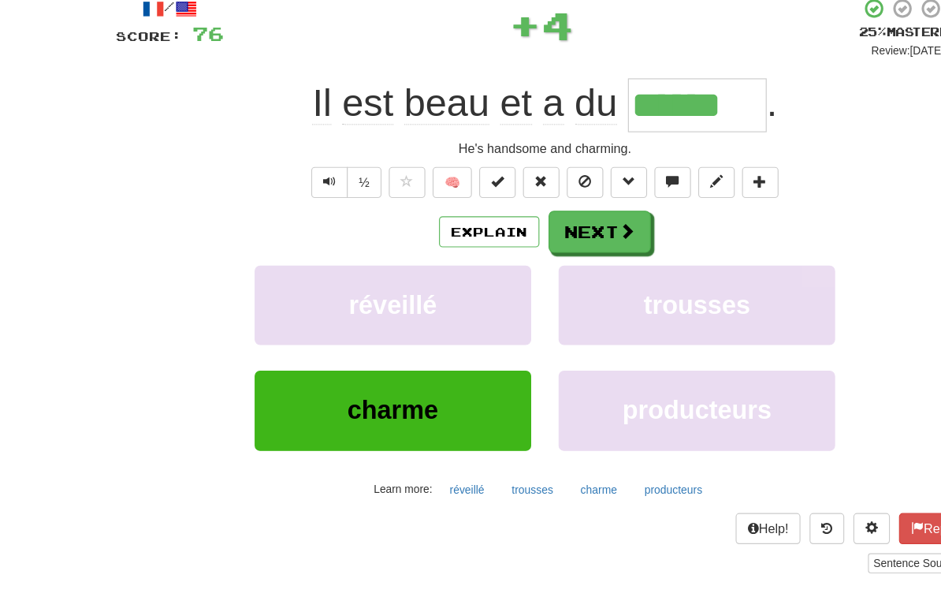
scroll to position [99, 0]
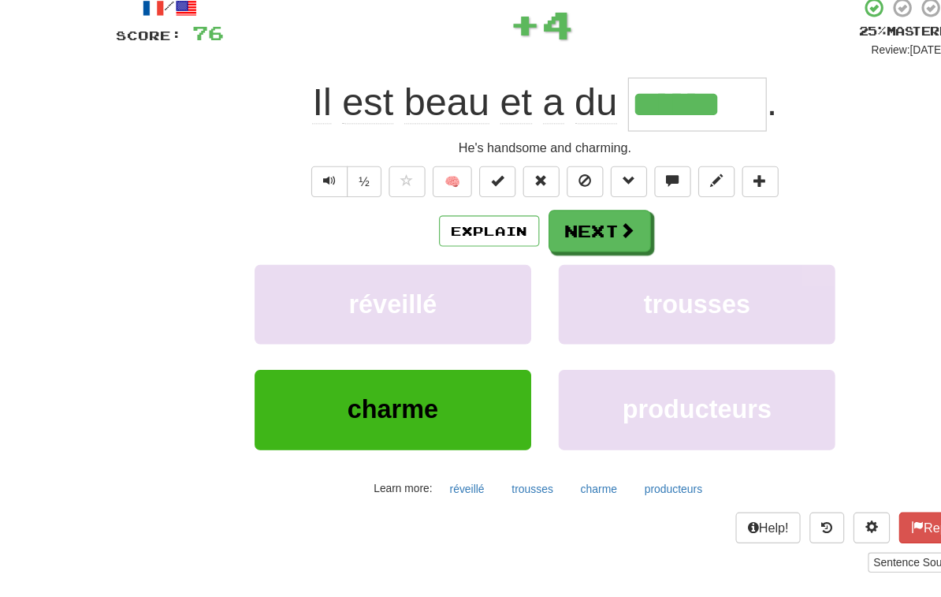
click at [529, 196] on button "Next" at bounding box center [518, 199] width 88 height 36
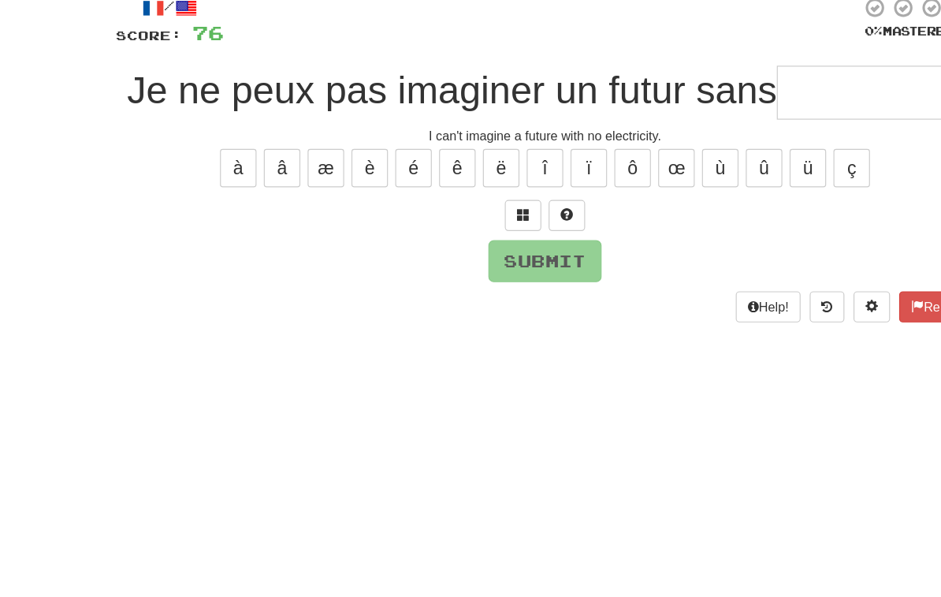
click at [451, 189] on span at bounding box center [451, 185] width 11 height 11
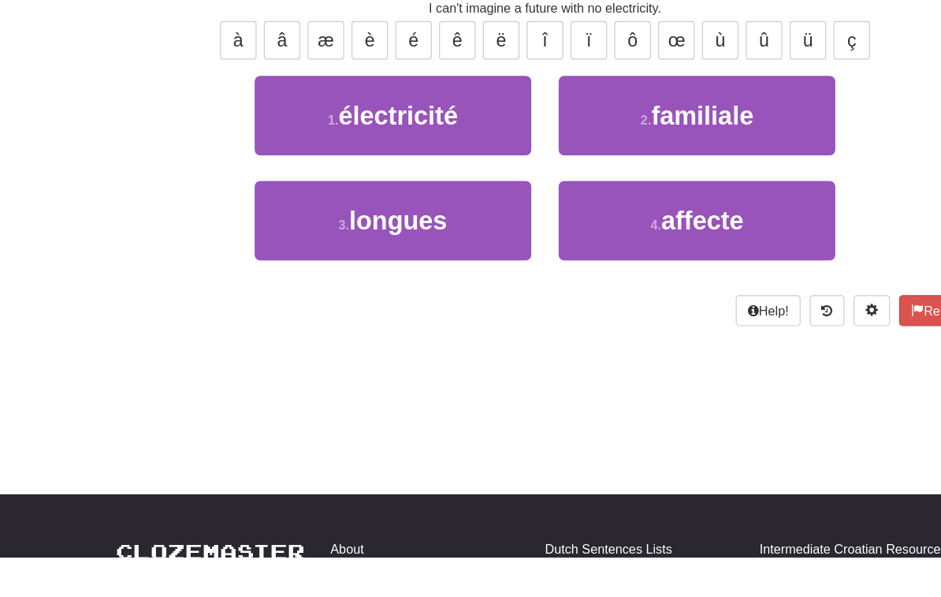
click at [408, 181] on button "1 . électricité" at bounding box center [339, 215] width 239 height 69
type input "**********"
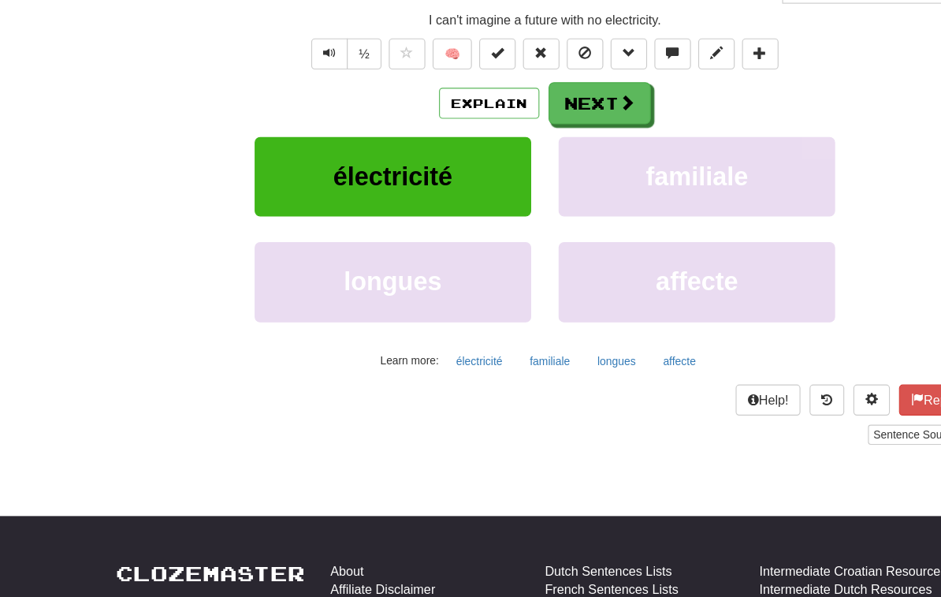
click at [543, 140] on span at bounding box center [542, 147] width 14 height 14
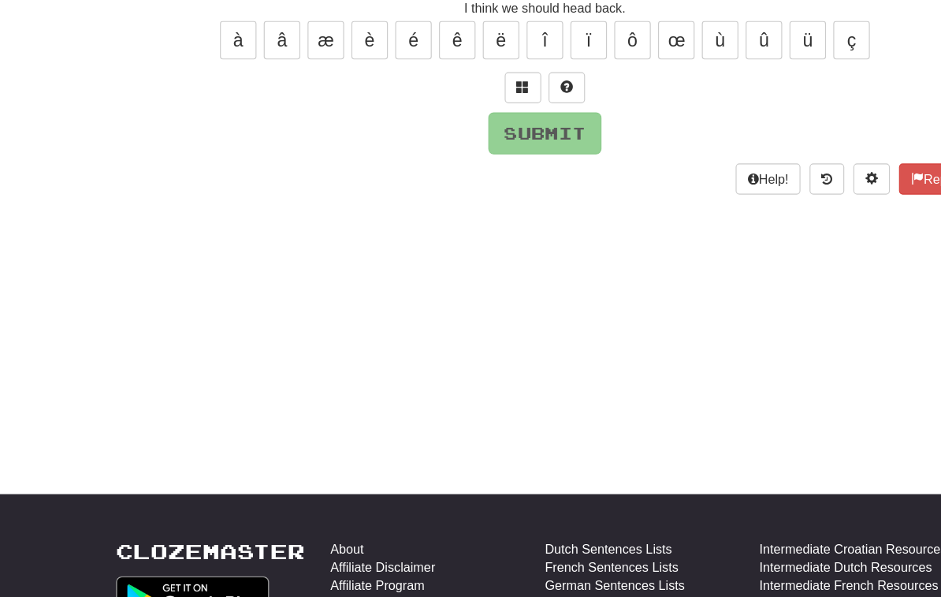
scroll to position [54, 0]
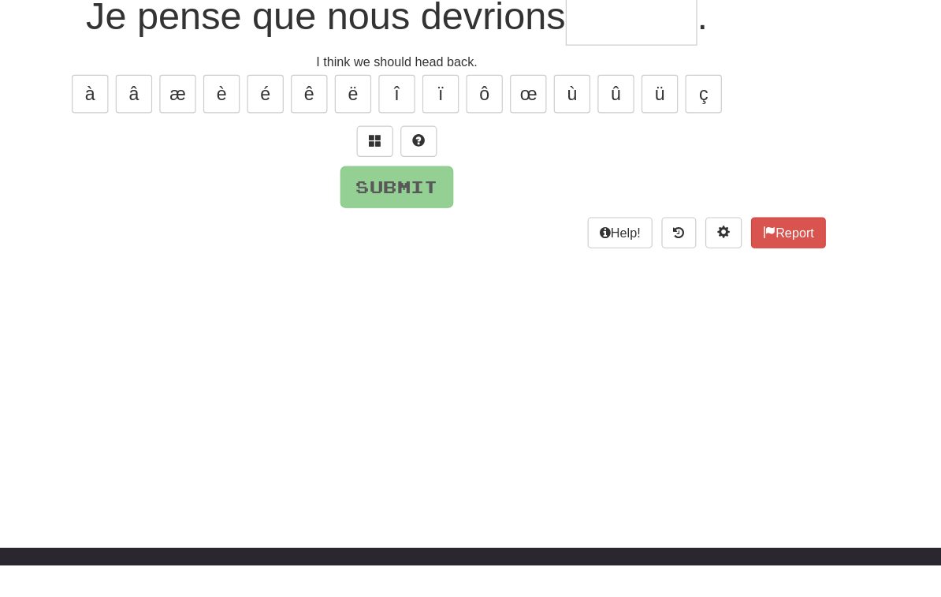
click at [436, 218] on button at bounding box center [452, 231] width 32 height 27
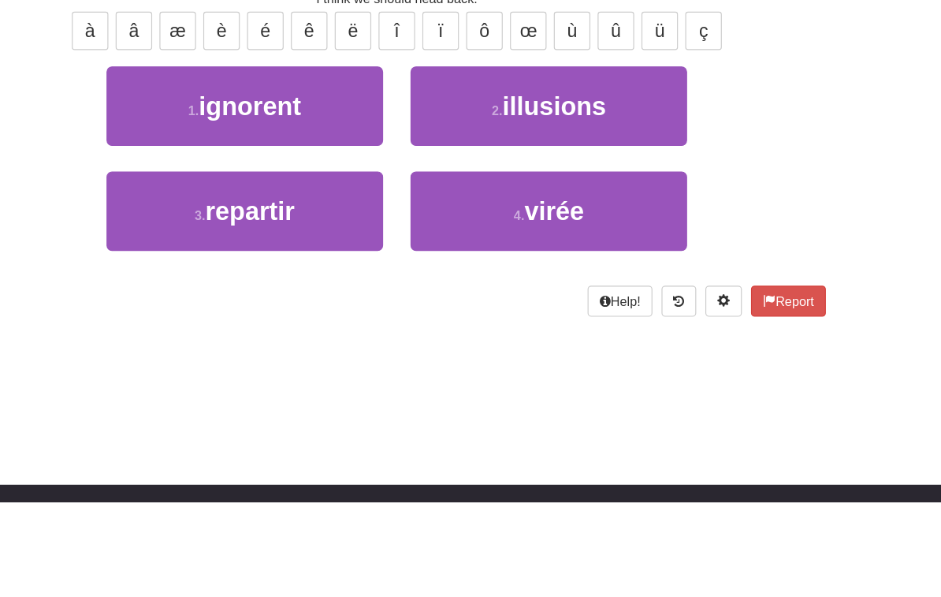
click at [274, 311] on button "3 . repartir" at bounding box center [339, 345] width 239 height 69
type input "********"
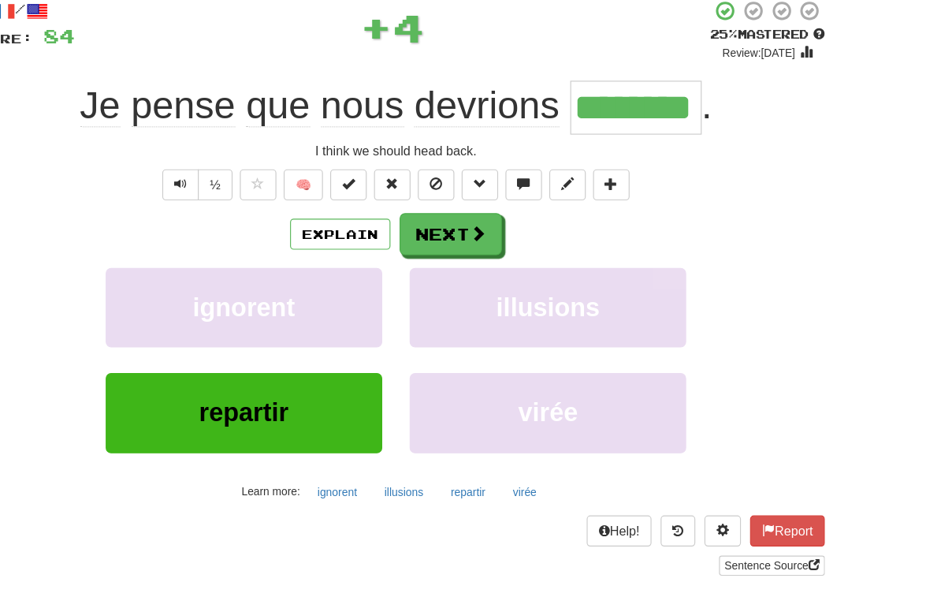
scroll to position [95, 0]
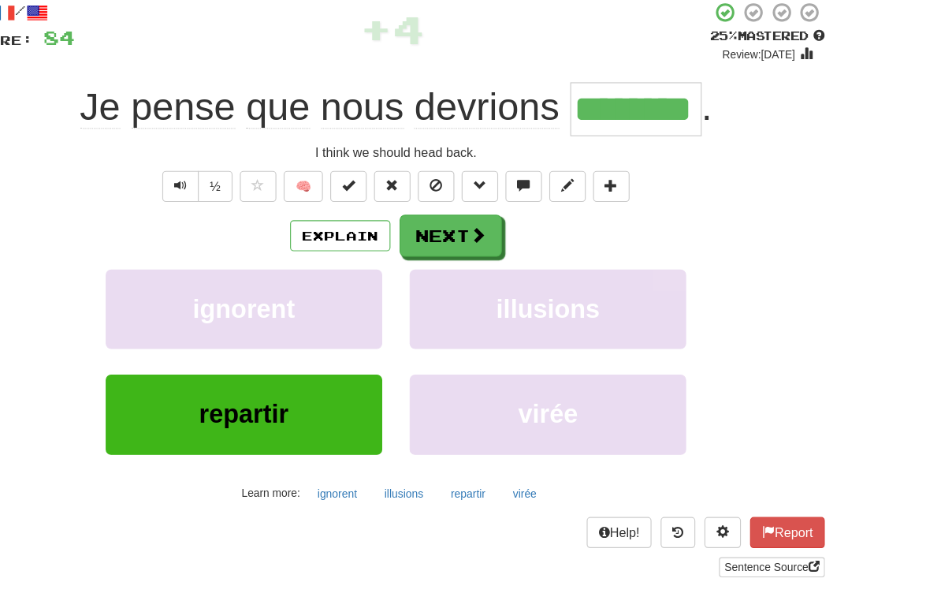
click at [474, 189] on button "Next" at bounding box center [518, 203] width 88 height 36
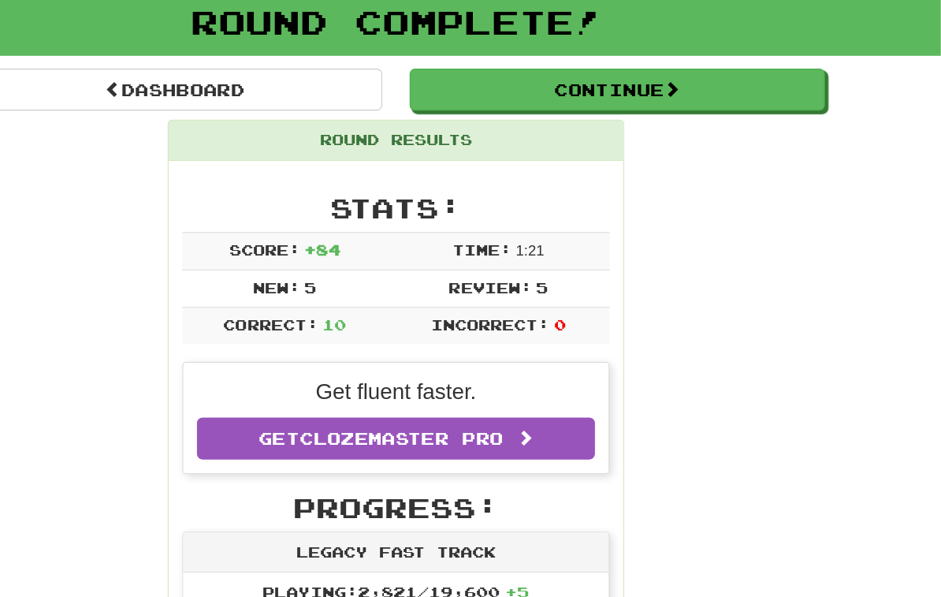
click at [549, 84] on button "Continue" at bounding box center [661, 77] width 359 height 36
